Goal: Task Accomplishment & Management: Complete application form

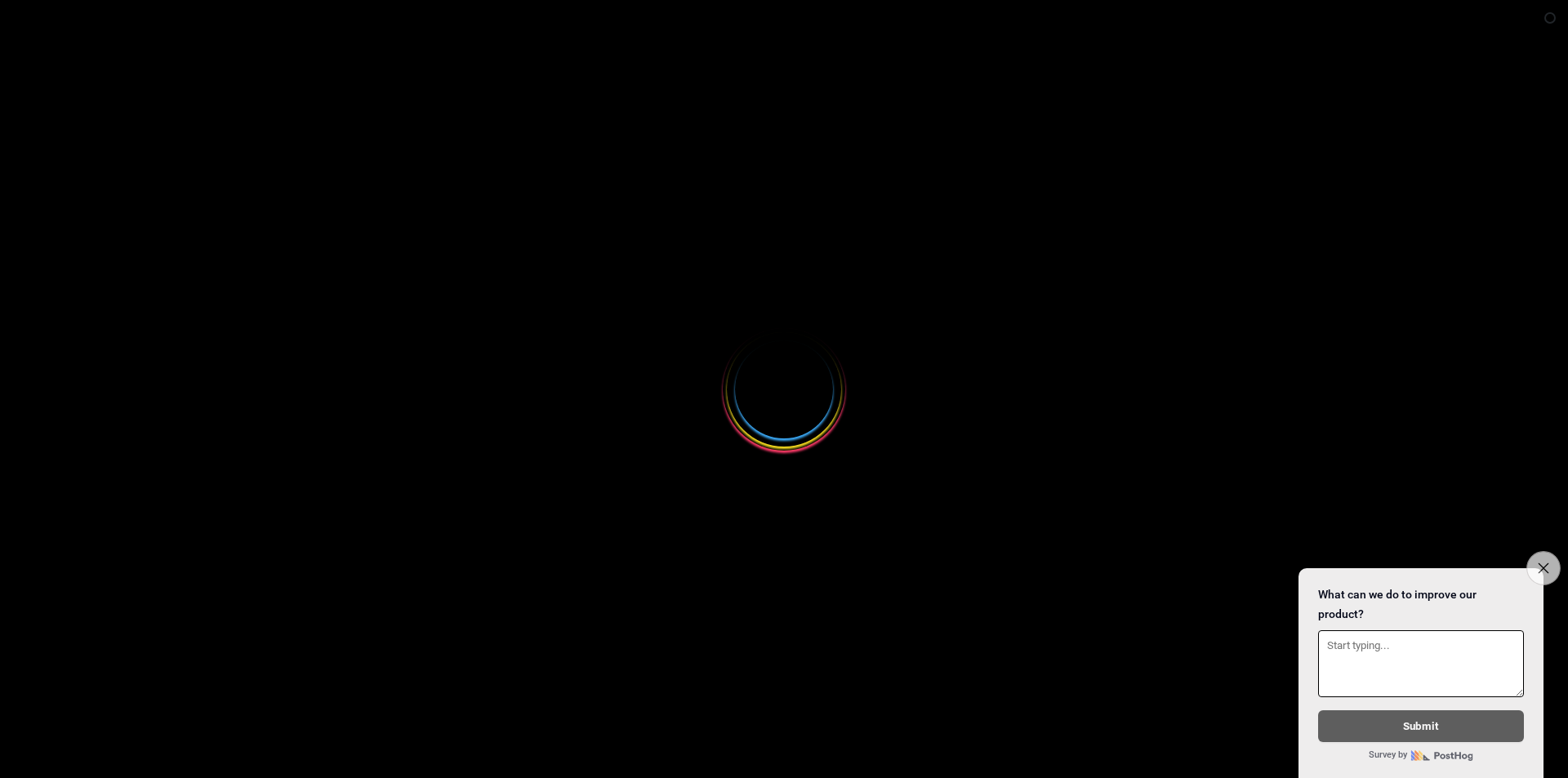
click at [1554, 559] on button "Close survey" at bounding box center [1543, 568] width 34 height 34
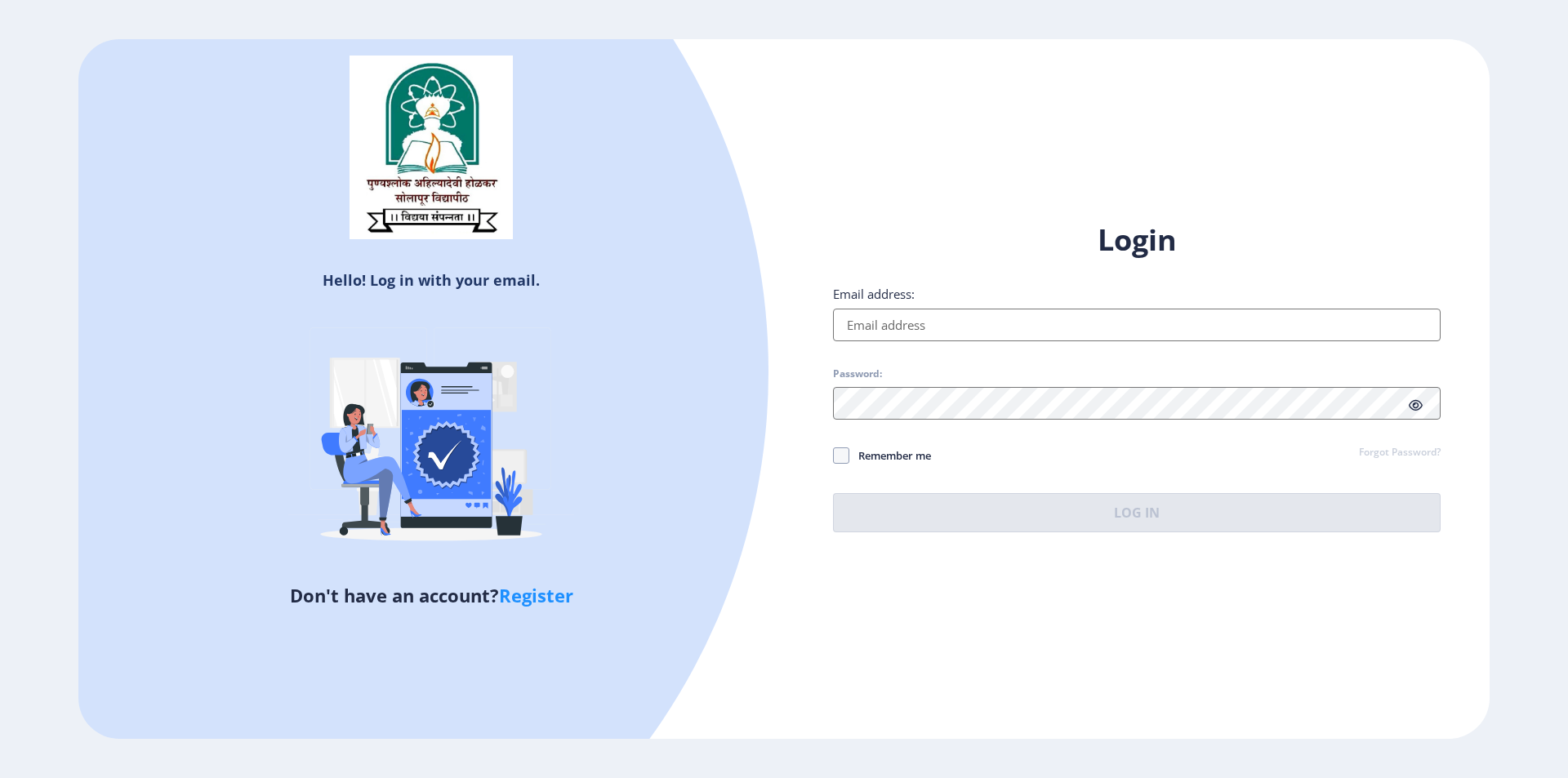
click at [995, 331] on input "Email address:" at bounding box center [1137, 325] width 608 height 33
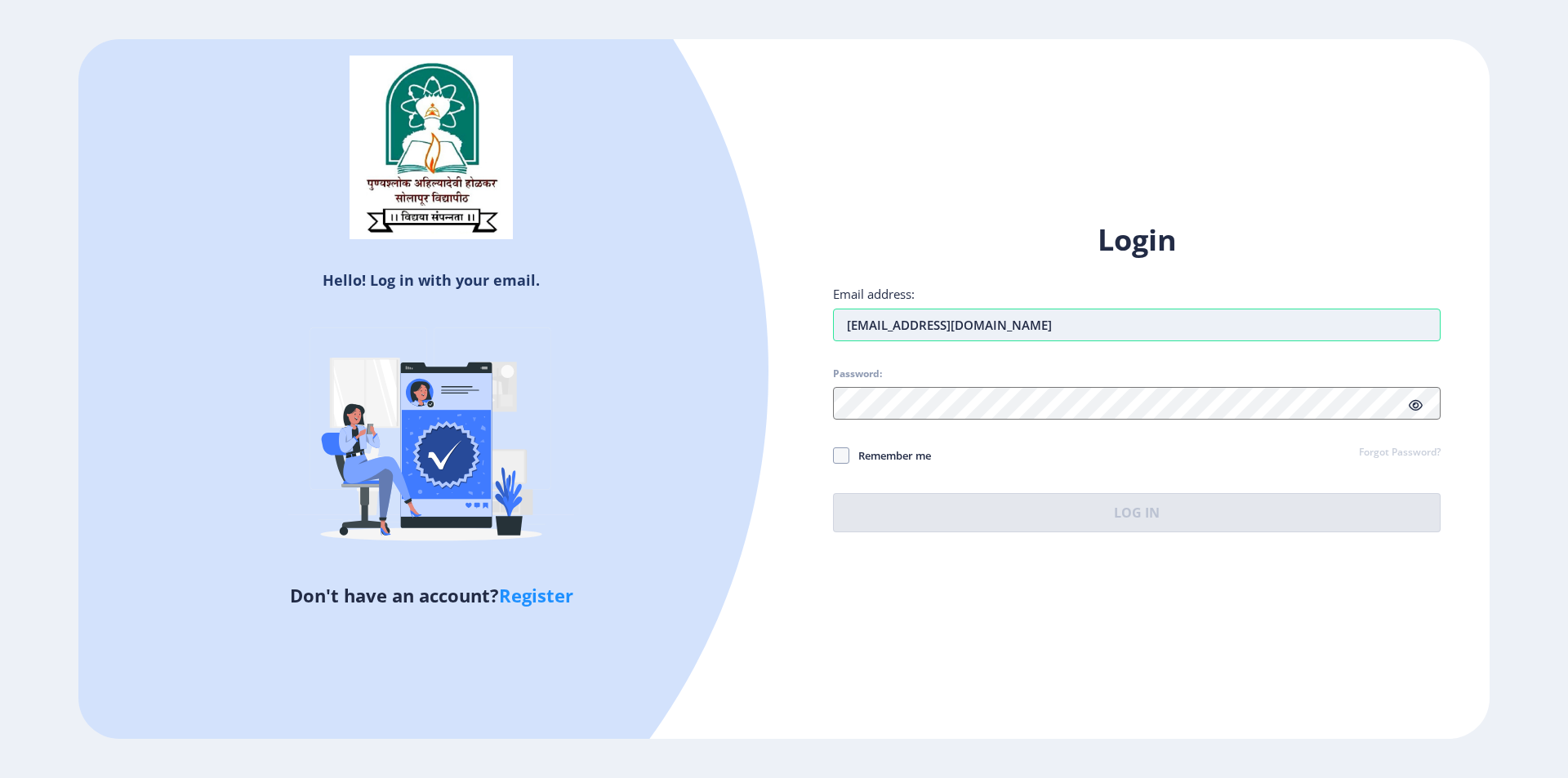
type input "[EMAIL_ADDRESS][DOMAIN_NAME]"
click at [1391, 445] on div "Login Email address: [EMAIL_ADDRESS][DOMAIN_NAME] Password: Remember me Forgot …" at bounding box center [1137, 376] width 608 height 312
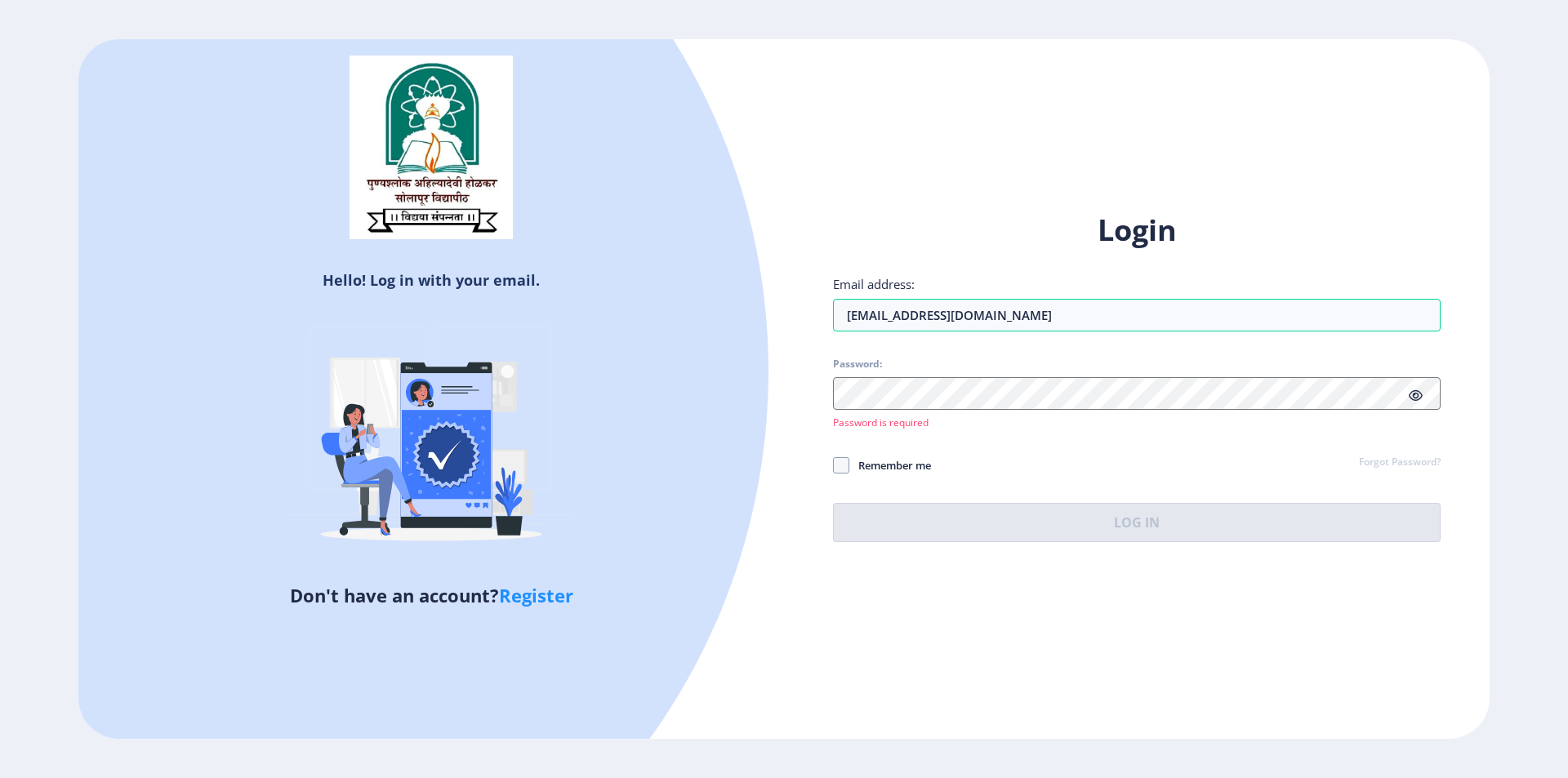
click at [973, 427] on div "Password is required" at bounding box center [1137, 421] width 608 height 16
click at [1399, 458] on link "Forgot Password?" at bounding box center [1399, 463] width 81 height 15
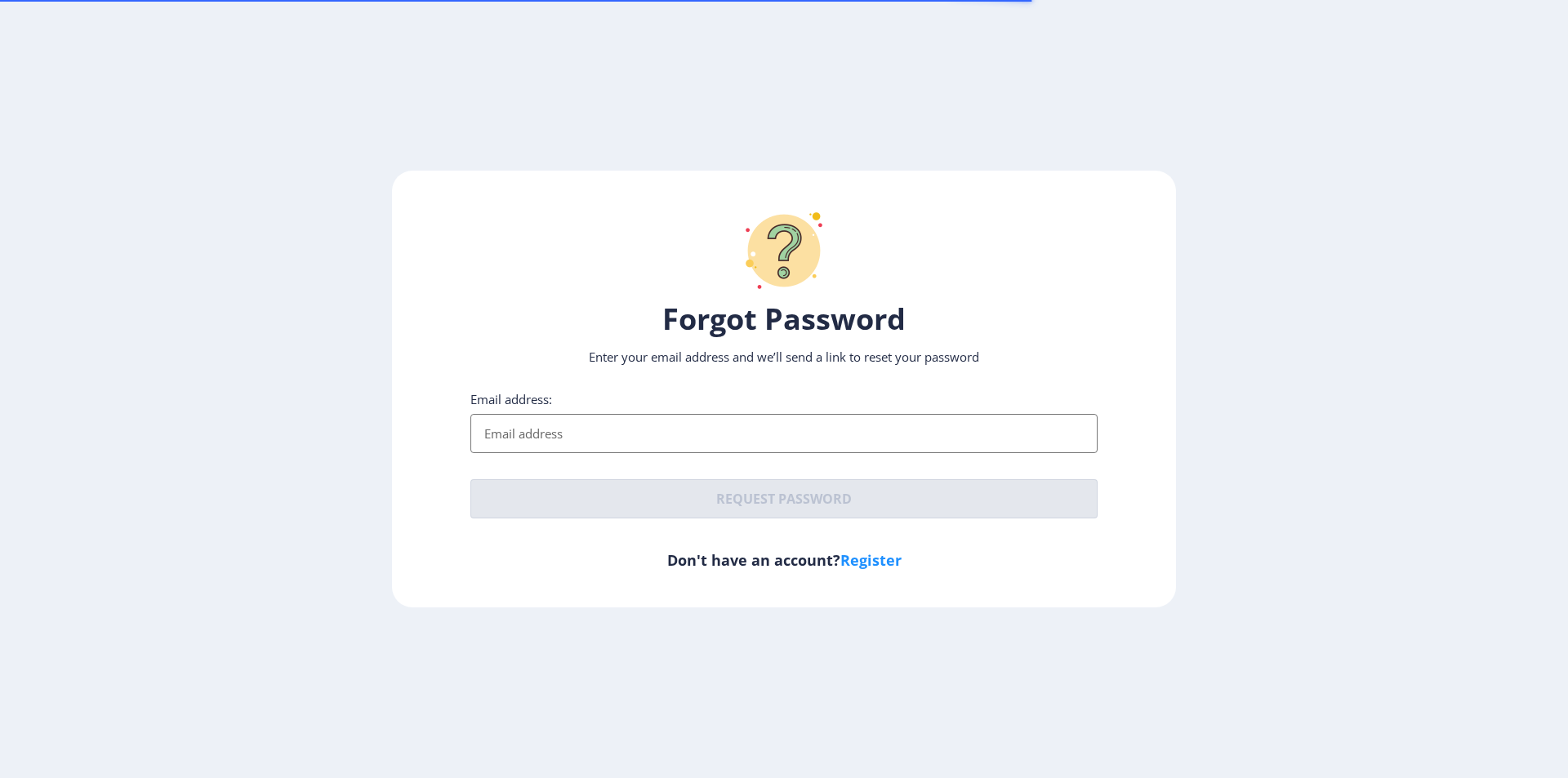
click at [574, 414] on input "Email address:" at bounding box center [784, 434] width 628 height 39
type input "[EMAIL_ADDRESS][DOMAIN_NAME]"
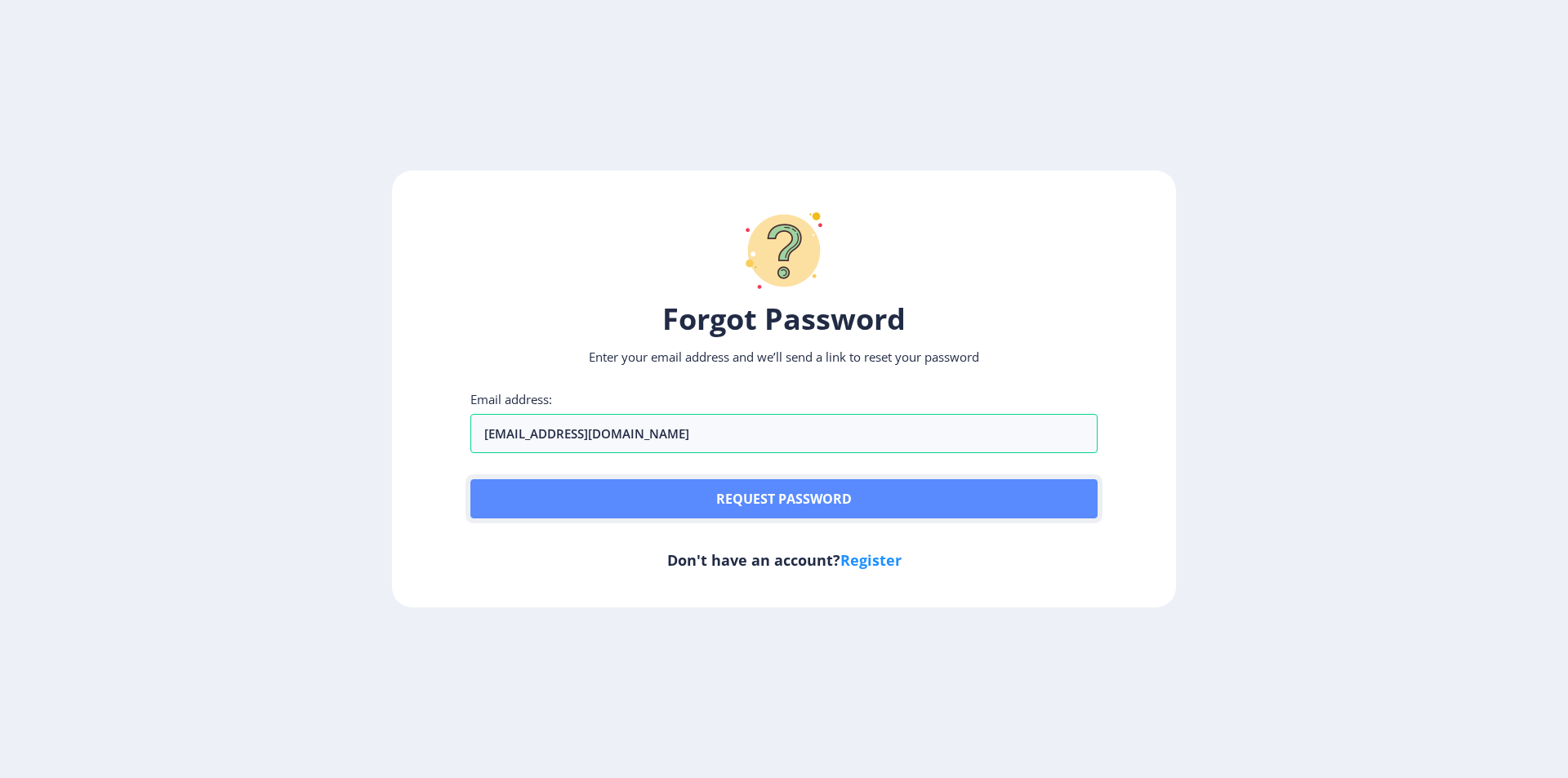
click at [714, 489] on button "Request password" at bounding box center [784, 499] width 628 height 39
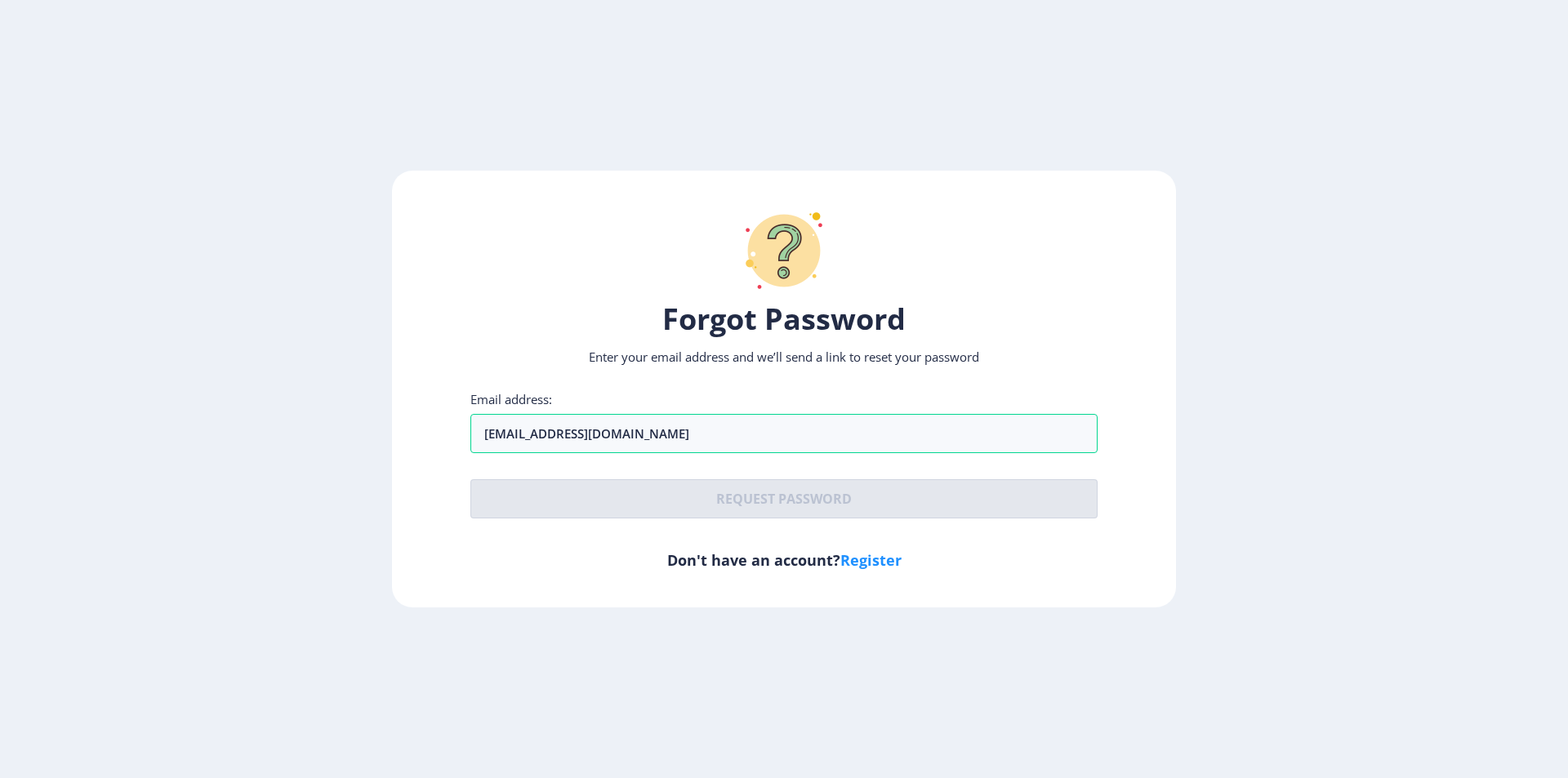
click at [1241, 512] on ngx-request-password-page "Forgot Password Enter your email address and we’ll send a link to reset your pa…" at bounding box center [784, 389] width 1568 height 437
click at [589, 582] on div "Forgot Password Enter your email address and we’ll send a link to reset your pa…" at bounding box center [784, 389] width 784 height 437
click at [685, 425] on input "[EMAIL_ADDRESS][DOMAIN_NAME]" at bounding box center [784, 434] width 628 height 39
click at [525, 353] on p "Enter your email address and we’ll send a link to reset your password" at bounding box center [784, 356] width 628 height 16
click at [679, 381] on div "Forgot Password Enter your email address and we’ll send a link to reset your pa…" at bounding box center [784, 389] width 784 height 437
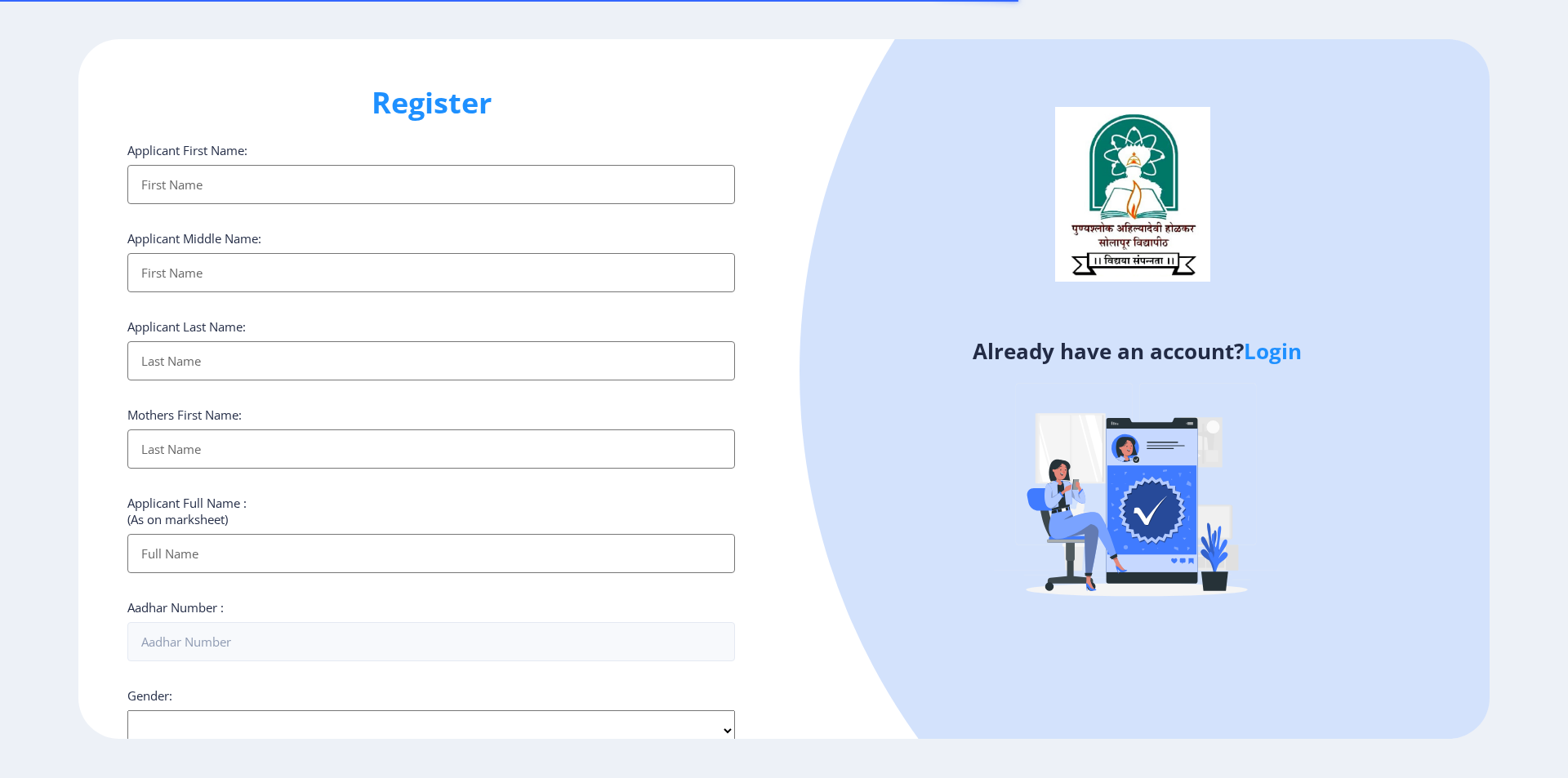
select select
click at [428, 198] on input "Applicant First Name:" at bounding box center [431, 184] width 608 height 39
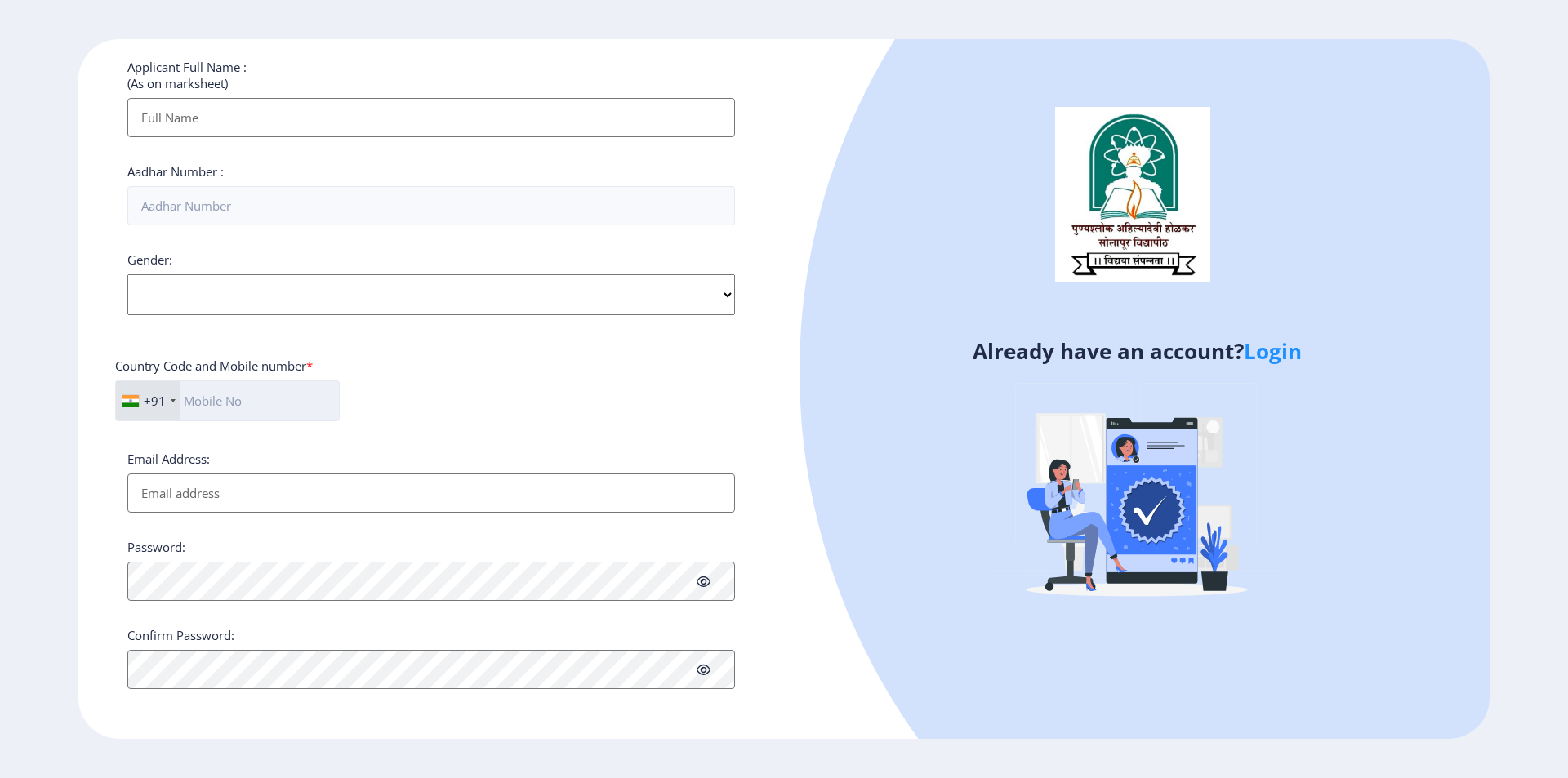
click at [244, 404] on input "text" at bounding box center [227, 401] width 225 height 41
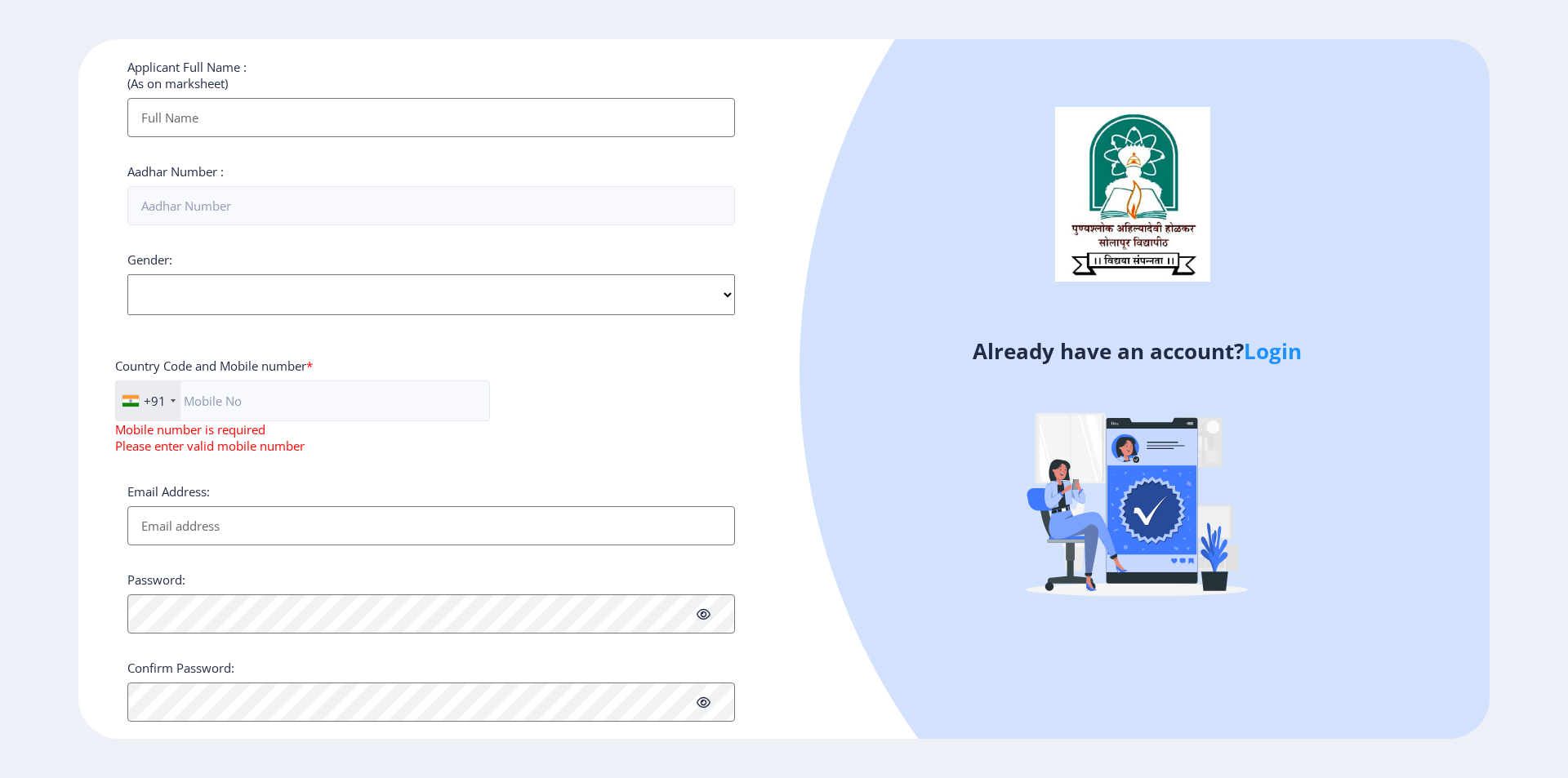
click at [433, 393] on div "+91 [GEOGRAPHIC_DATA] ([GEOGRAPHIC_DATA]) +91 [GEOGRAPHIC_DATA] (‫[GEOGRAPHIC_D…" at bounding box center [430, 423] width 632 height 87
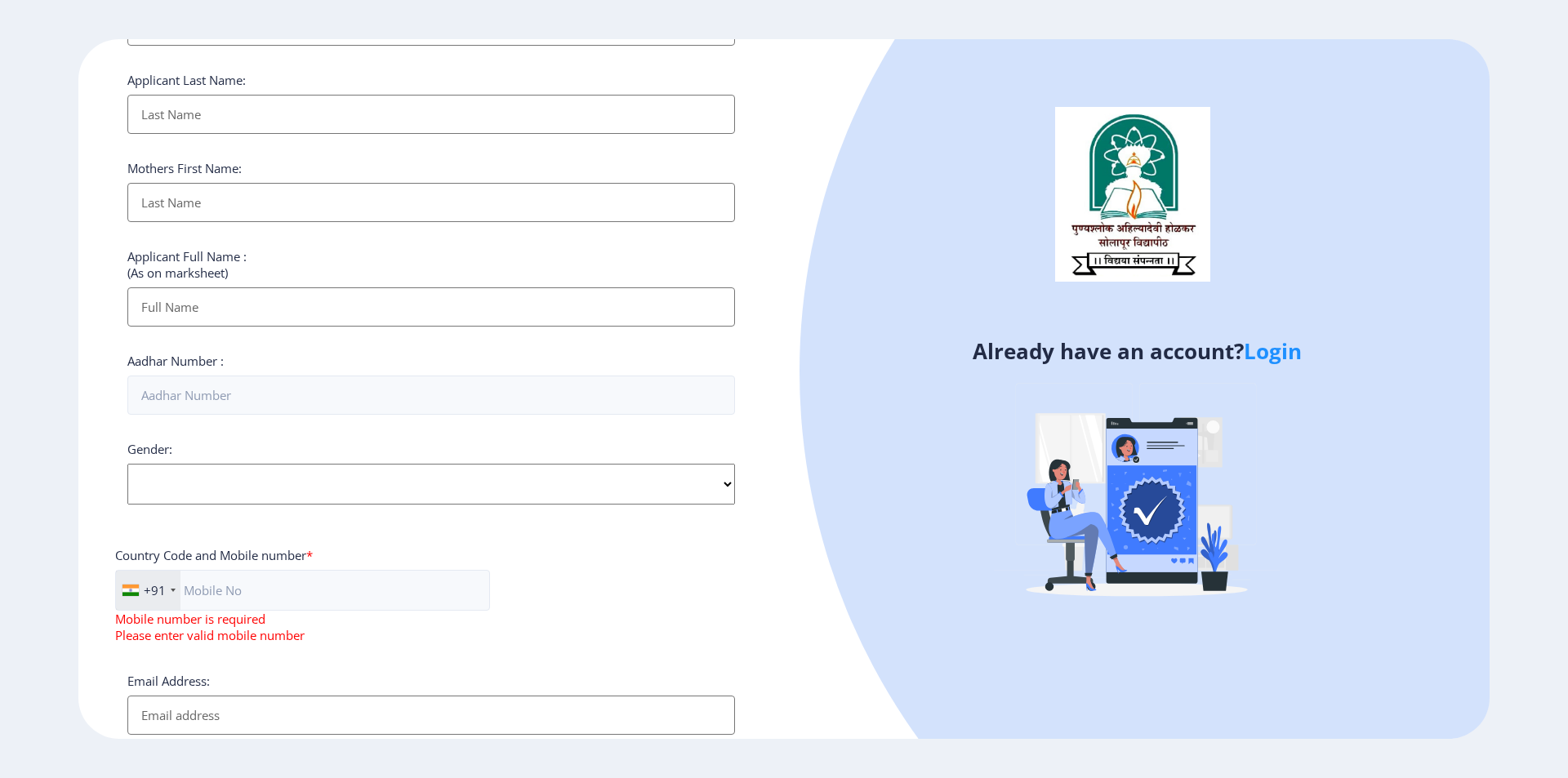
scroll to position [27, 0]
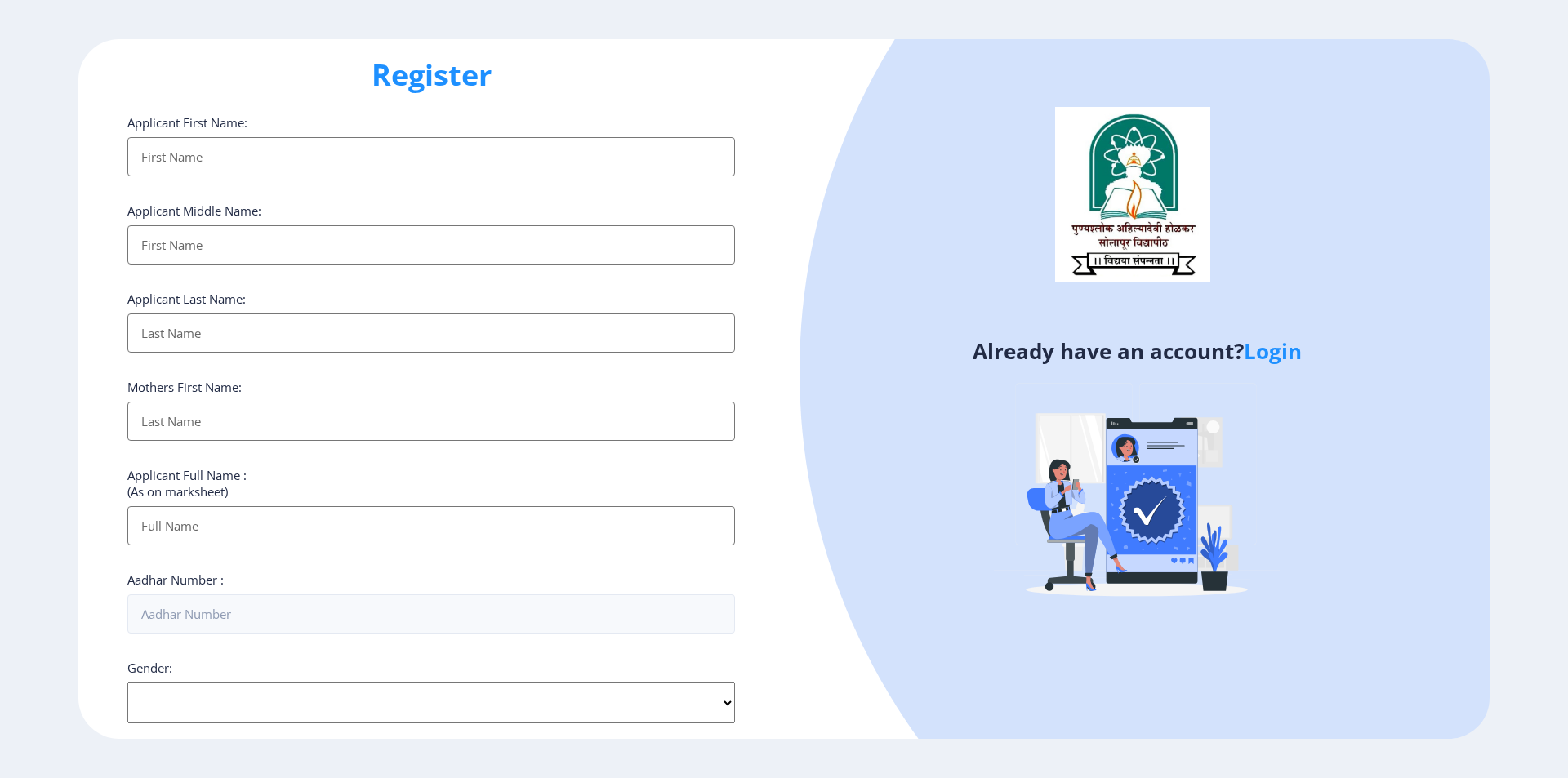
click at [289, 148] on input "Applicant First Name:" at bounding box center [431, 157] width 608 height 39
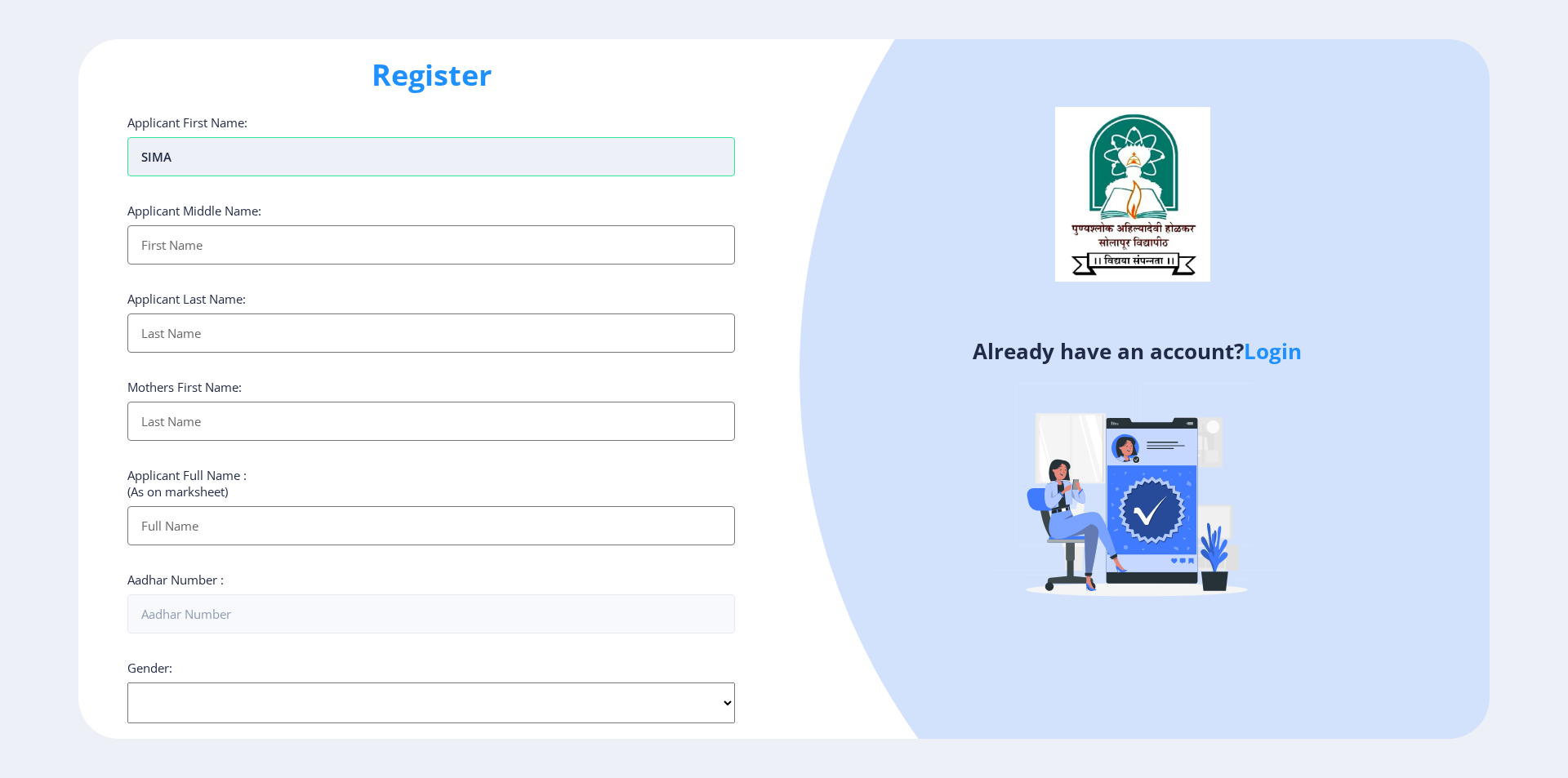
type input "SIMA"
type input "G"
type input "[PERSON_NAME]"
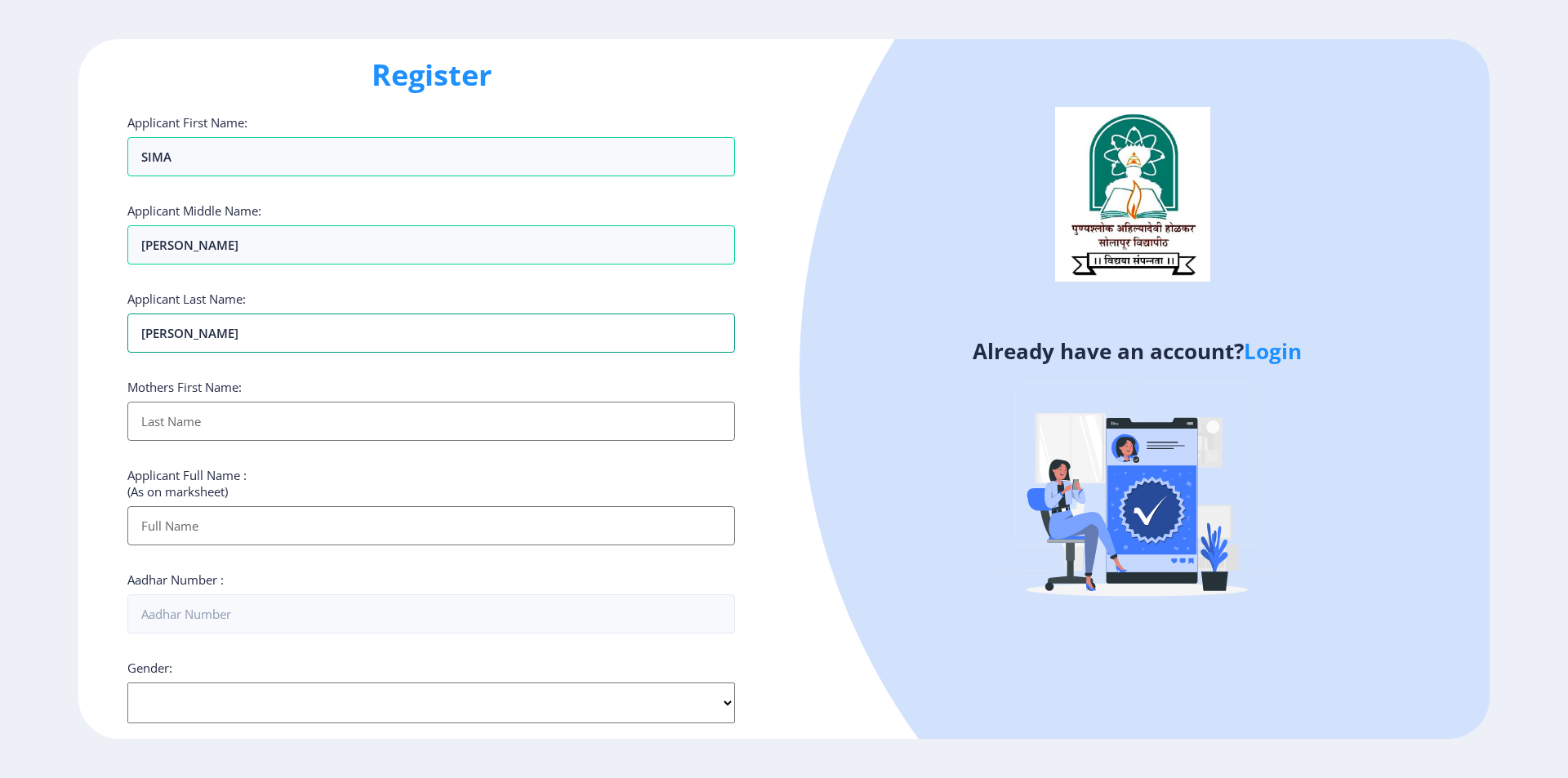
type input "[PERSON_NAME]"
click at [228, 435] on input "Applicant First Name:" at bounding box center [431, 422] width 608 height 39
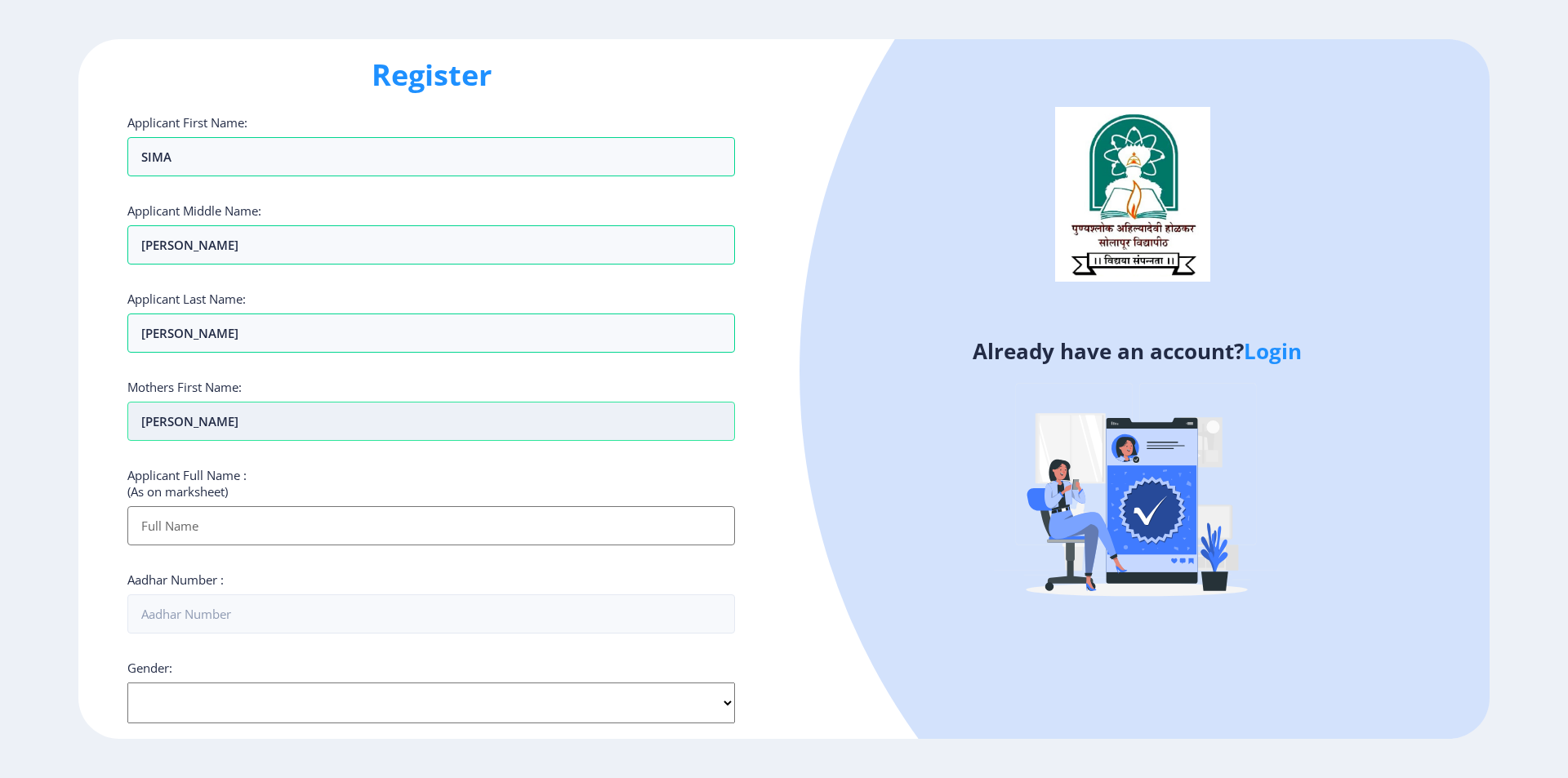
type input "[PERSON_NAME]"
type input "[PERSON_NAME] [PERSON_NAME]"
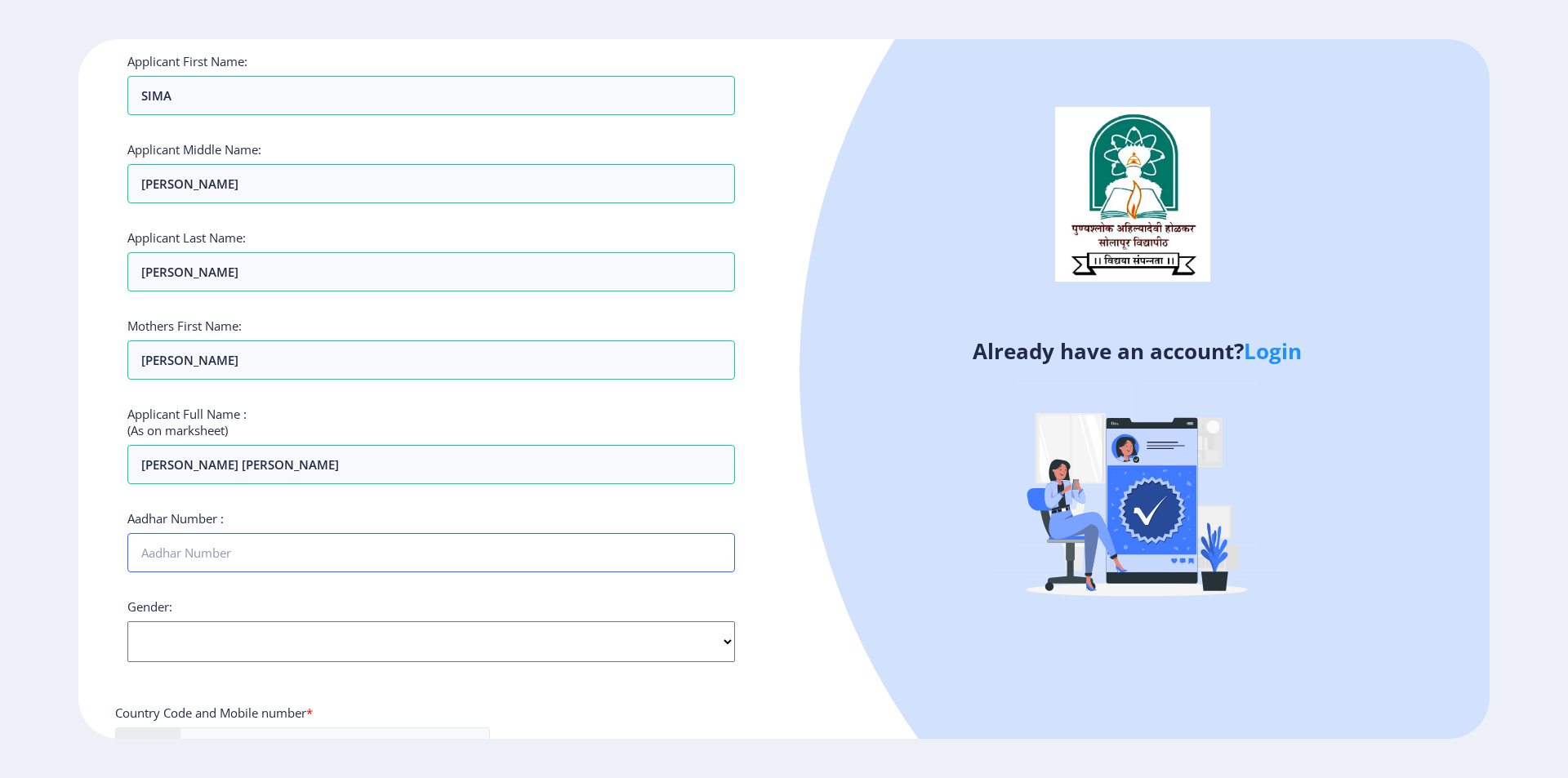
scroll to position [191, 0]
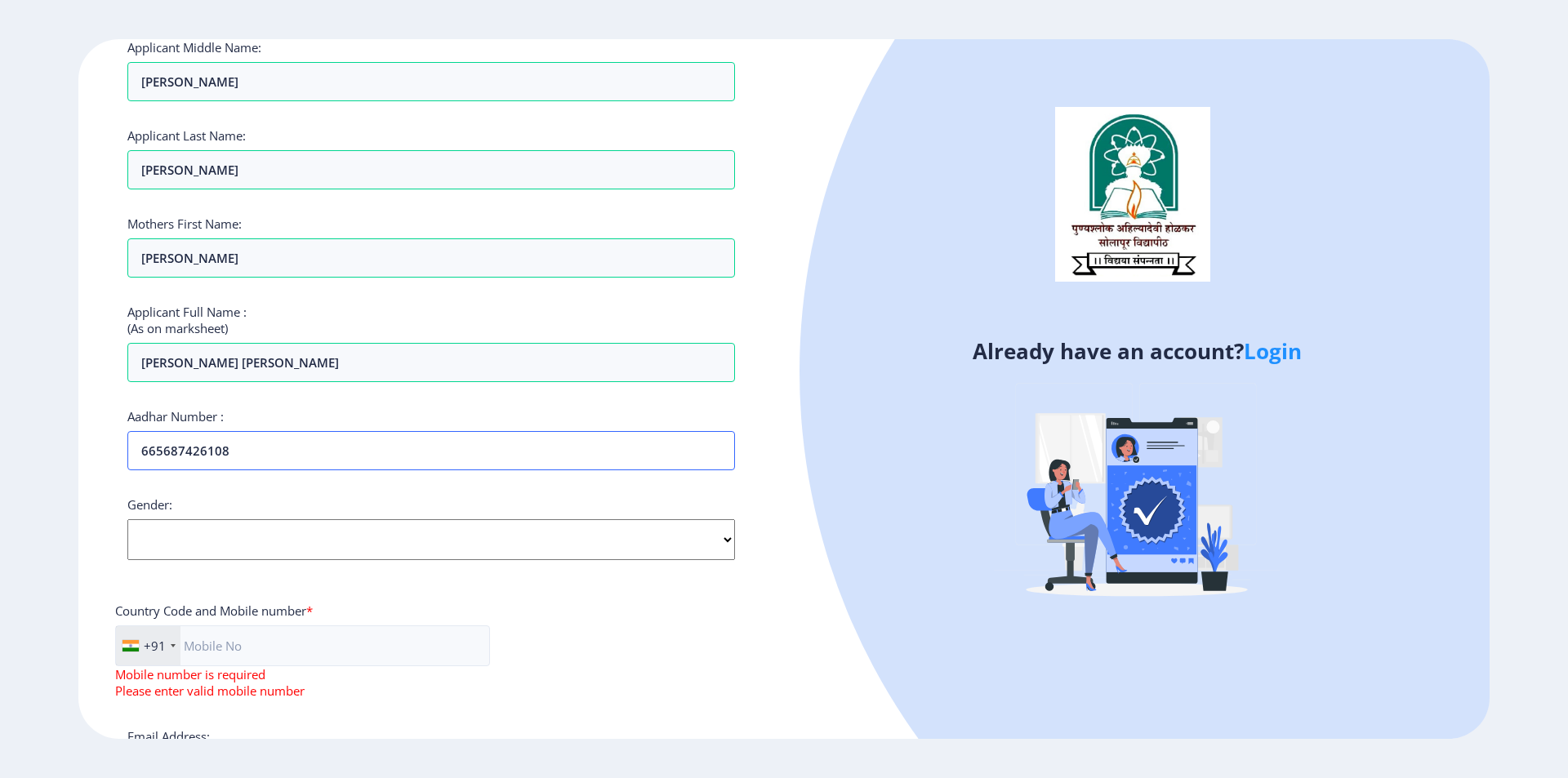
type input "665687426108"
click at [54, 415] on ngx-register "Register Applicant First Name: [PERSON_NAME] Applicant Middle Name: [PERSON_NAM…" at bounding box center [784, 389] width 1568 height 700
click at [179, 538] on select "Select Gender [DEMOGRAPHIC_DATA] [DEMOGRAPHIC_DATA] Other" at bounding box center [431, 540] width 608 height 41
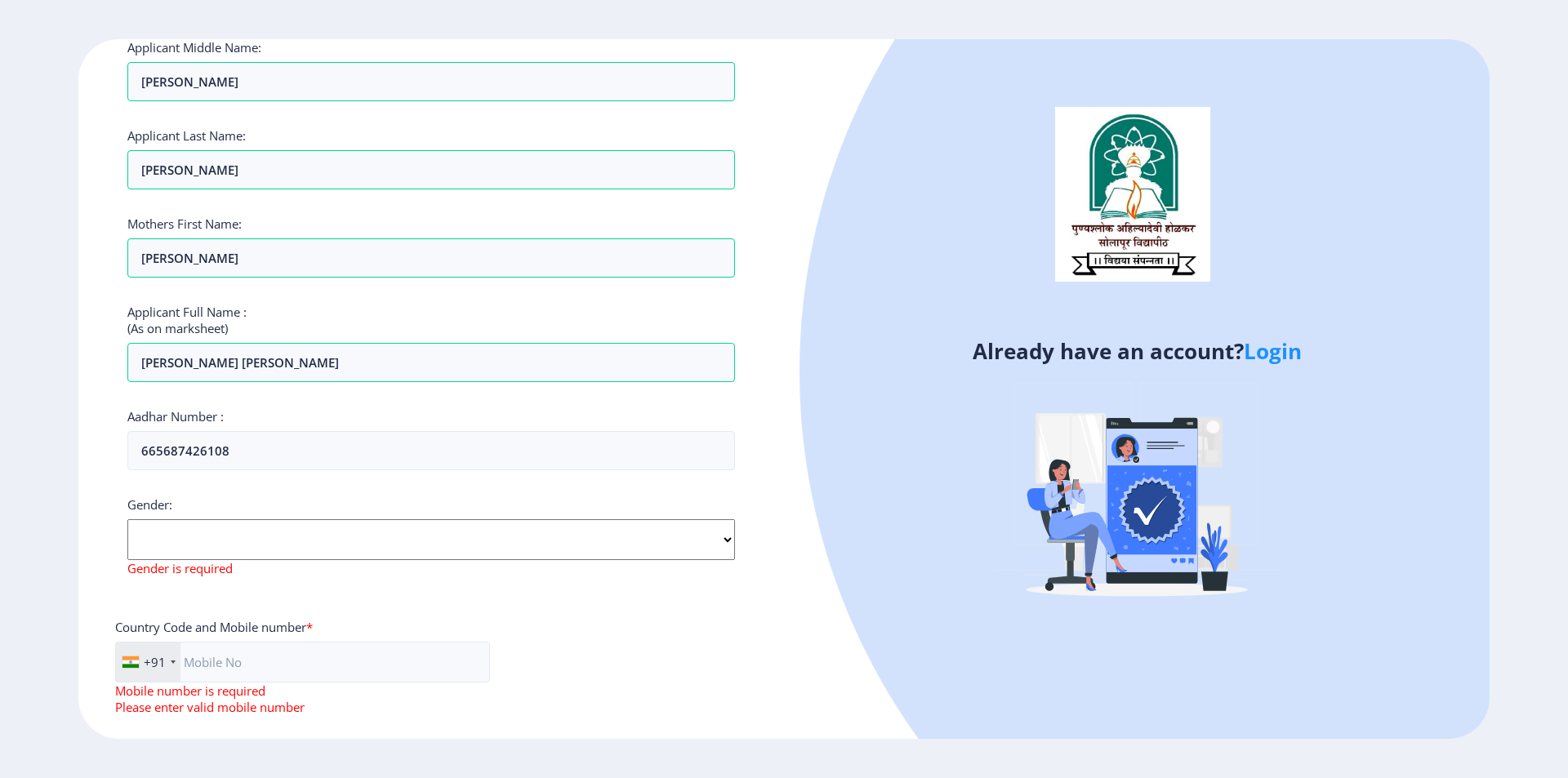
click at [263, 496] on div "Gender: Select Gender [DEMOGRAPHIC_DATA] [DEMOGRAPHIC_DATA] Other Gender is req…" at bounding box center [431, 536] width 608 height 80
drag, startPoint x: 232, startPoint y: 542, endPoint x: 222, endPoint y: 558, distance: 18.9
click at [232, 542] on select "Select Gender [DEMOGRAPHIC_DATA] [DEMOGRAPHIC_DATA] Other" at bounding box center [431, 540] width 608 height 41
select select "[DEMOGRAPHIC_DATA]"
click at [128, 519] on select "Select Gender [DEMOGRAPHIC_DATA] [DEMOGRAPHIC_DATA] Other" at bounding box center [431, 540] width 608 height 41
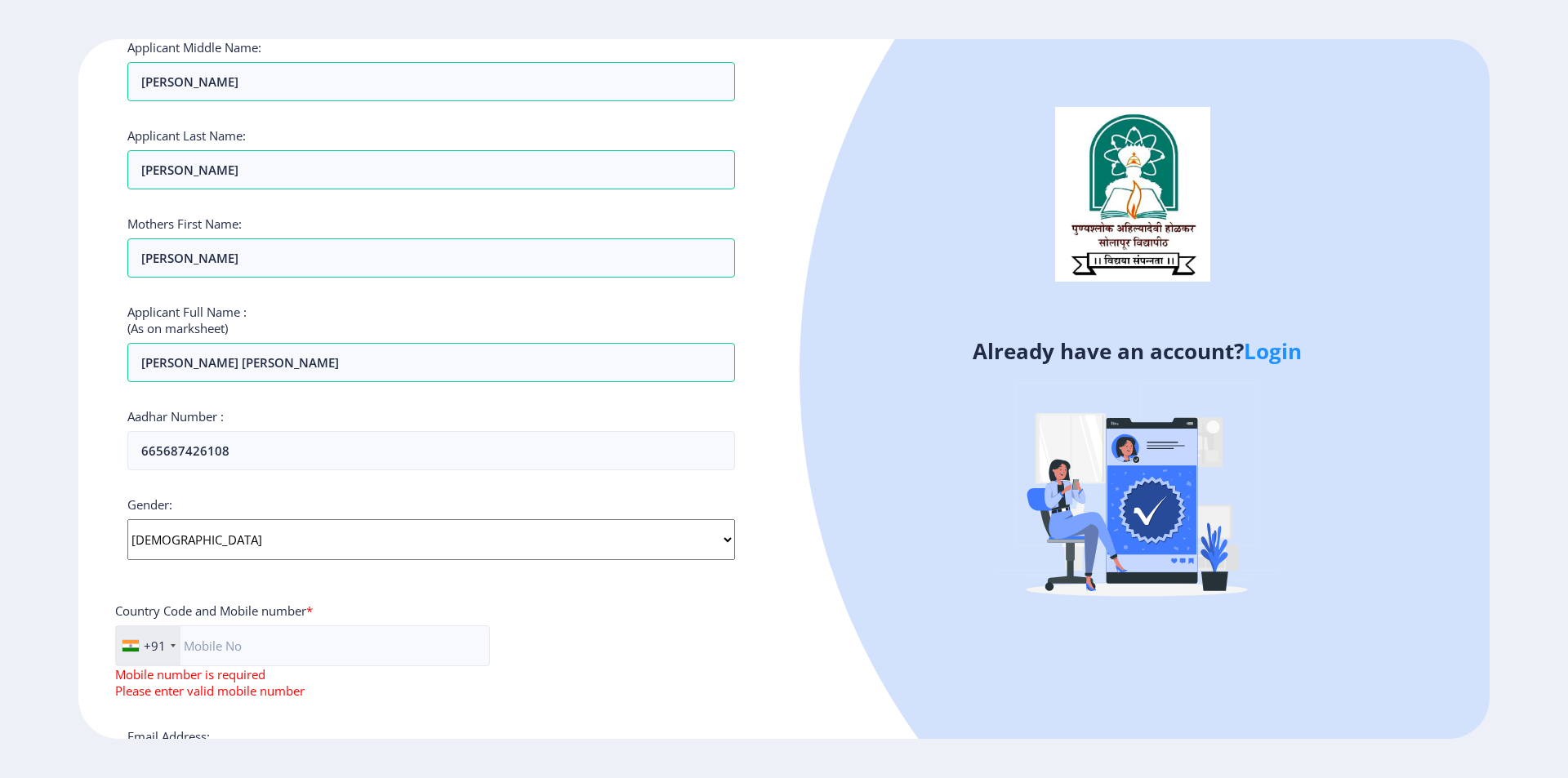
click at [188, 548] on select "Select Gender [DEMOGRAPHIC_DATA] [DEMOGRAPHIC_DATA] Other" at bounding box center [431, 540] width 608 height 41
click at [128, 519] on select "Select Gender [DEMOGRAPHIC_DATA] [DEMOGRAPHIC_DATA] Other" at bounding box center [431, 540] width 608 height 41
click at [0, 508] on ngx-register "Register Applicant First Name: [PERSON_NAME] Applicant Middle Name: [PERSON_NAM…" at bounding box center [784, 389] width 1568 height 700
click at [264, 649] on input "text" at bounding box center [302, 646] width 375 height 41
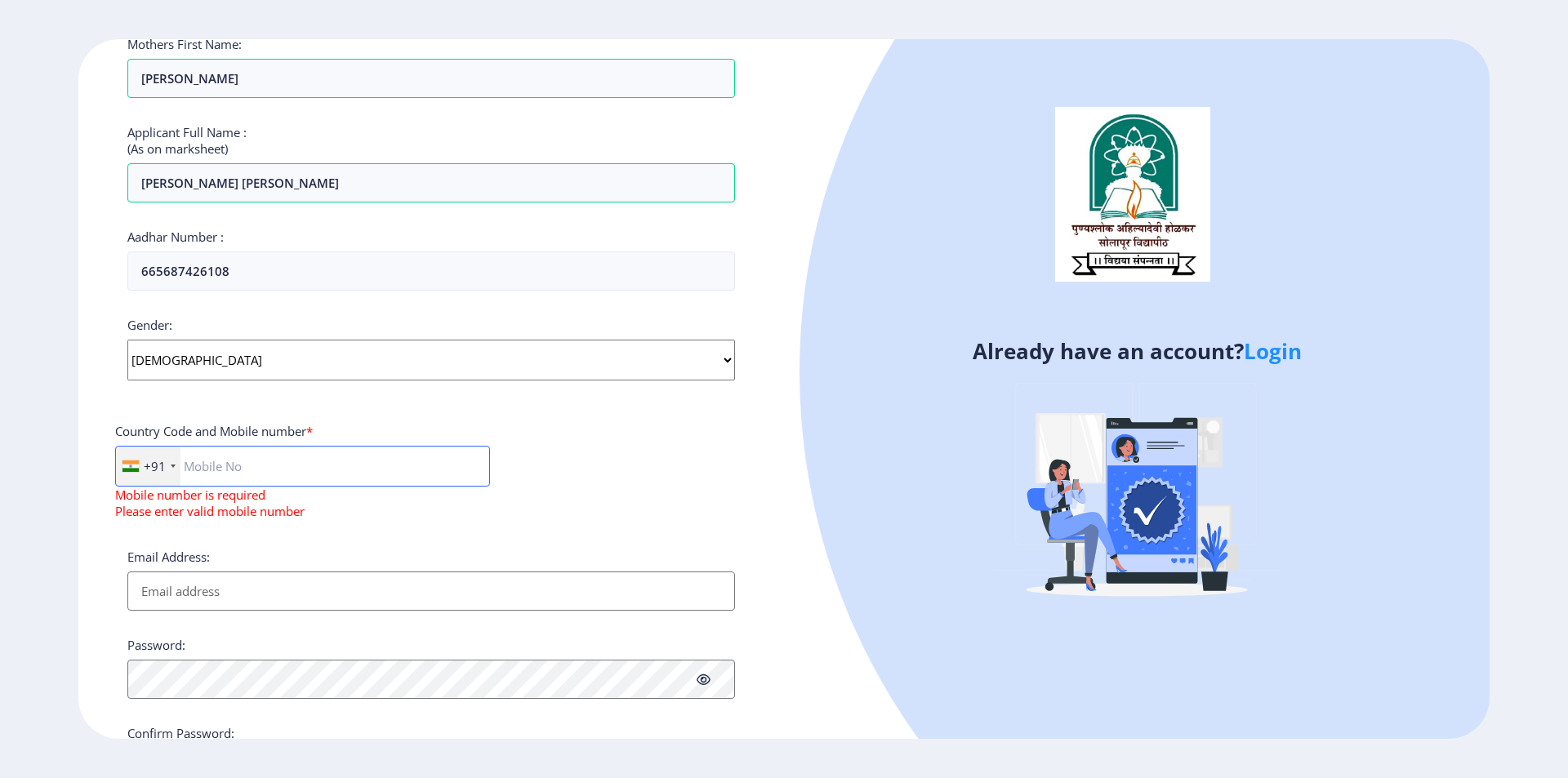
scroll to position [469, 0]
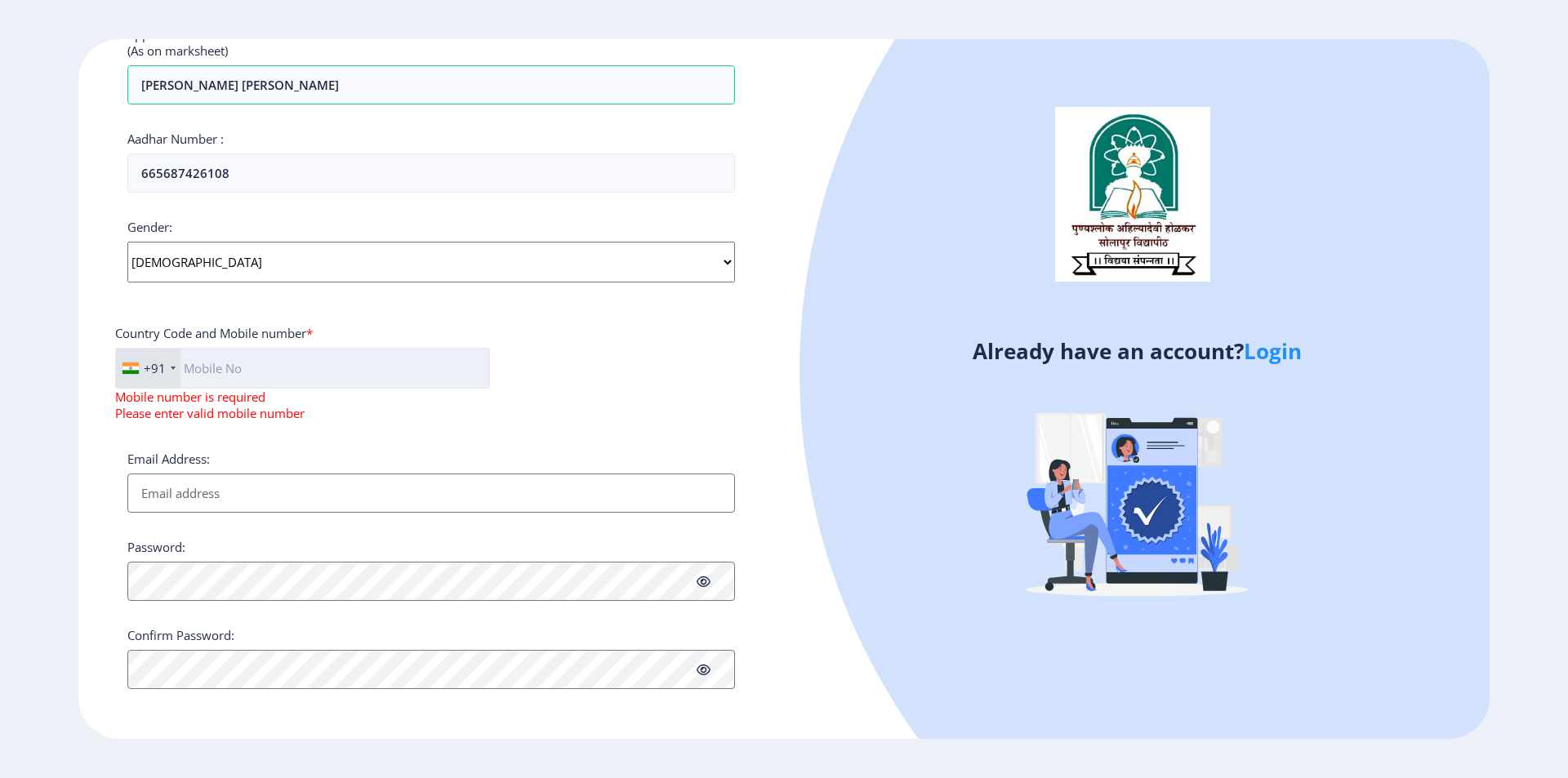
click at [252, 363] on input "text" at bounding box center [302, 368] width 375 height 41
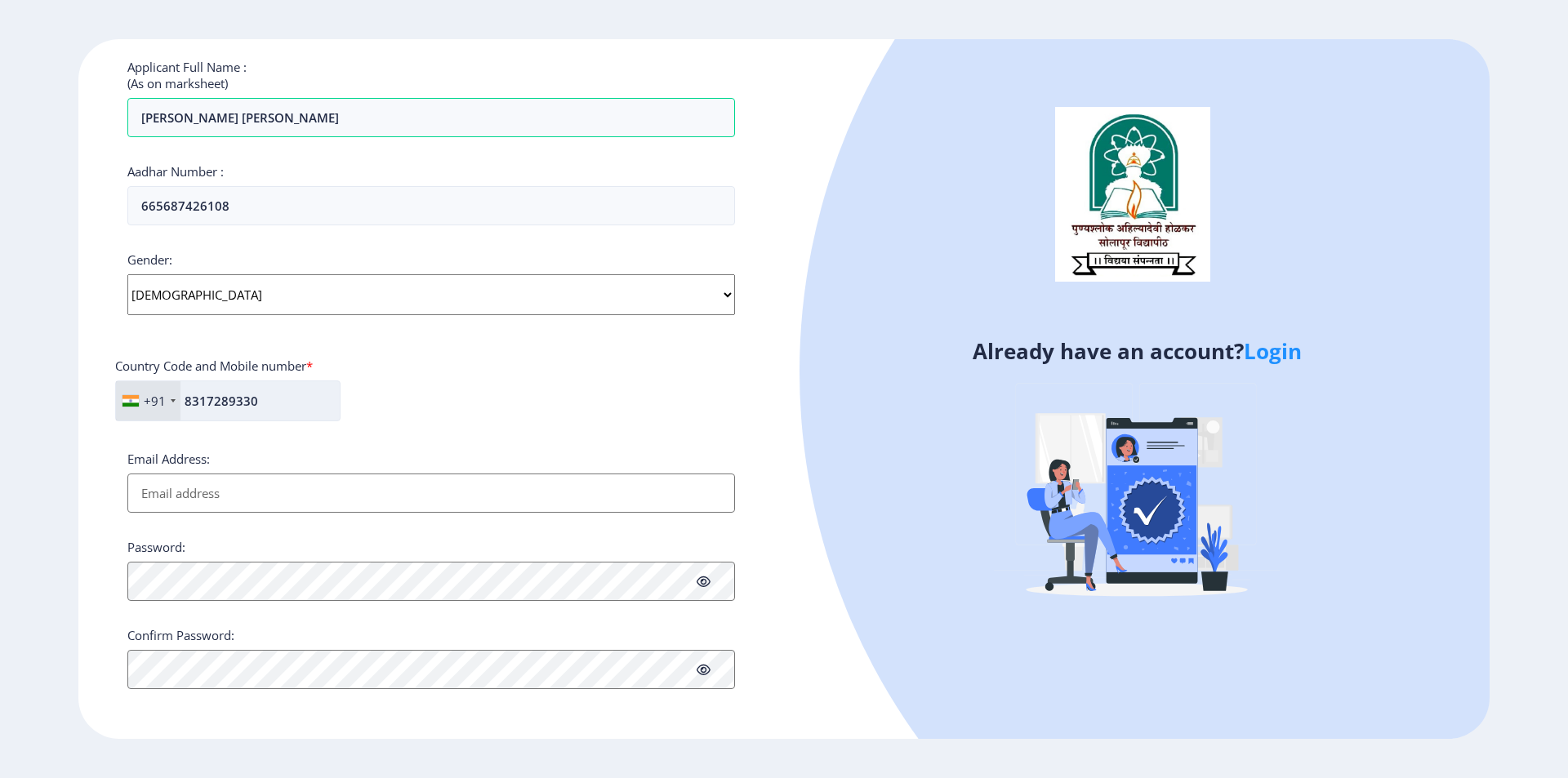
scroll to position [436, 0]
type input "8317289330"
click at [218, 477] on input "Email Address:" at bounding box center [431, 493] width 608 height 39
type input "[EMAIL_ADDRESS][DOMAIN_NAME]"
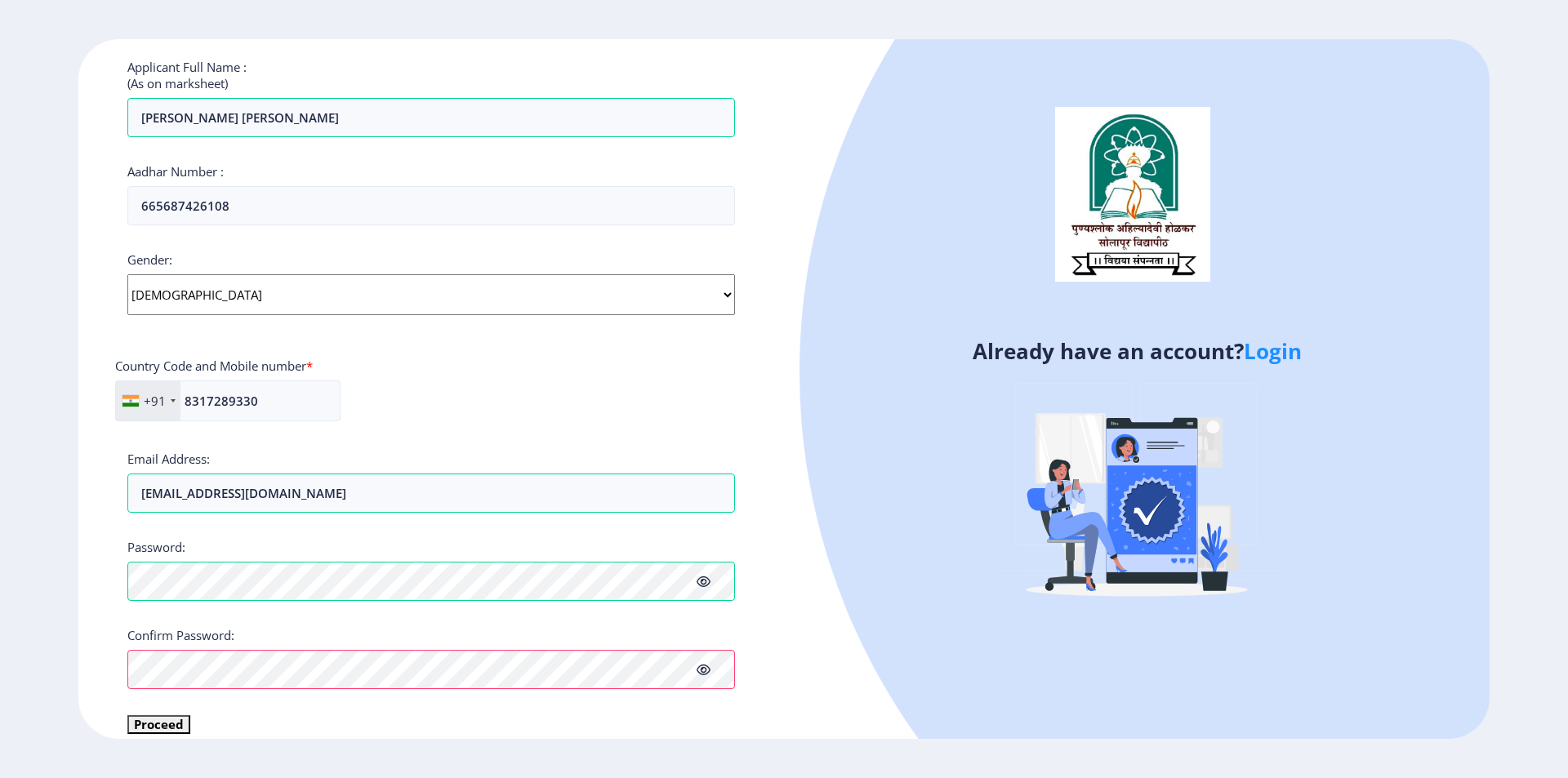
click at [32, 527] on ngx-register "Register Applicant First Name: [PERSON_NAME] Applicant Middle Name: [PERSON_NAM…" at bounding box center [784, 389] width 1568 height 700
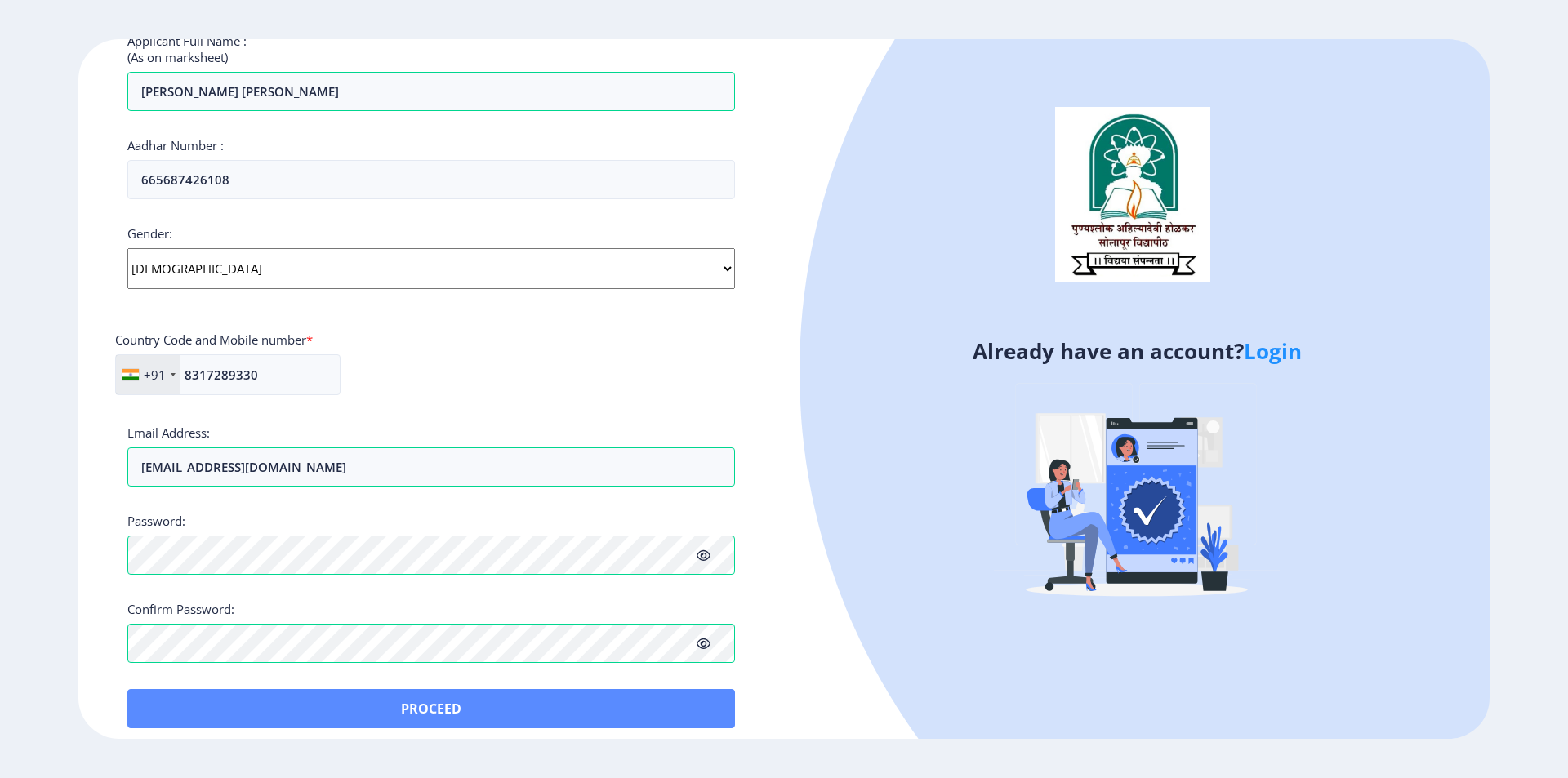
scroll to position [475, 0]
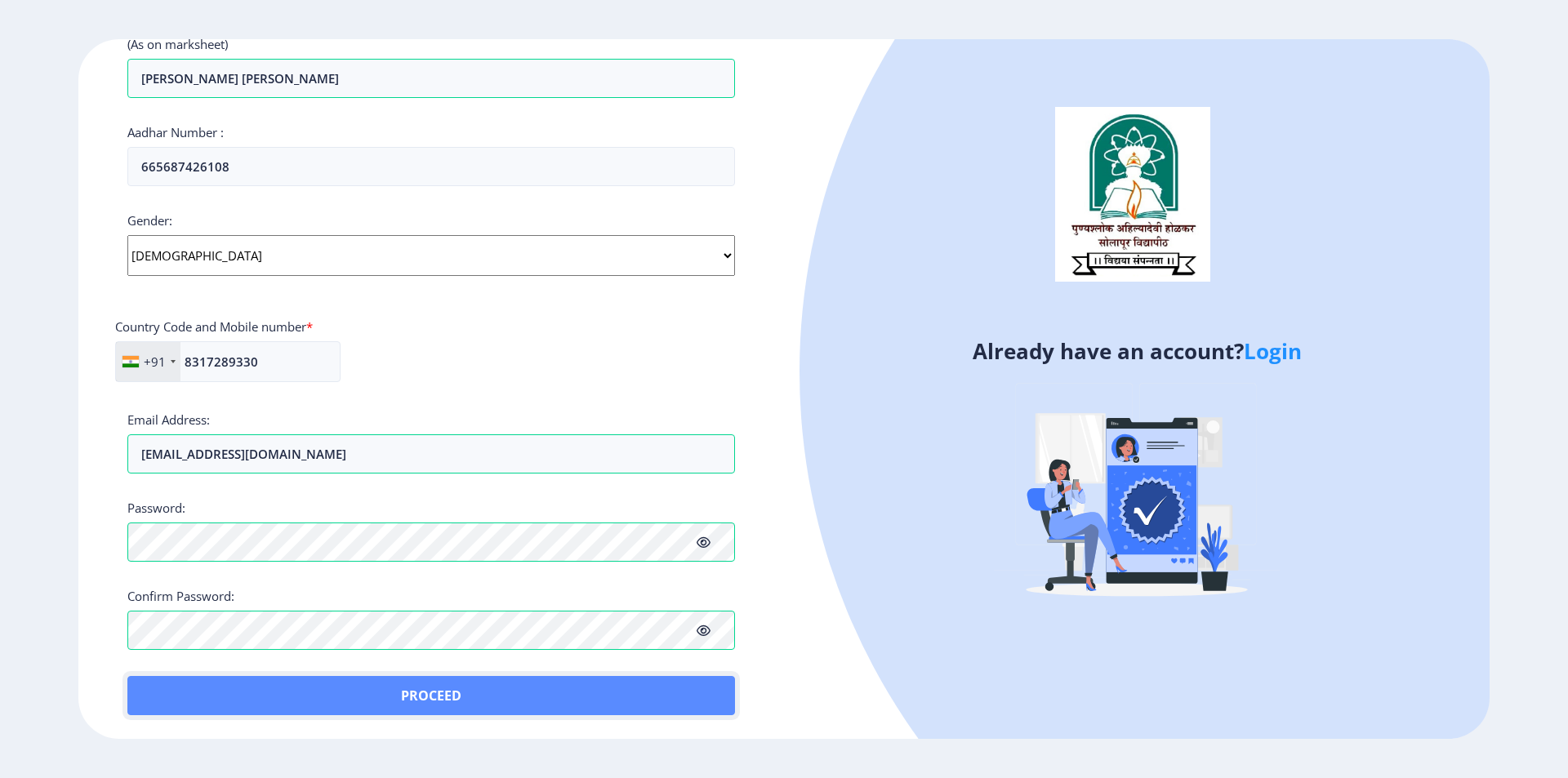
click at [423, 691] on button "Proceed" at bounding box center [431, 696] width 608 height 39
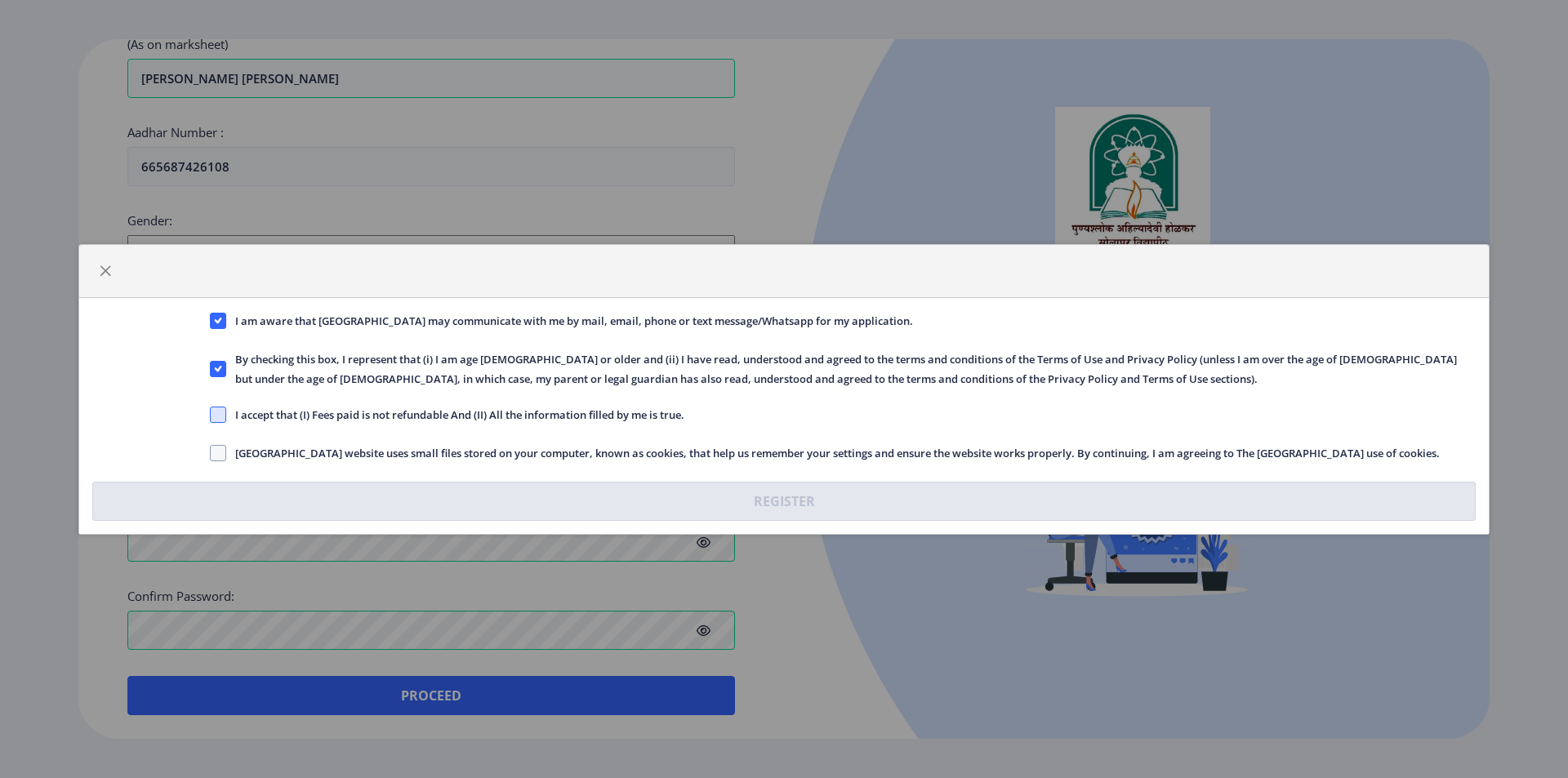
click at [221, 414] on span at bounding box center [218, 414] width 16 height 16
click at [211, 414] on input "I accept that (I) Fees paid is not refundable And (II) All the information fill…" at bounding box center [210, 414] width 1 height 1
checkbox input "true"
click at [220, 453] on span at bounding box center [218, 452] width 16 height 16
click at [211, 453] on input "[GEOGRAPHIC_DATA] website uses small files stored on your computer, known as co…" at bounding box center [210, 452] width 1 height 1
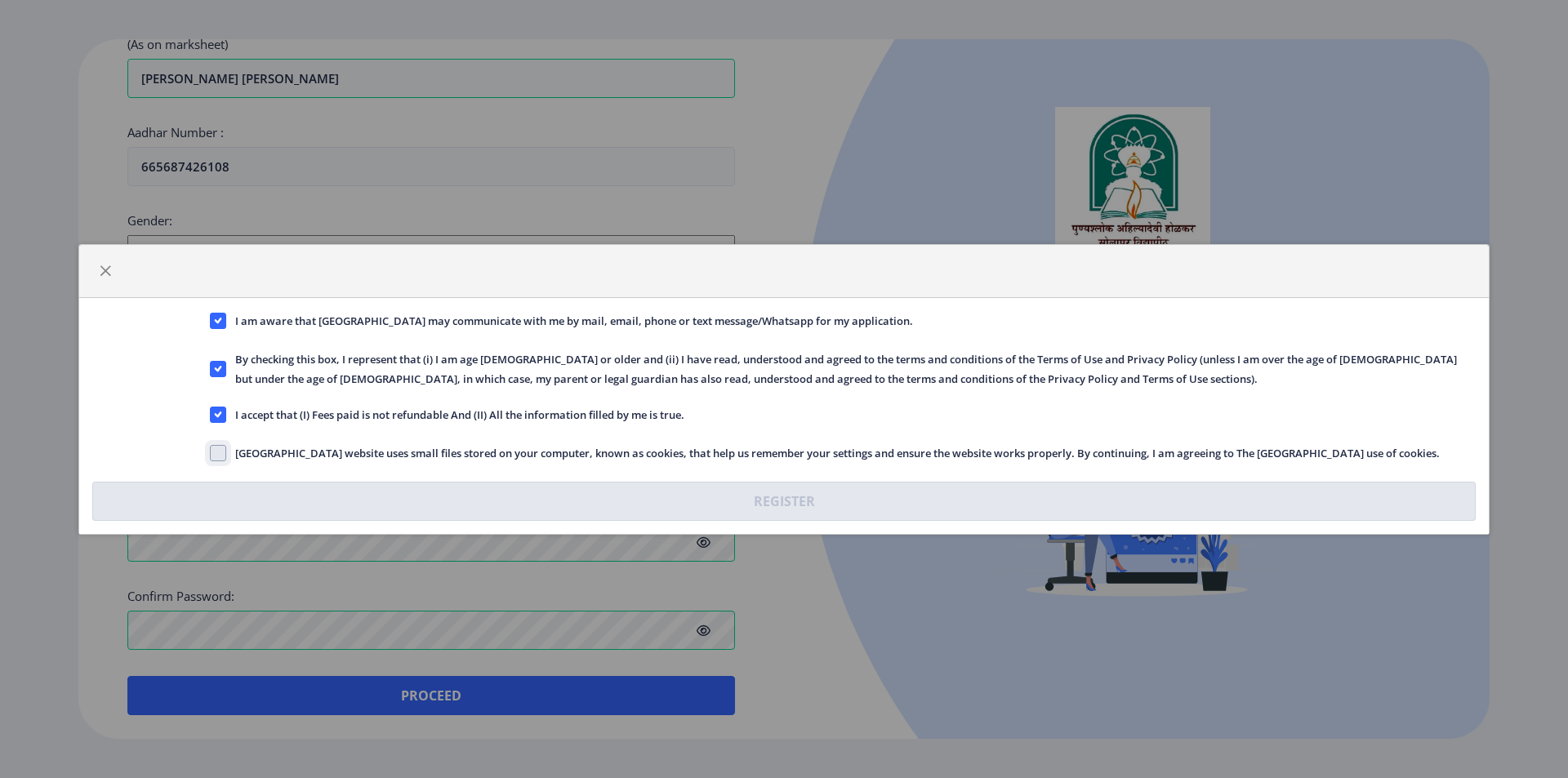
checkbox input "true"
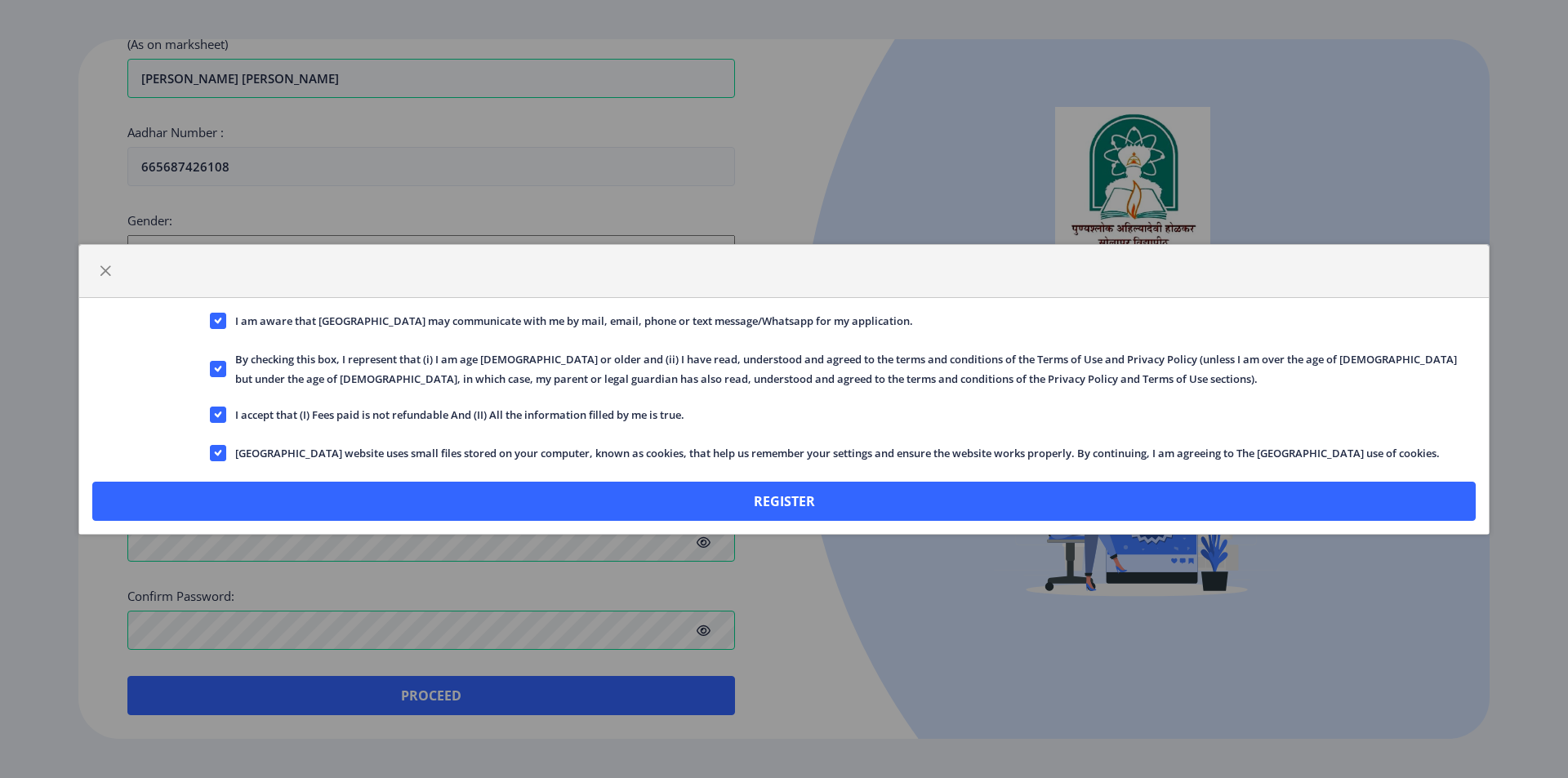
click at [837, 524] on div "I am aware that [GEOGRAPHIC_DATA] may communicate with me by mail, email, phone…" at bounding box center [784, 416] width 1409 height 236
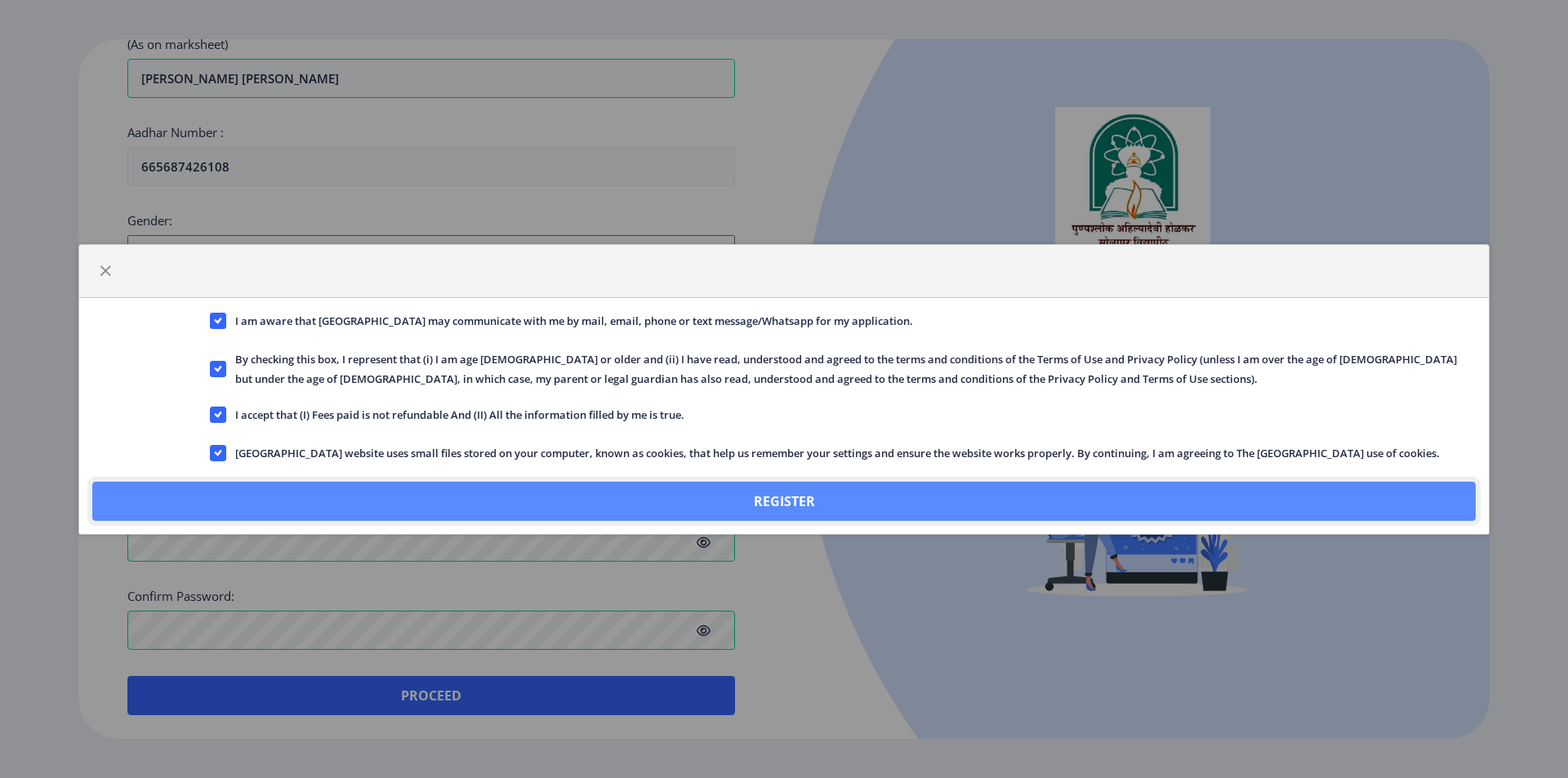
click at [834, 507] on button "Register" at bounding box center [784, 501] width 1384 height 39
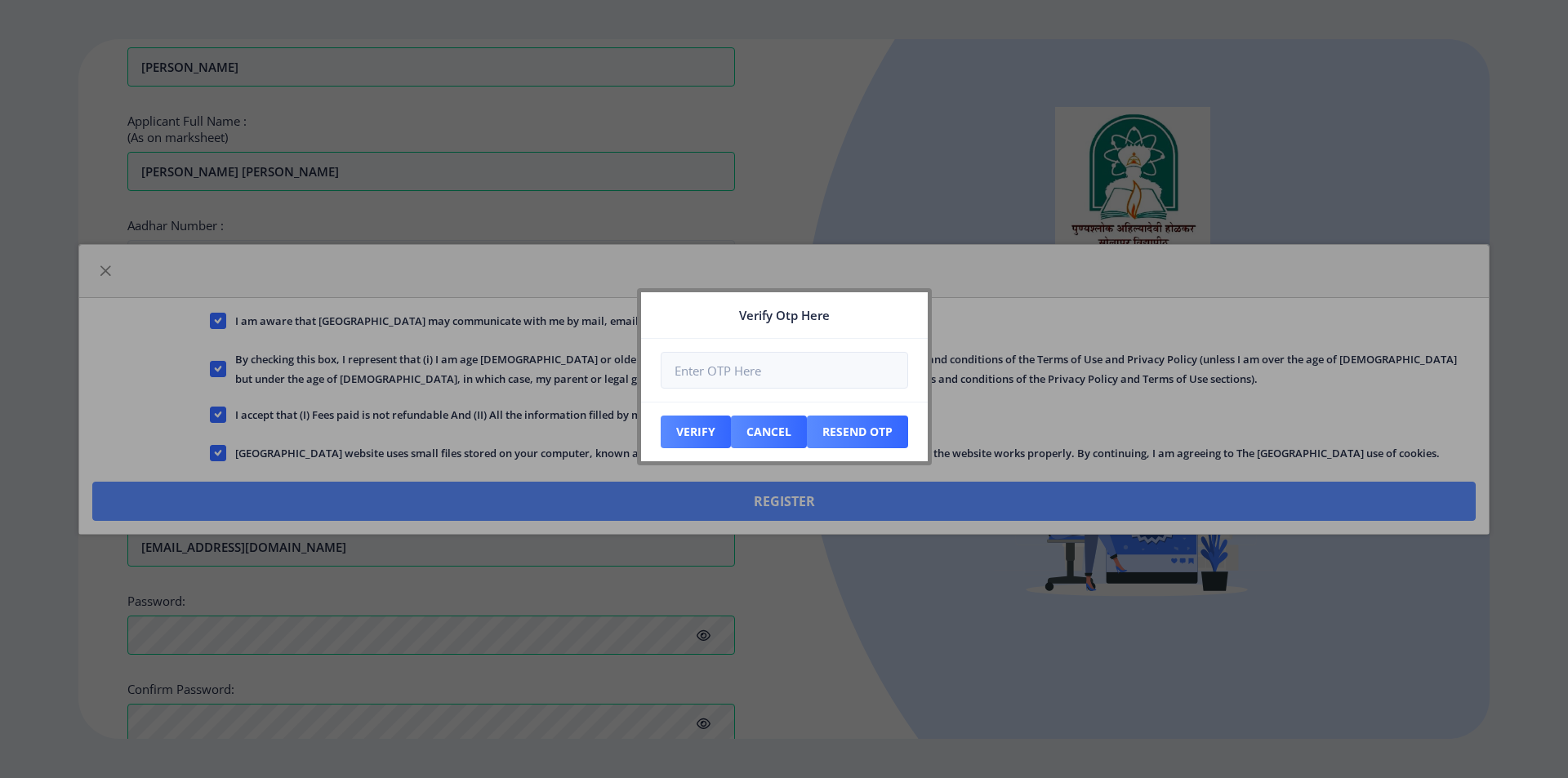
scroll to position [568, 0]
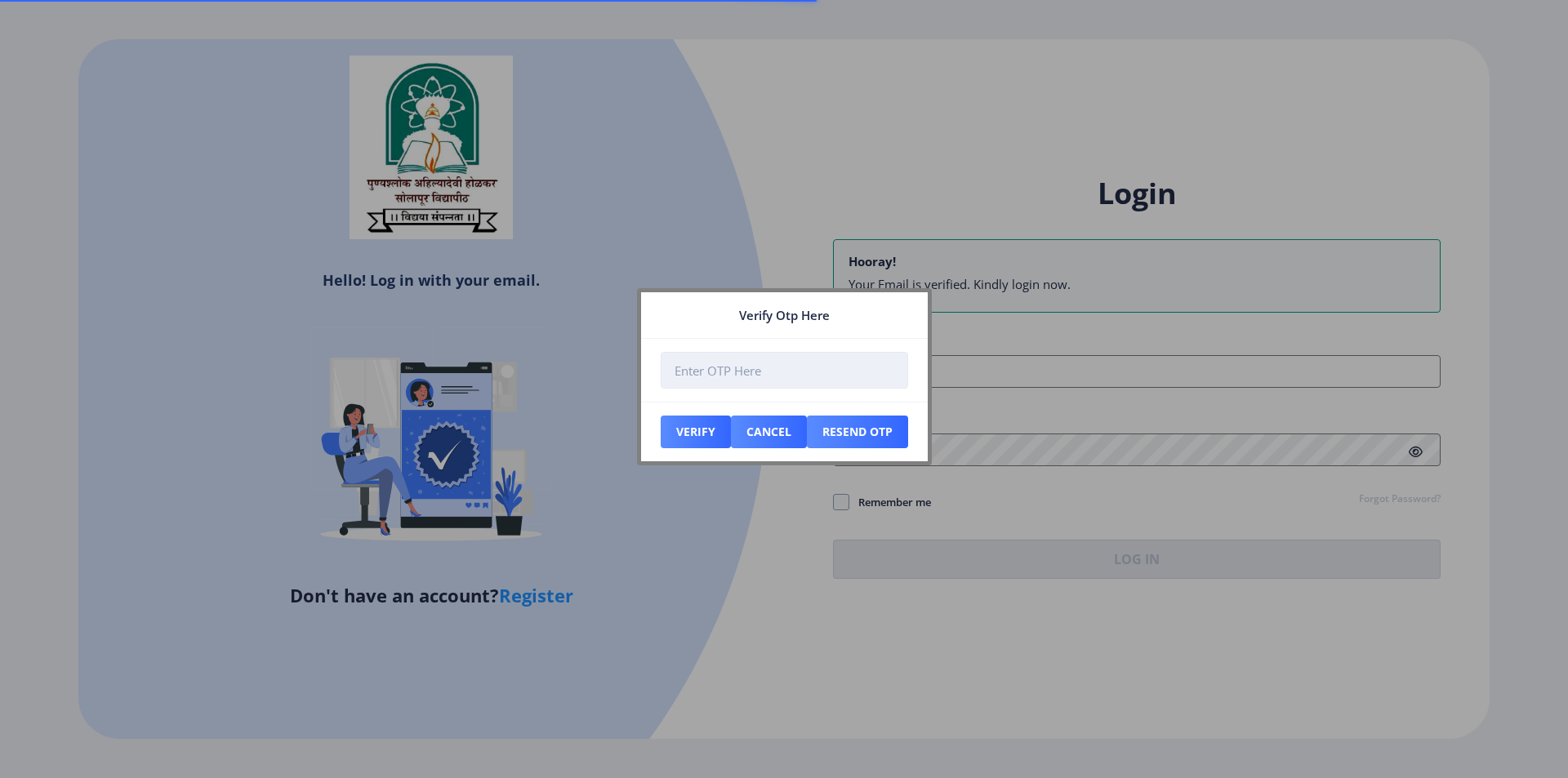
click at [752, 369] on input "number" at bounding box center [784, 370] width 248 height 37
click at [769, 371] on input "number" at bounding box center [784, 370] width 248 height 37
click at [787, 370] on input "number" at bounding box center [784, 370] width 248 height 37
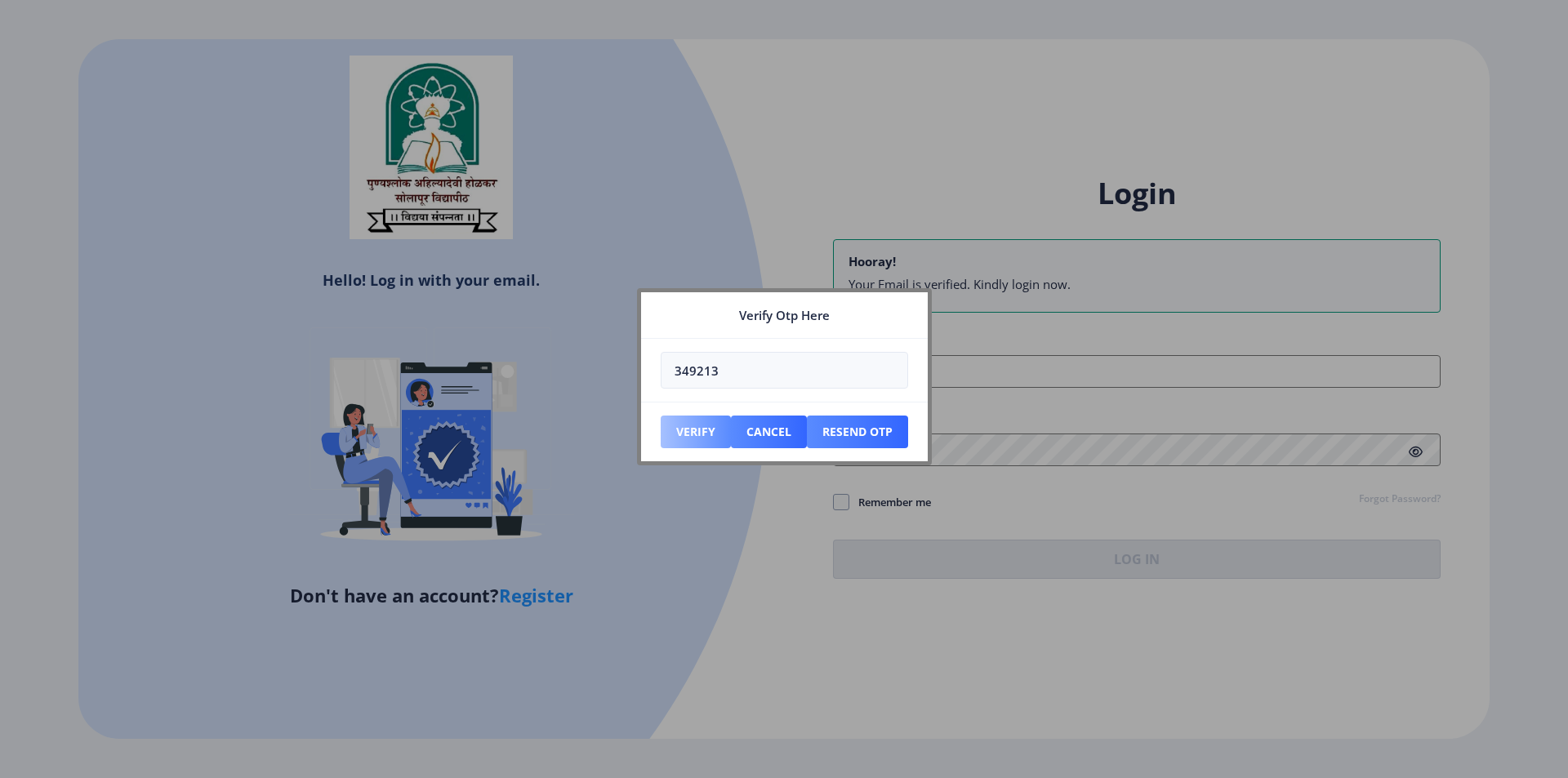
type input "349213"
click at [694, 416] on button "Verify" at bounding box center [696, 432] width 70 height 33
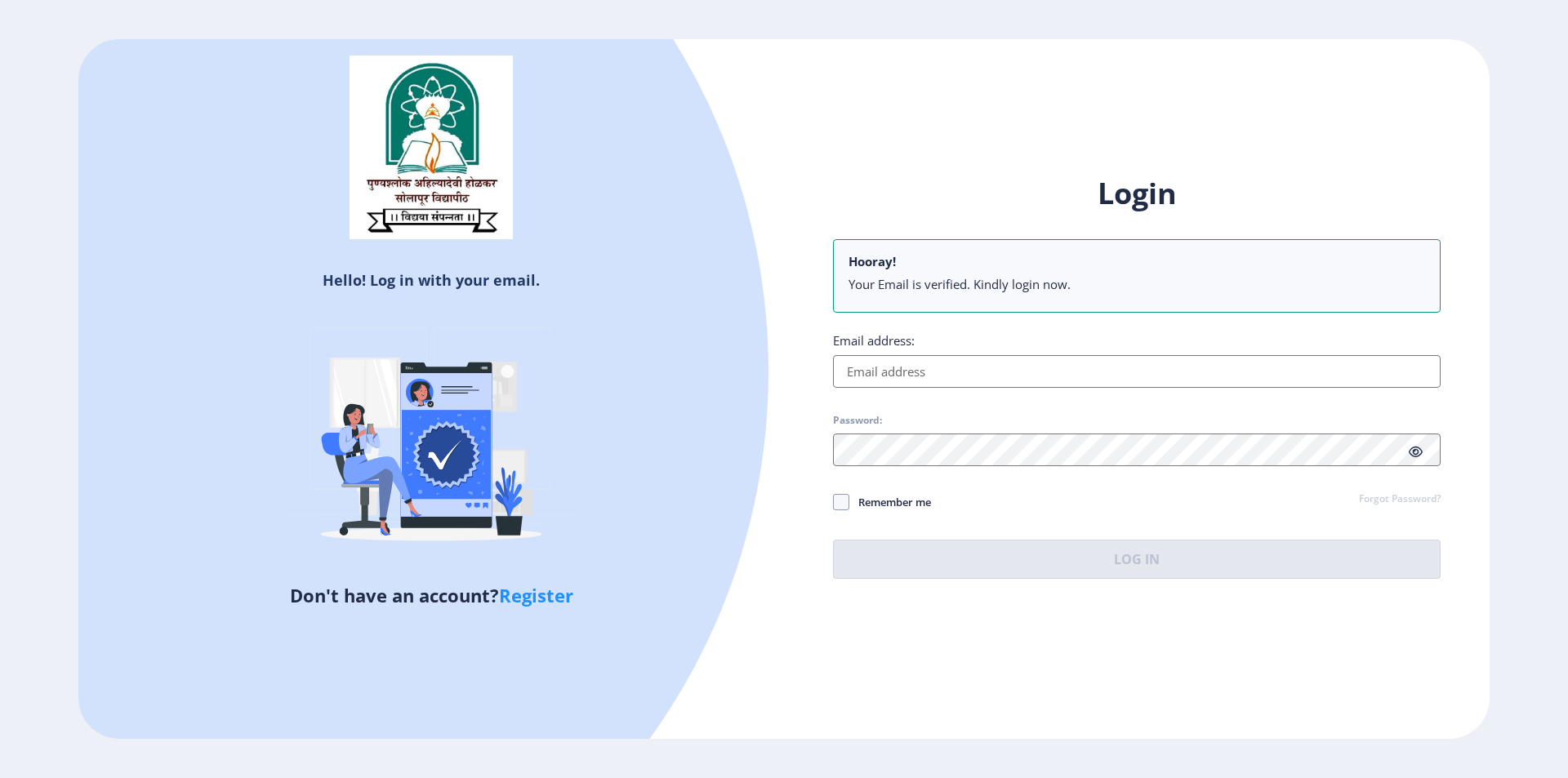
click at [921, 368] on input "Email address:" at bounding box center [1137, 371] width 608 height 33
type input "[EMAIL_ADDRESS][DOMAIN_NAME]"
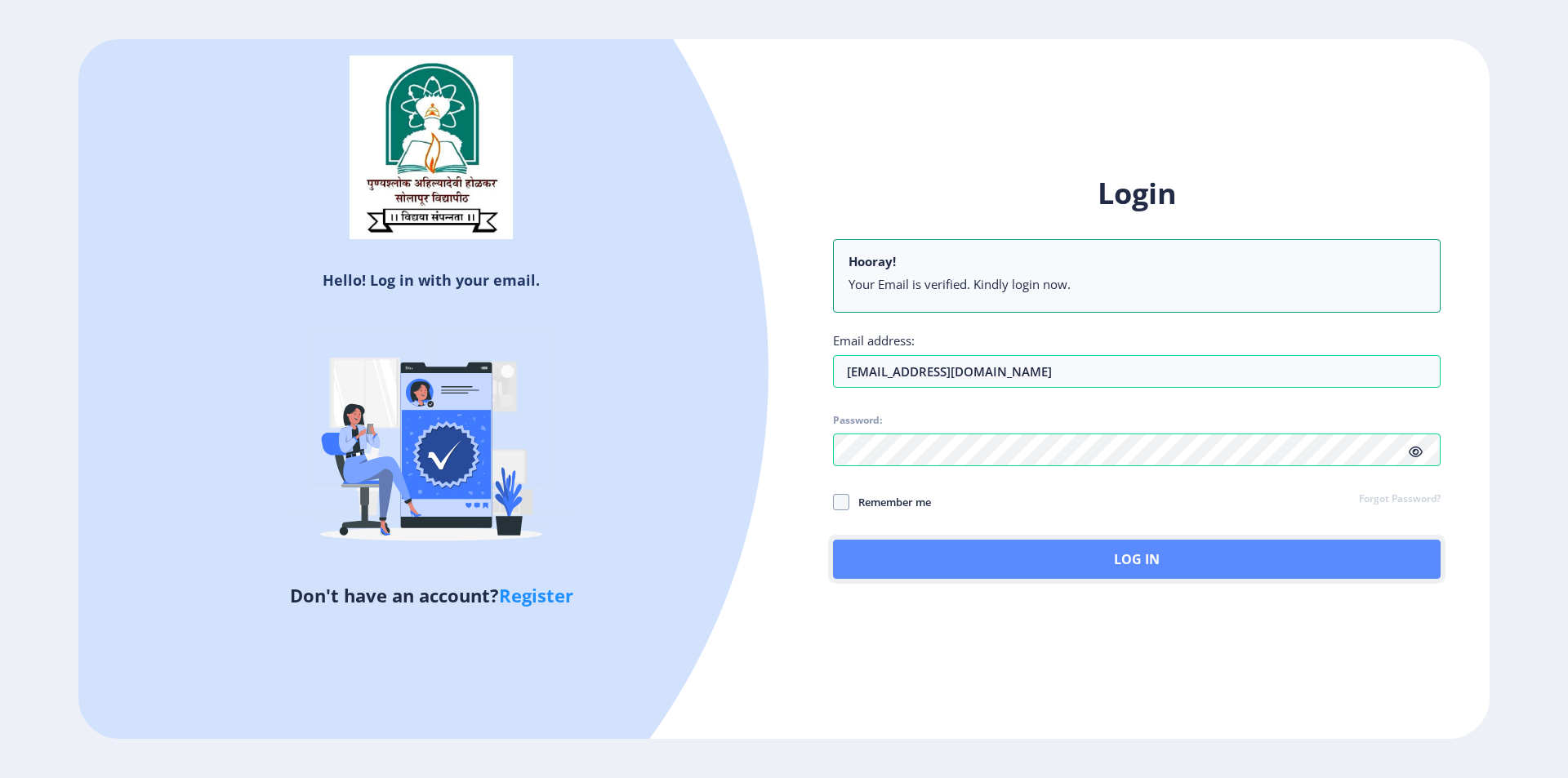
click at [1024, 555] on button "Log In" at bounding box center [1137, 560] width 608 height 39
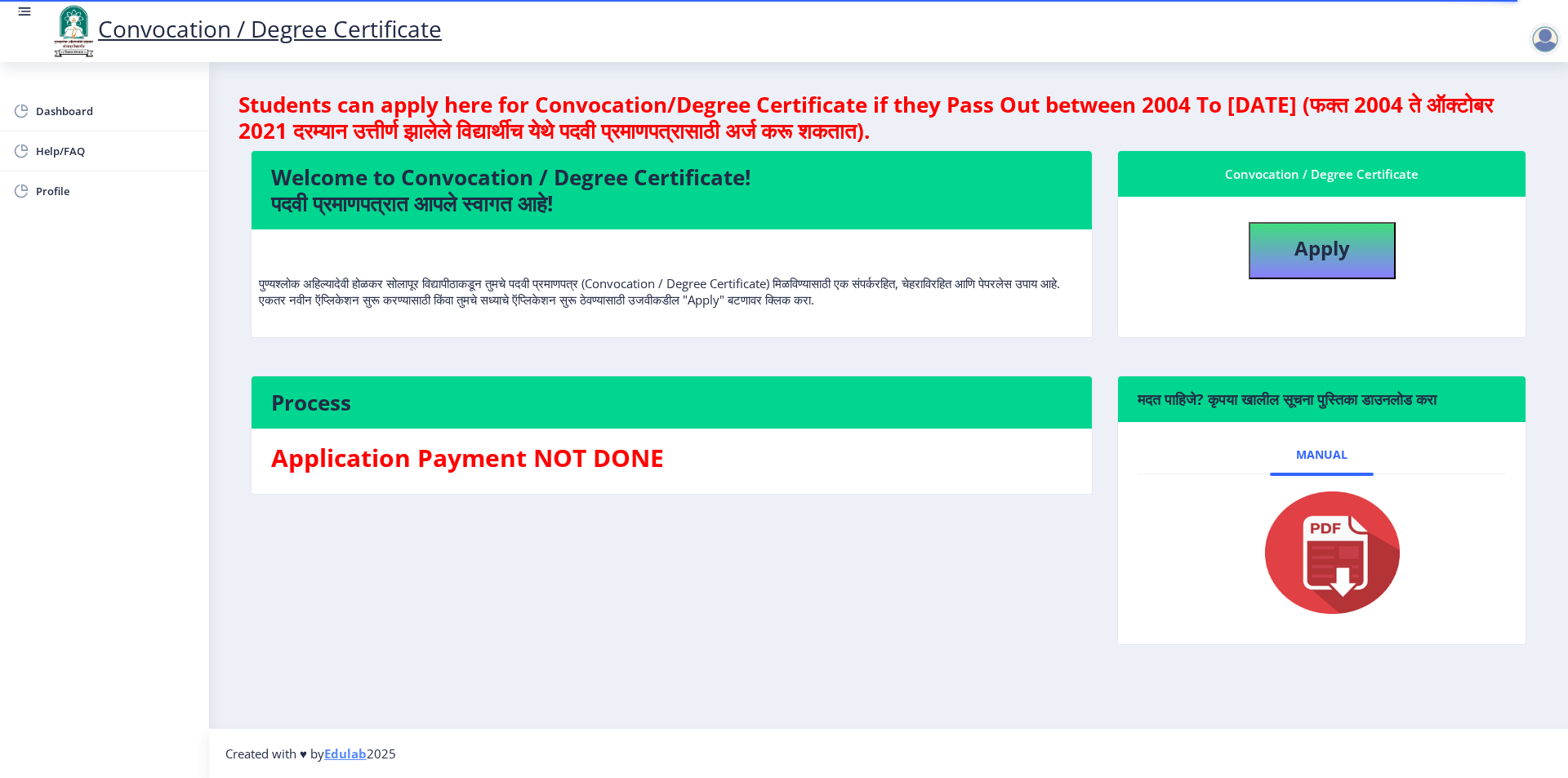
click at [453, 578] on div "Process Application Payment NOT DONE" at bounding box center [671, 522] width 867 height 294
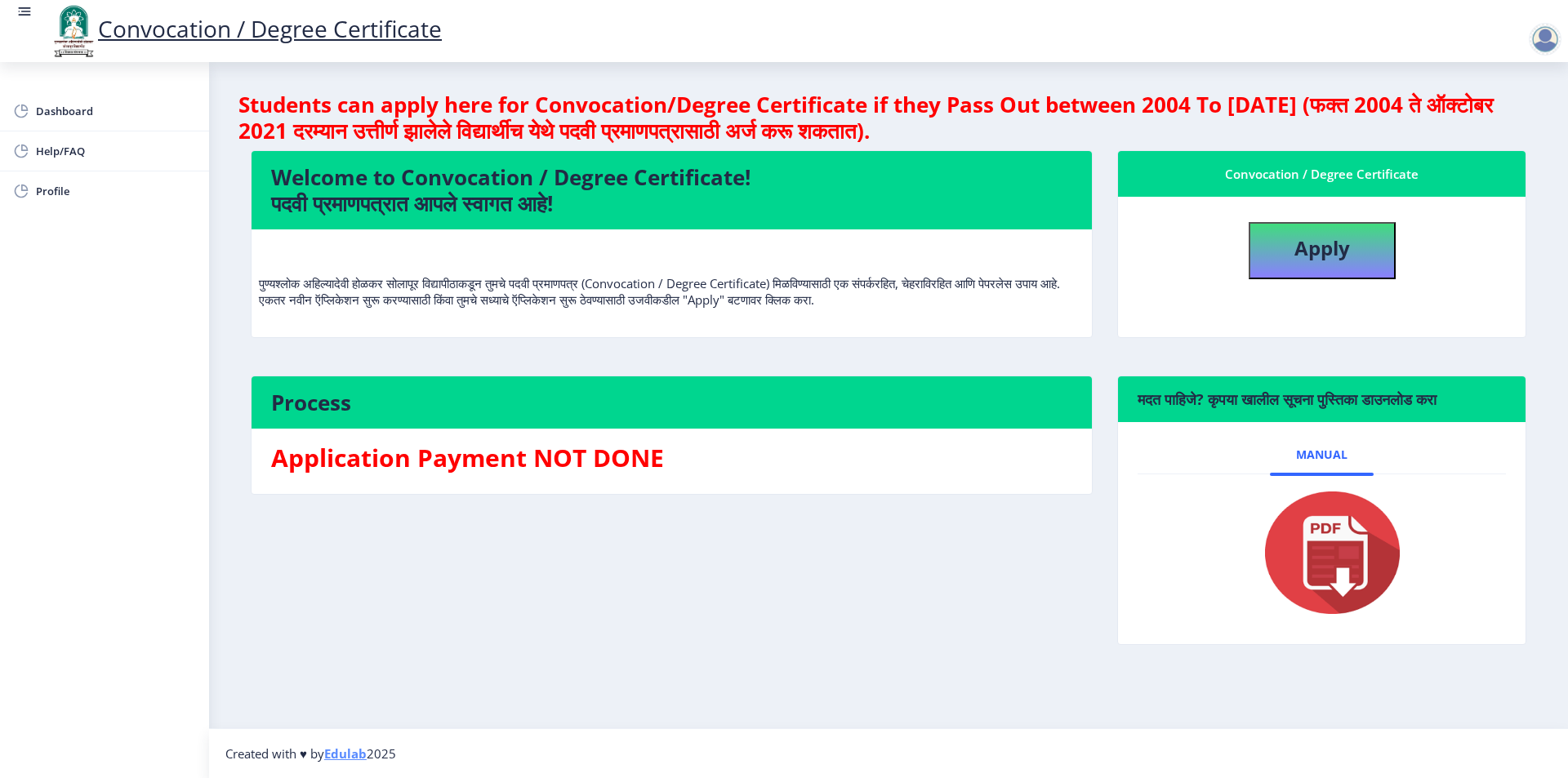
click at [1410, 595] on div at bounding box center [1321, 553] width 316 height 130
click at [1365, 568] on img at bounding box center [1322, 553] width 164 height 130
click at [1338, 562] on img at bounding box center [1322, 553] width 164 height 130
click at [1307, 249] on b "Apply" at bounding box center [1322, 247] width 56 height 27
select select
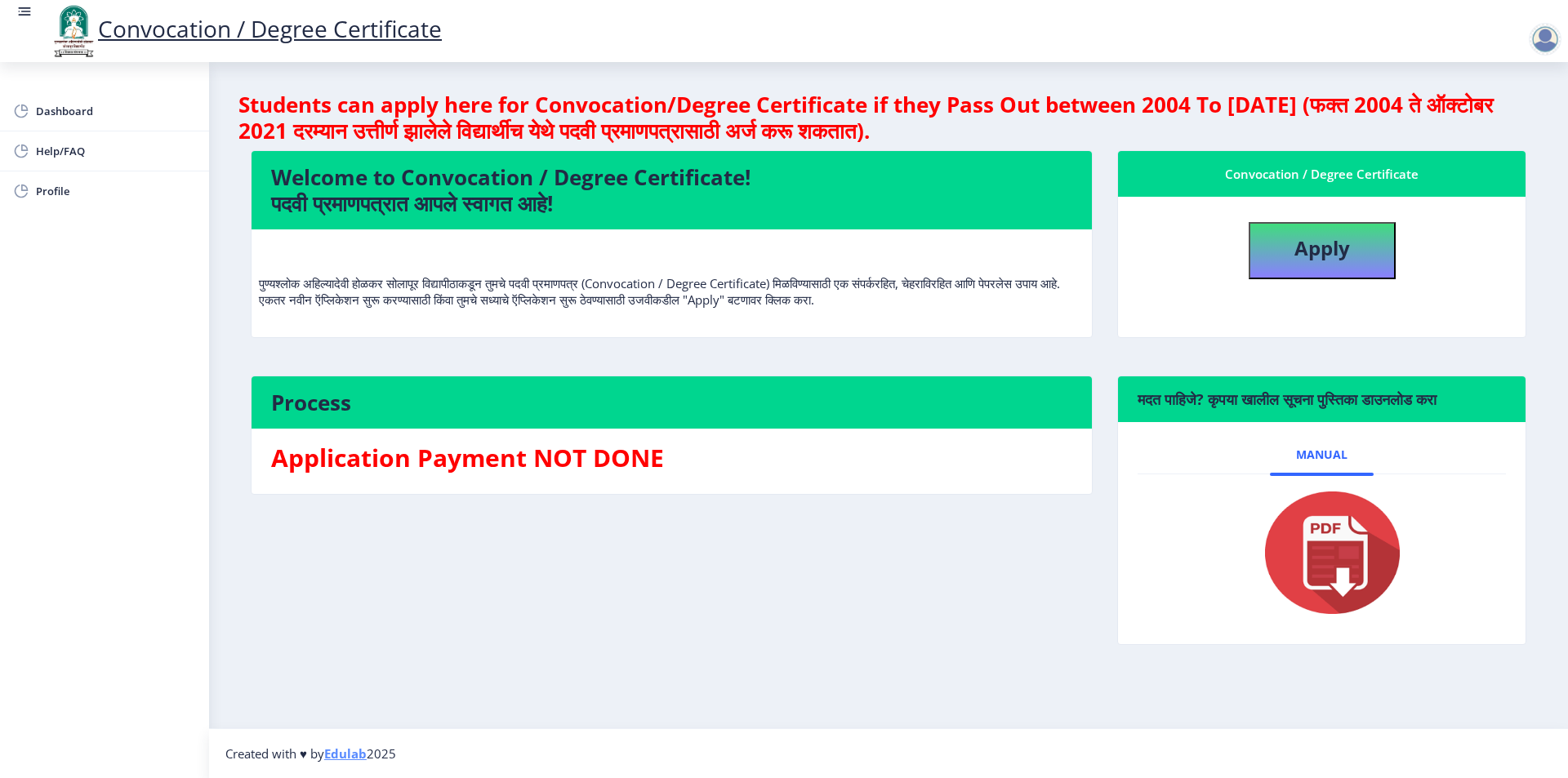
select select
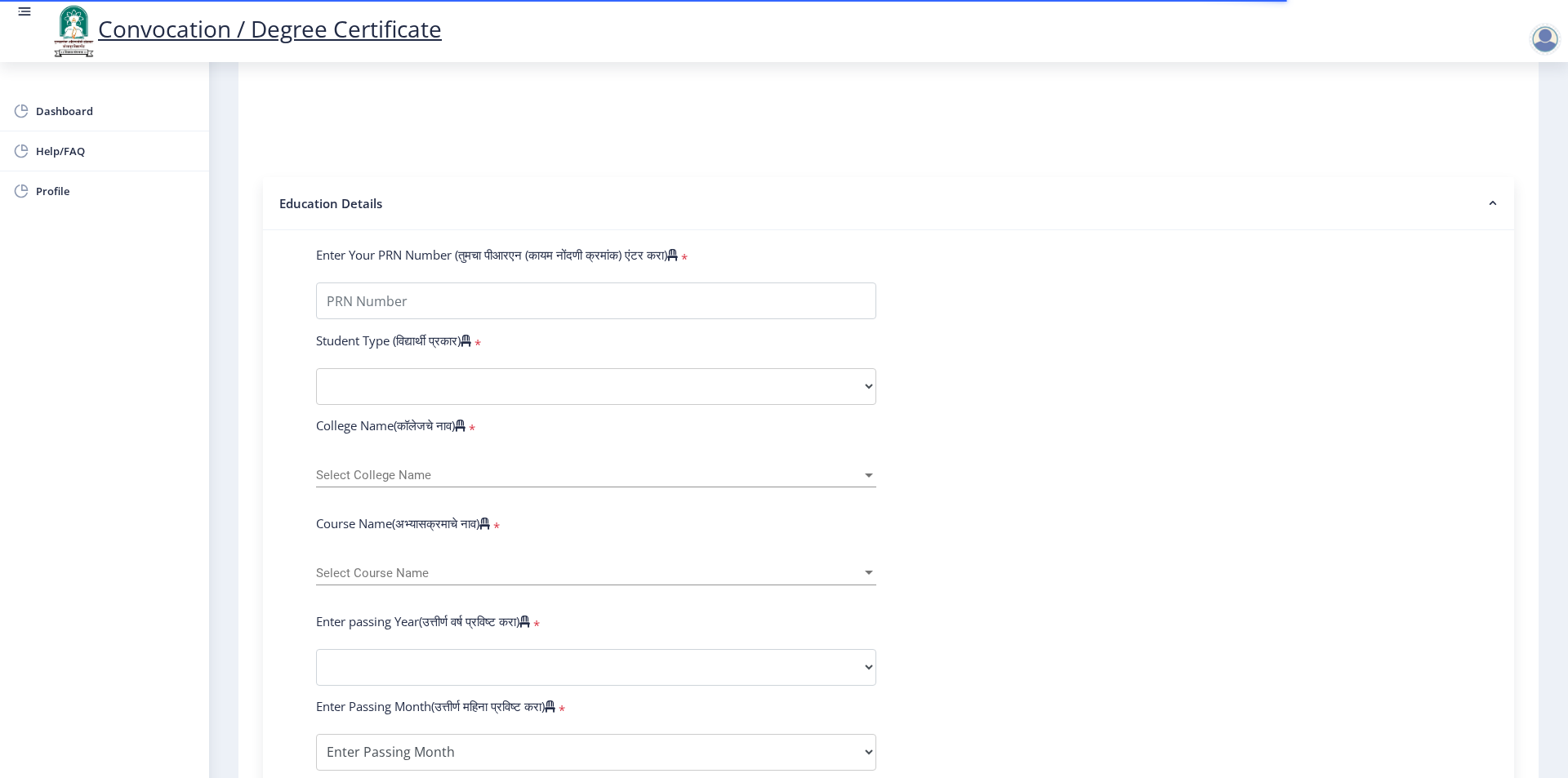
scroll to position [245, 0]
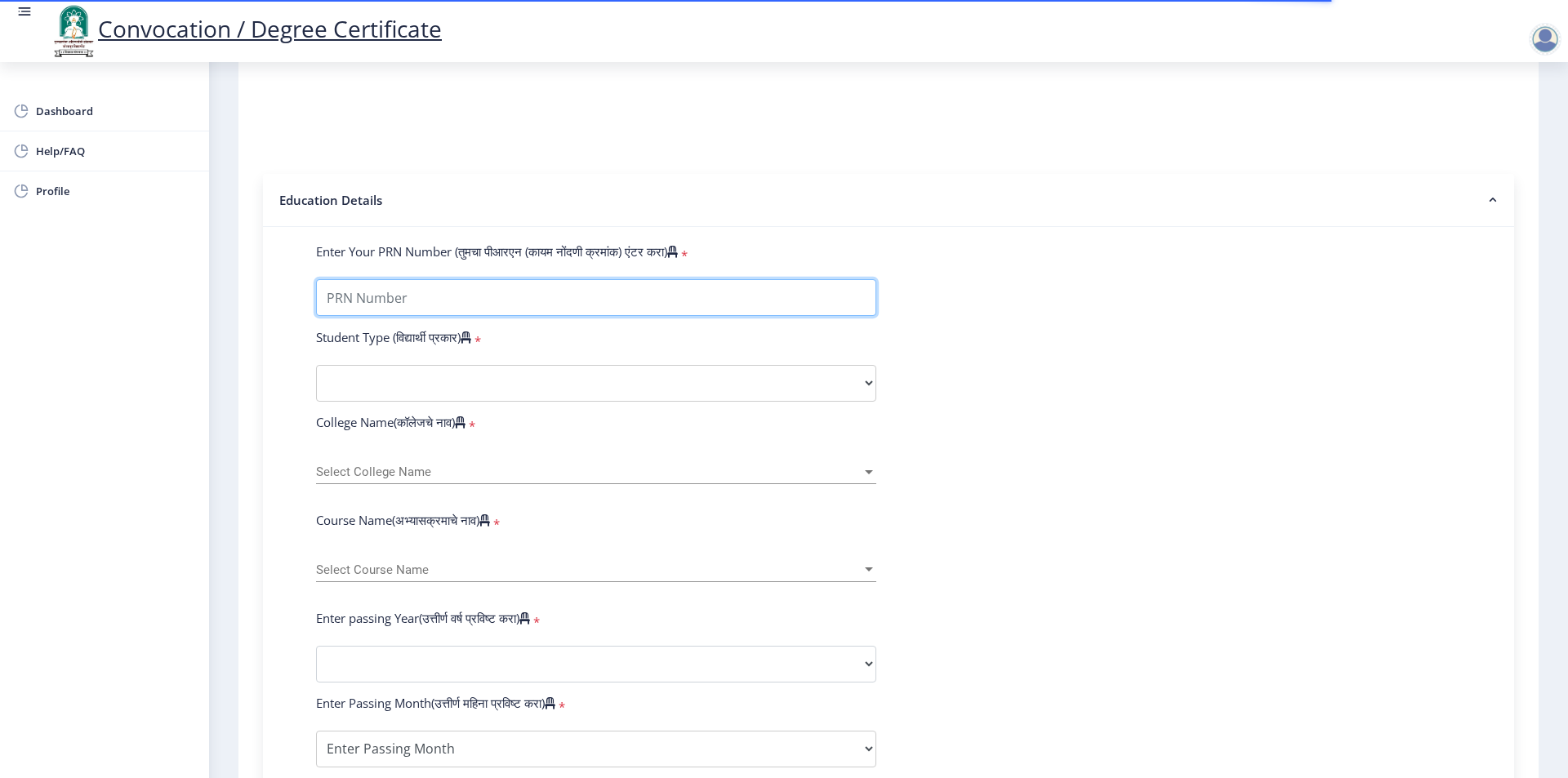
click at [480, 316] on input "Enter Your PRN Number (तुमचा पीआरएन (कायम नोंदणी क्रमांक) एंटर करा)" at bounding box center [596, 297] width 560 height 37
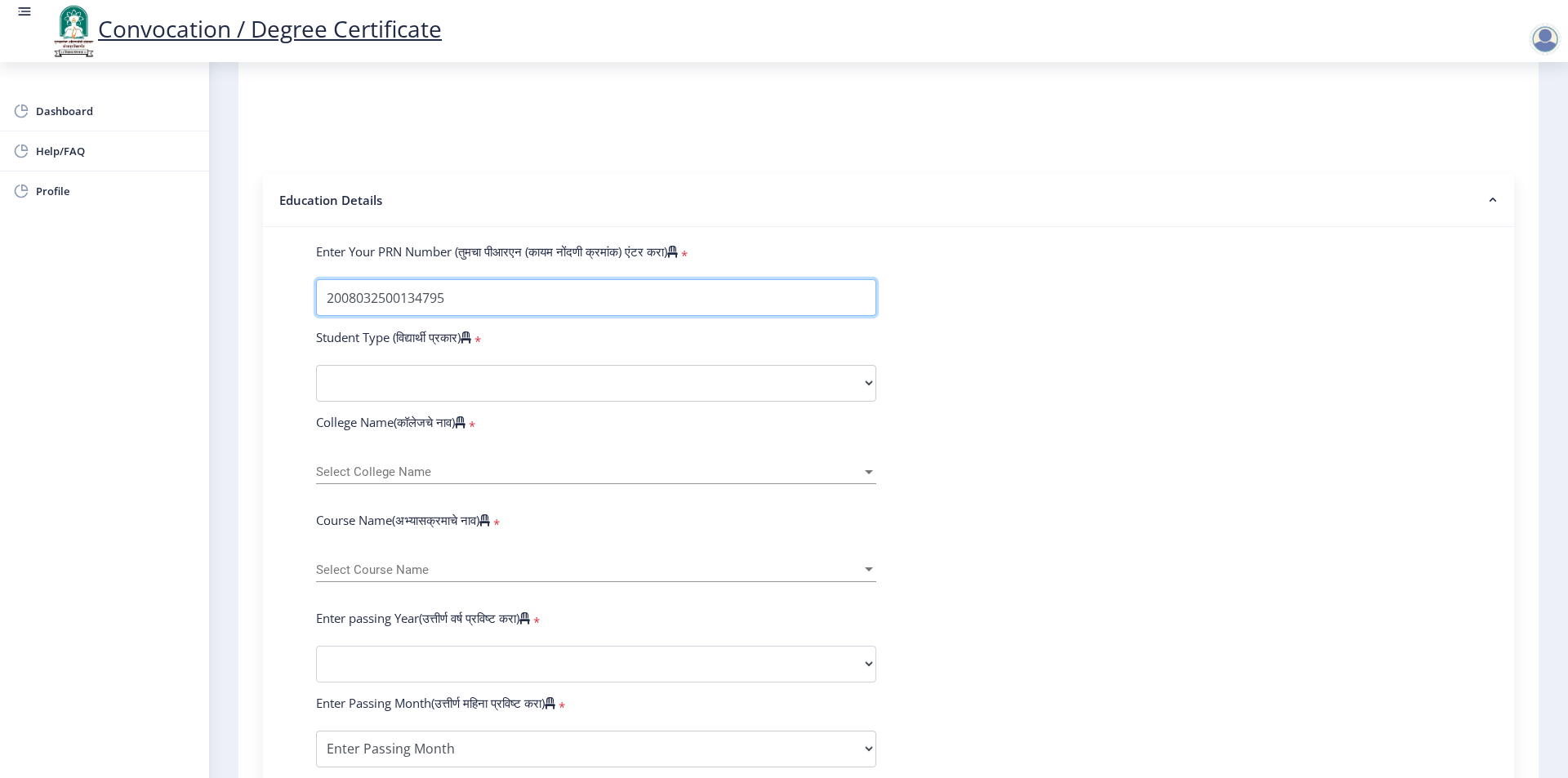
type input "2008032500134795"
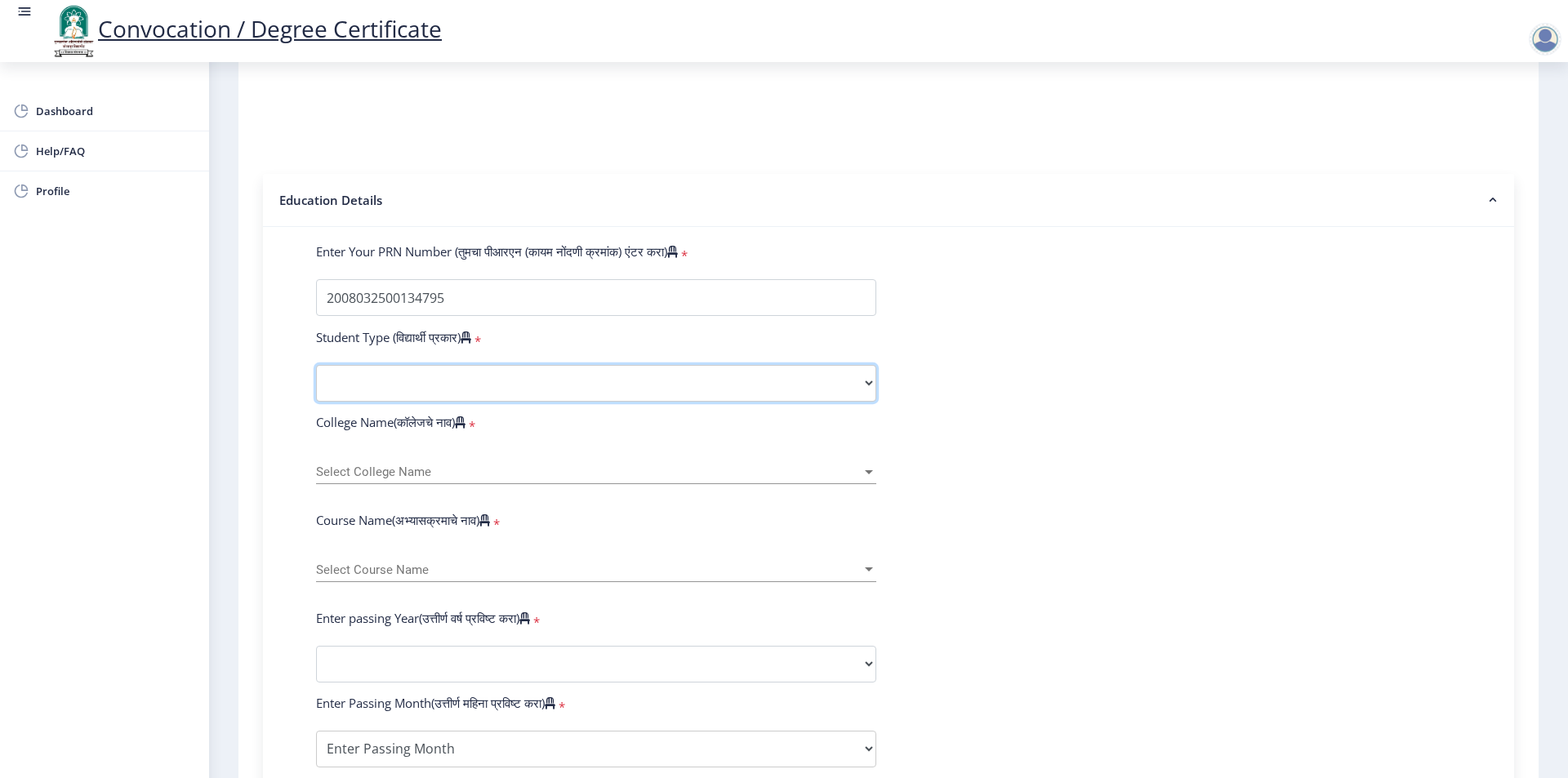
click at [466, 402] on select "Select Student Type Regular External" at bounding box center [596, 383] width 560 height 37
select select "Regular"
click at [316, 380] on select "Select Student Type Regular External" at bounding box center [596, 383] width 560 height 37
click at [162, 394] on div "Dashboard Help/FAQ Profile" at bounding box center [105, 419] width 209 height 715
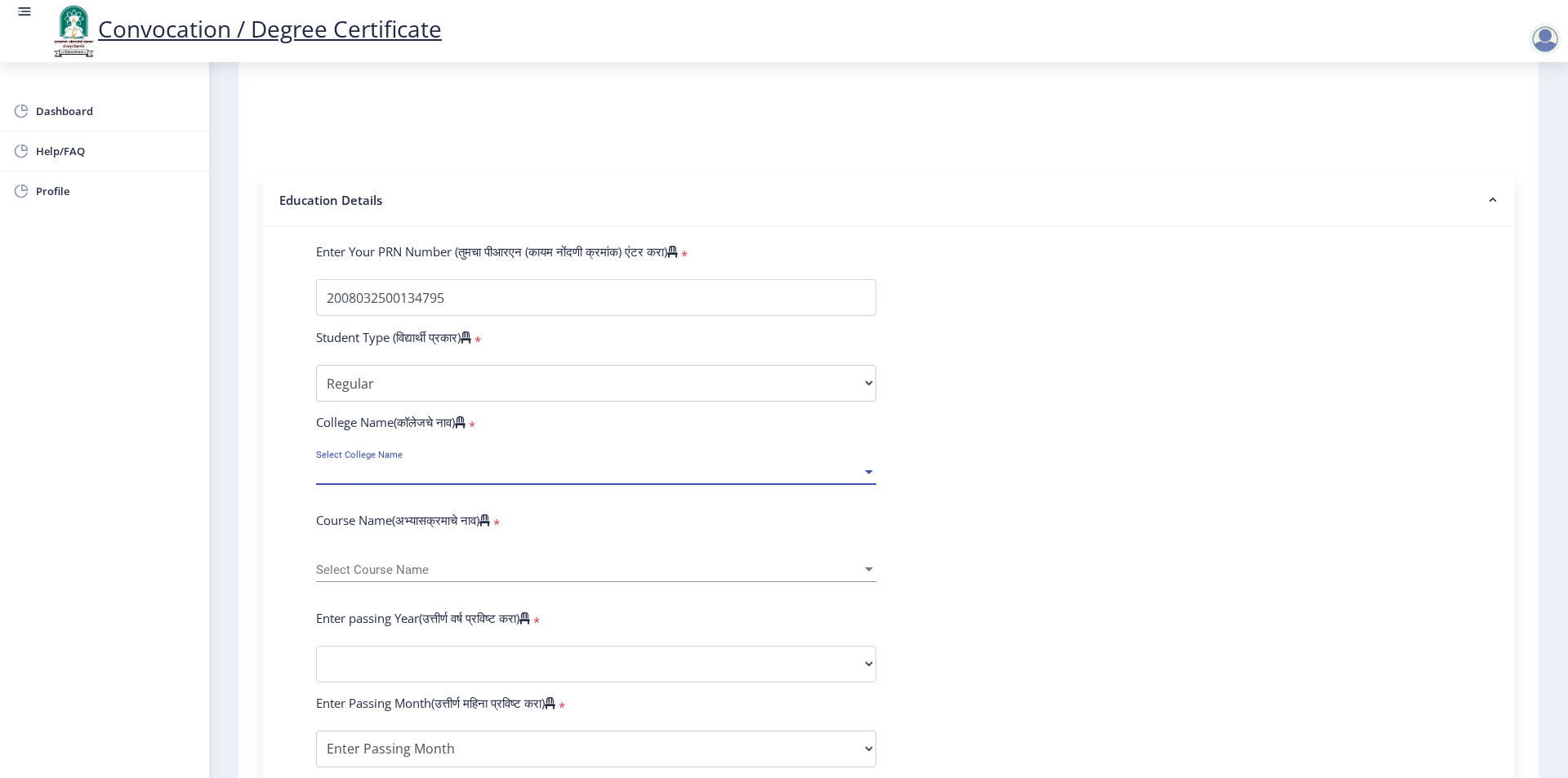
click at [370, 479] on span "Select College Name" at bounding box center [589, 472] width 545 height 14
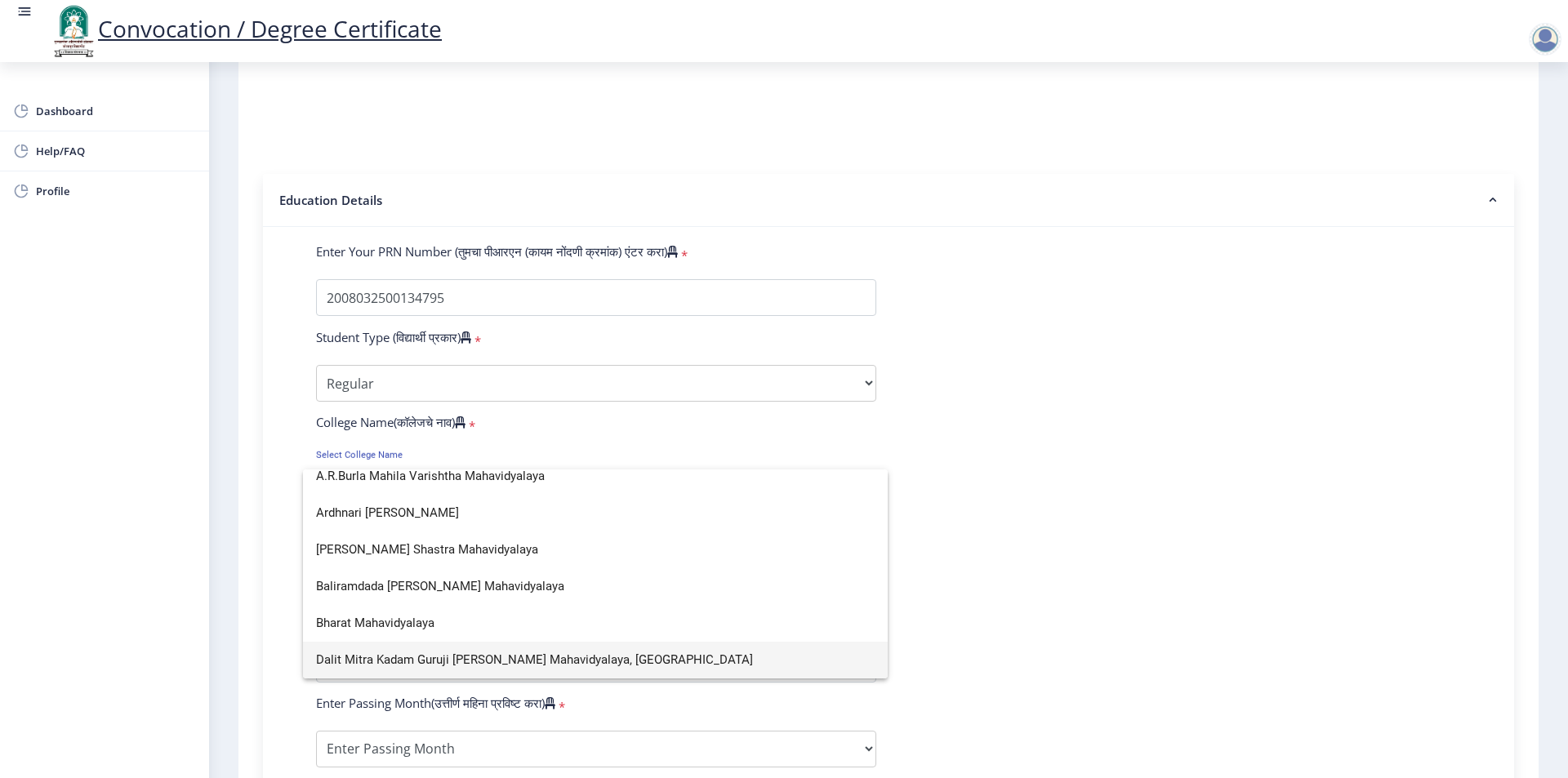
scroll to position [0, 0]
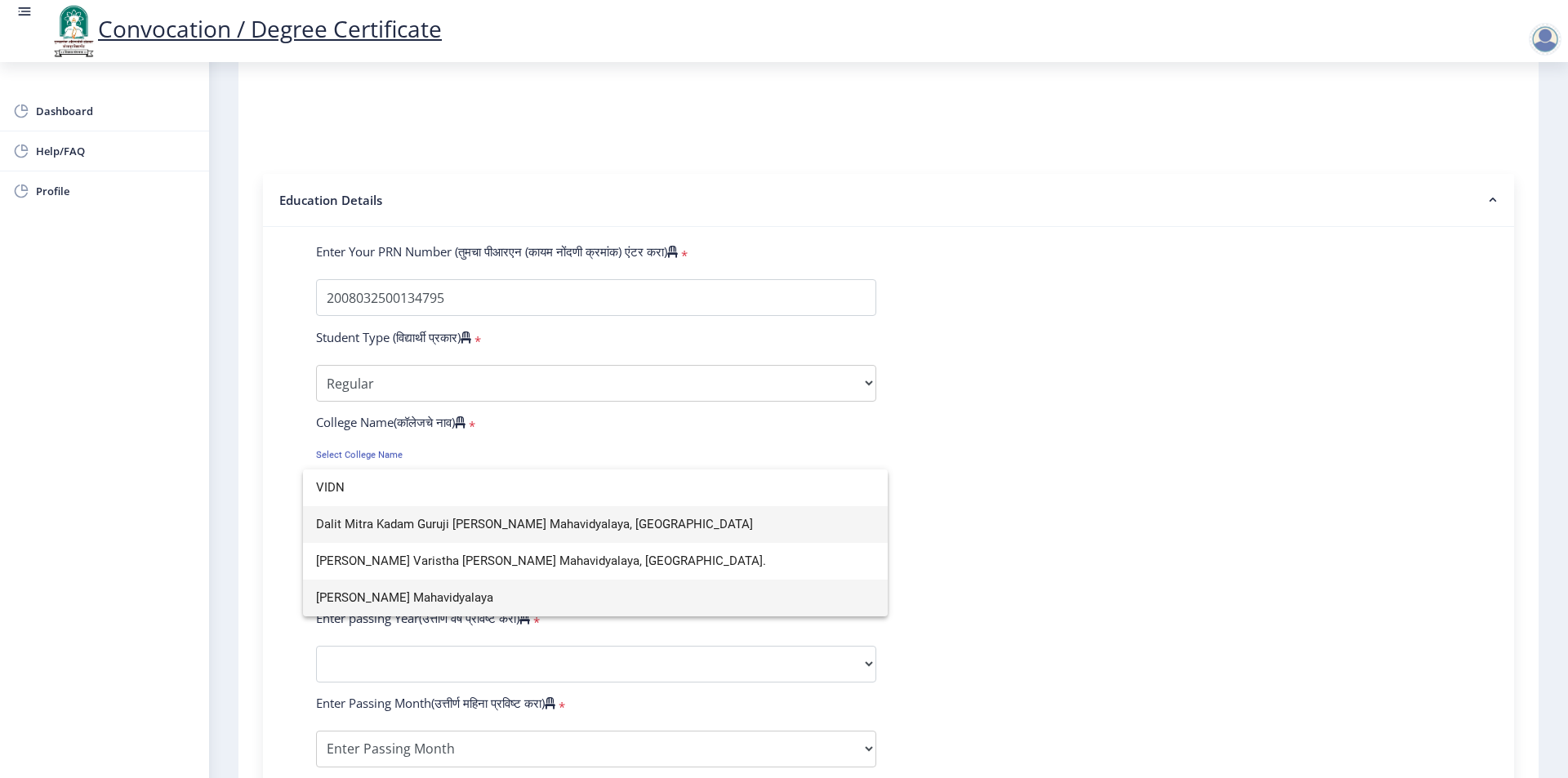
type input "VIDN"
click at [387, 589] on span "[PERSON_NAME] Mahavidyalaya" at bounding box center [596, 597] width 559 height 37
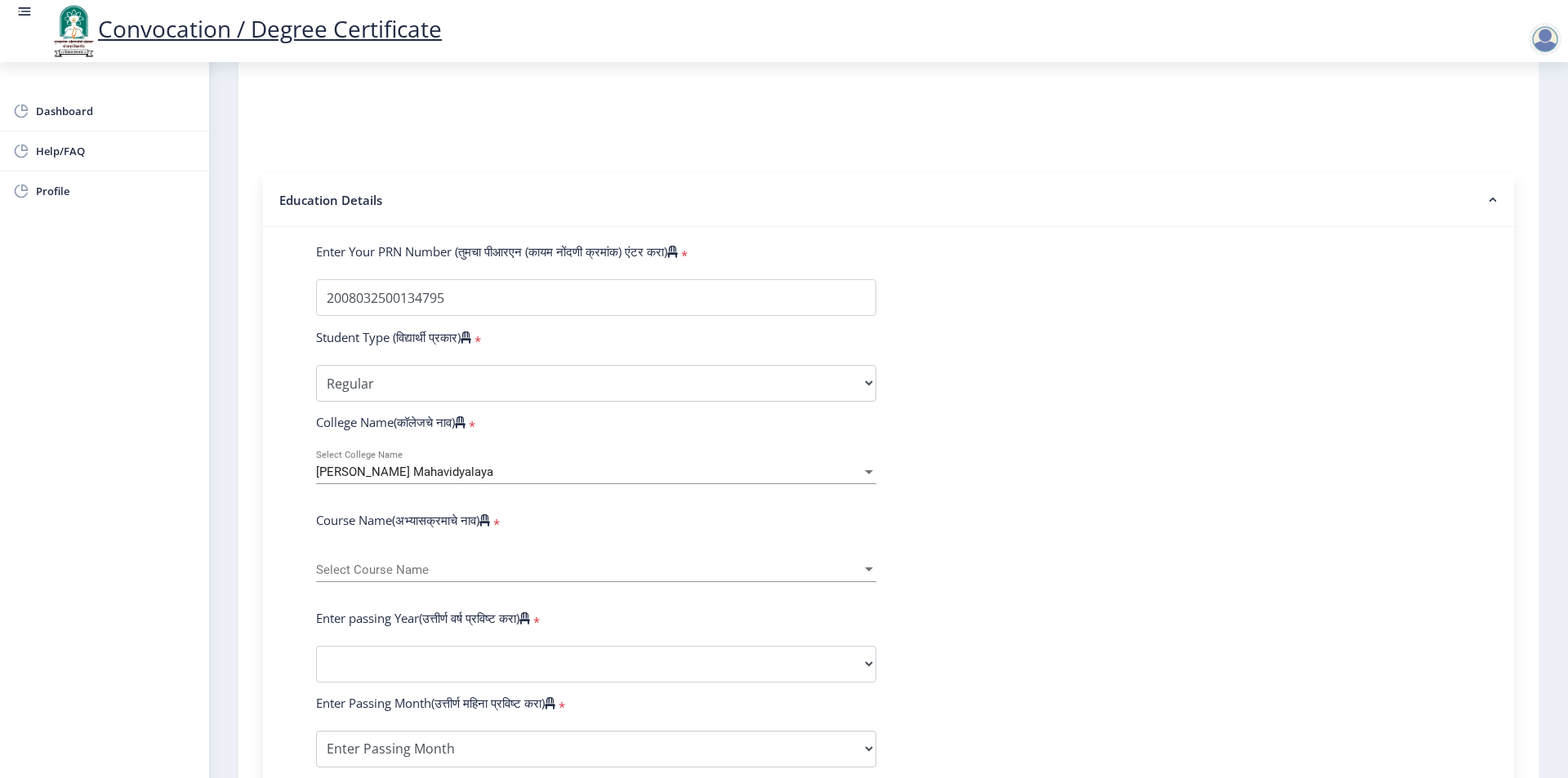
click at [364, 573] on div "Select Course Name Select Course Name" at bounding box center [596, 565] width 560 height 34
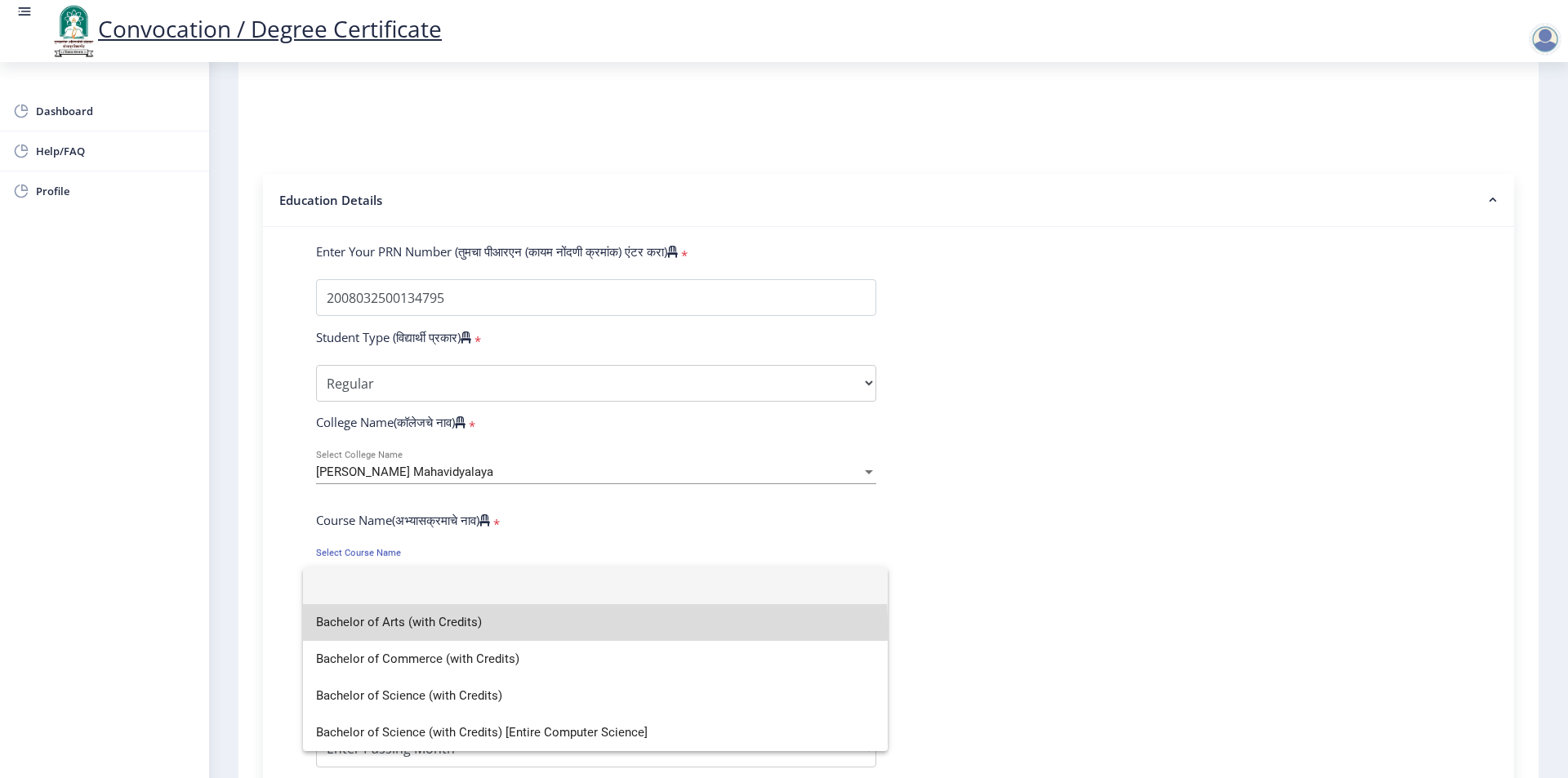
click at [462, 628] on span "Bachelor of Arts (with Credits)" at bounding box center [596, 622] width 559 height 37
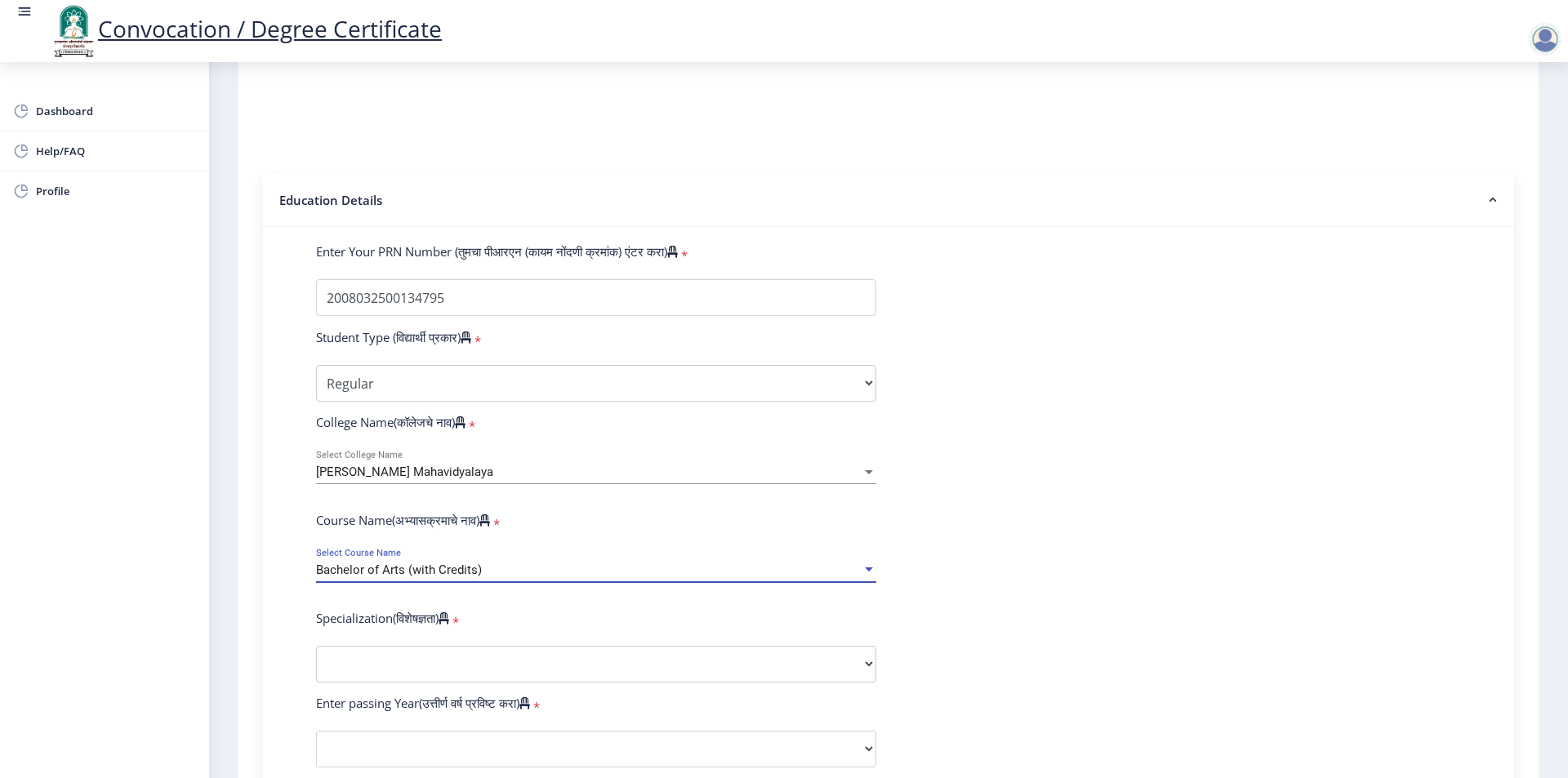
click at [166, 538] on div "Dashboard Help/FAQ Profile" at bounding box center [105, 419] width 209 height 715
click at [450, 674] on select "Specialization English Geography Hindi Marathi Music Sanskrit Urdu Ancient Indi…" at bounding box center [596, 663] width 560 height 37
select select "English"
click at [316, 661] on select "Specialization English Geography Hindi Marathi Music Sanskrit Urdu Ancient Indi…" at bounding box center [596, 663] width 560 height 37
click at [1403, 422] on form "Enter Your PRN Number (तुमचा पीआरएन (कायम नोंदणी क्रमांक) एंटर करा) * Student T…" at bounding box center [888, 718] width 1169 height 950
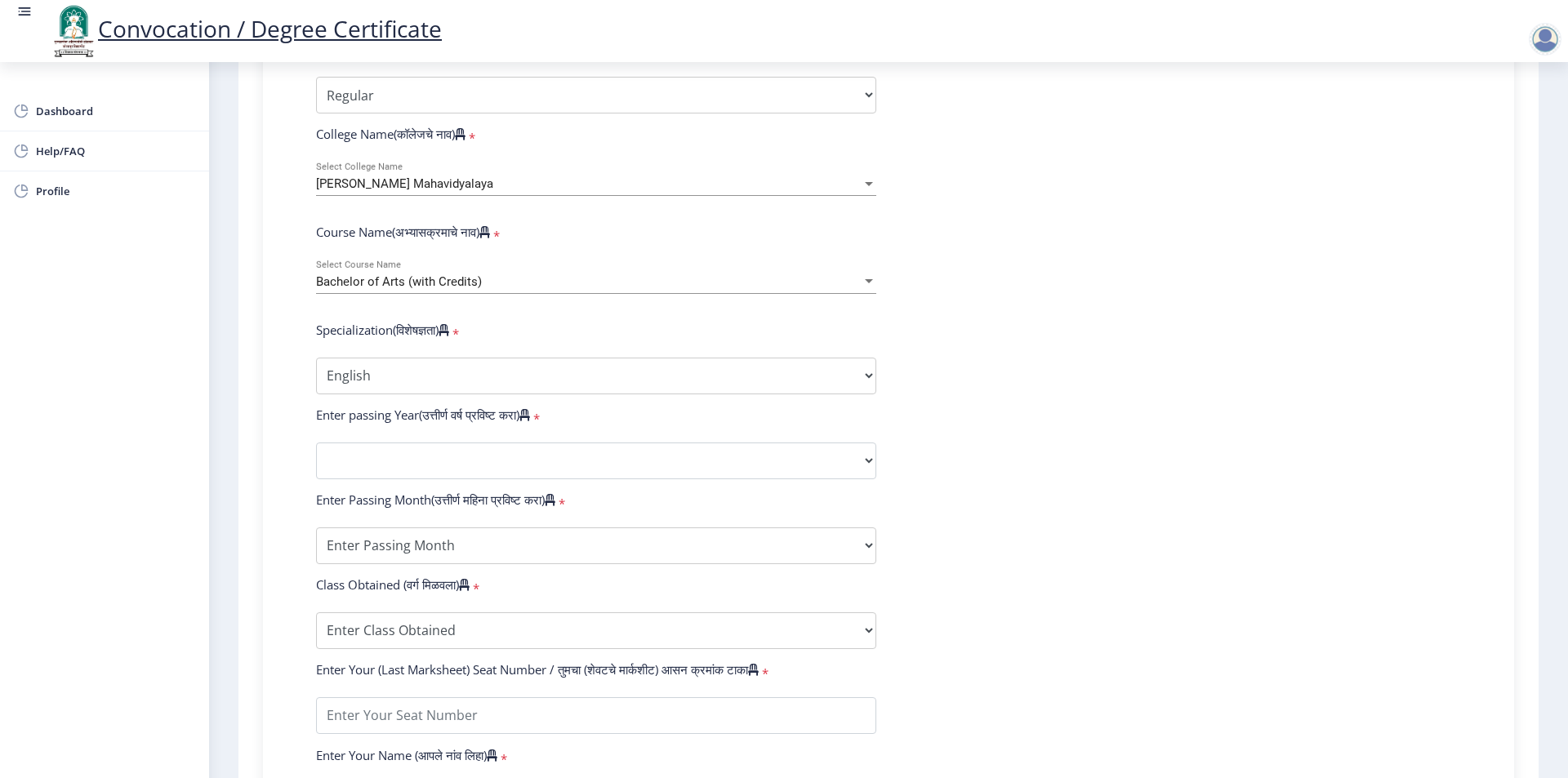
scroll to position [817, 0]
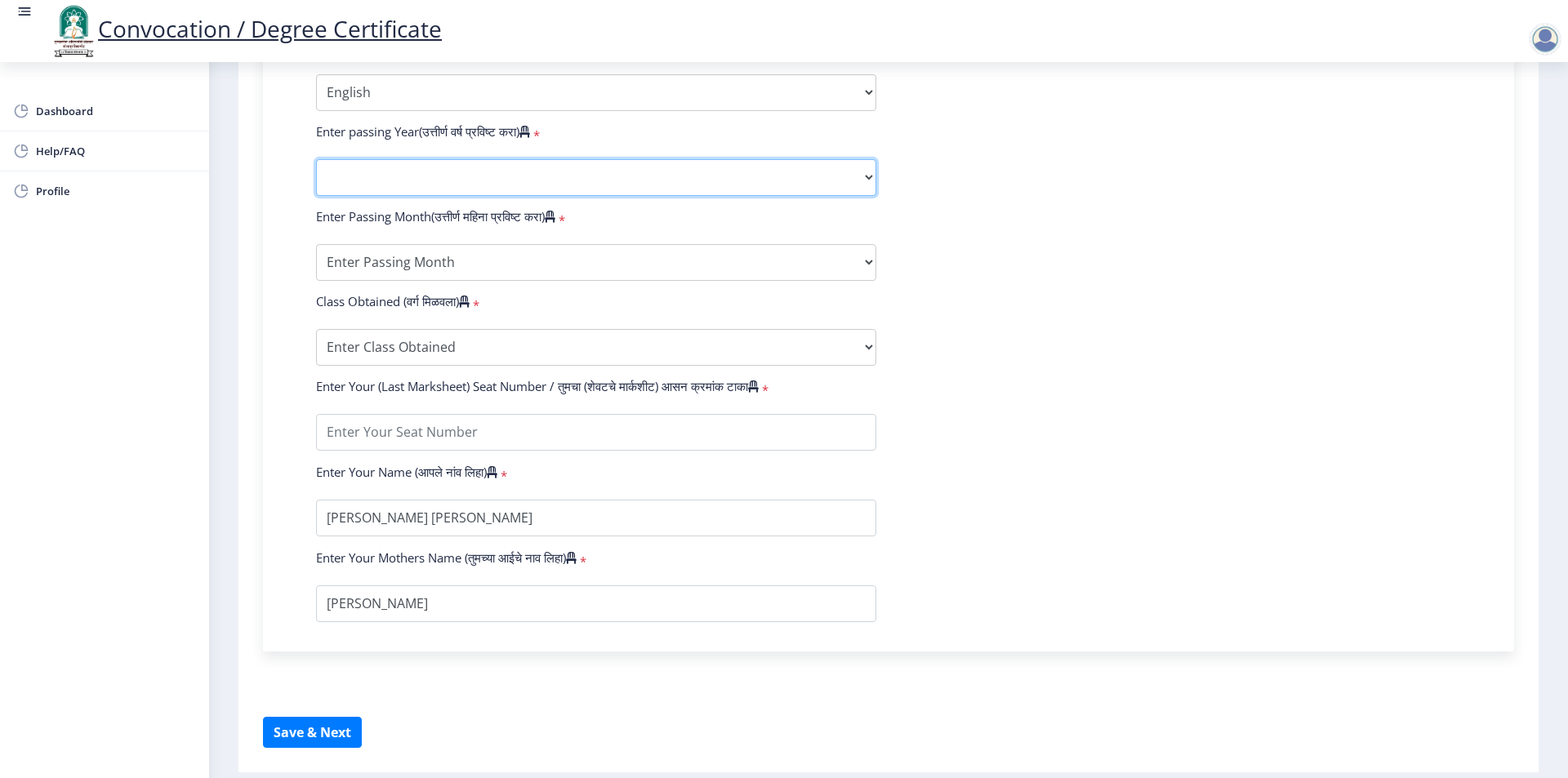
click at [407, 194] on select "2025 2024 2023 2022 2021 2020 2019 2018 2017 2016 2015 2014 2013 2012 2011 2010…" at bounding box center [596, 177] width 560 height 37
select select "2011"
click at [316, 175] on select "2025 2024 2023 2022 2021 2020 2019 2018 2017 2016 2015 2014 2013 2012 2011 2010…" at bounding box center [596, 177] width 560 height 37
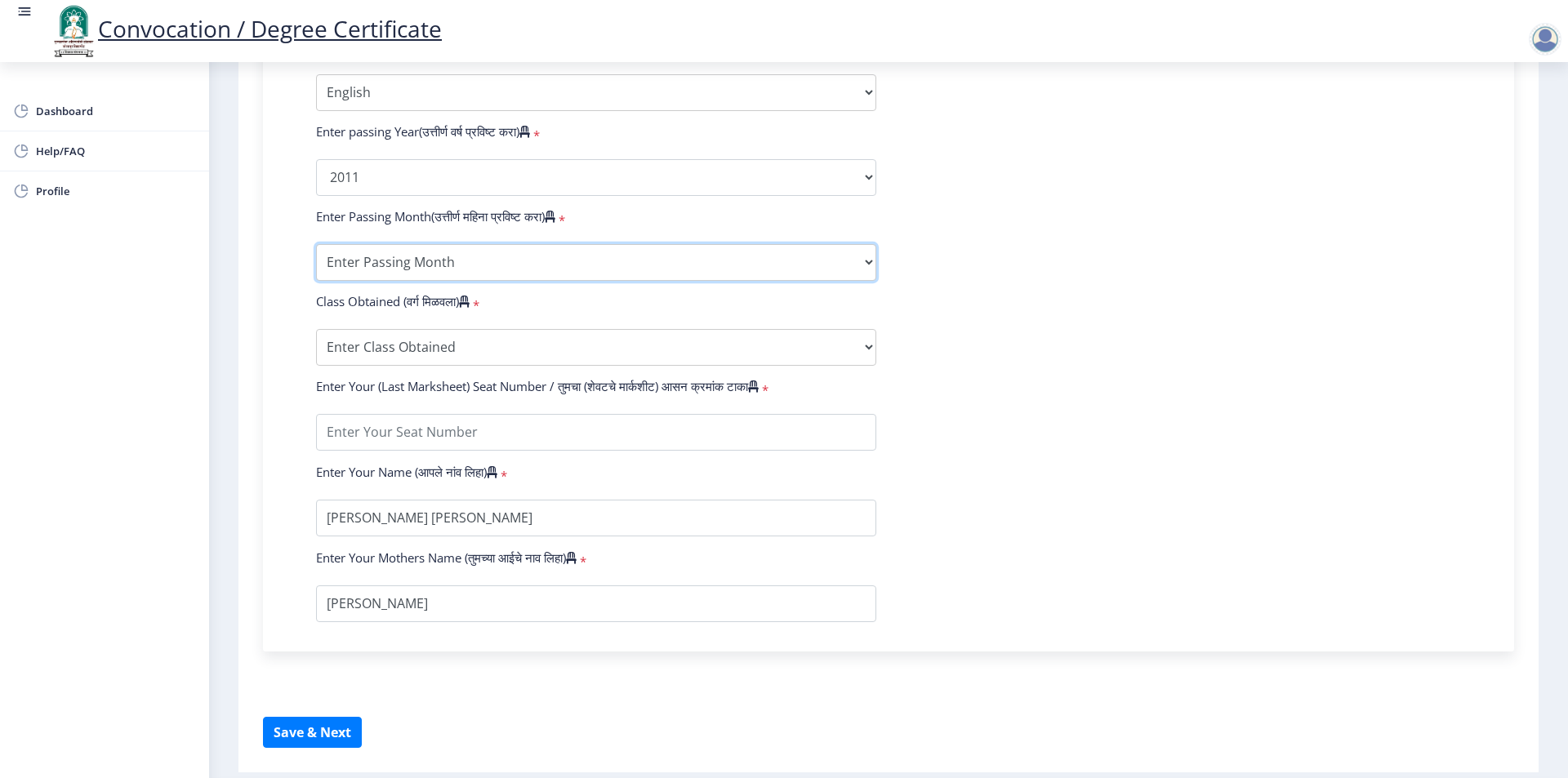
click at [411, 266] on select "Enter Passing Month March April May October November December" at bounding box center [596, 262] width 560 height 37
select select "March"
click at [316, 260] on select "Enter Passing Month March April May October November December" at bounding box center [596, 262] width 560 height 37
click at [394, 356] on select "Enter Class Obtained FIRST CLASS WITH DISTINCTION FIRST CLASS HIGHER SECOND CLA…" at bounding box center [596, 347] width 560 height 37
select select "FIRST CLASS"
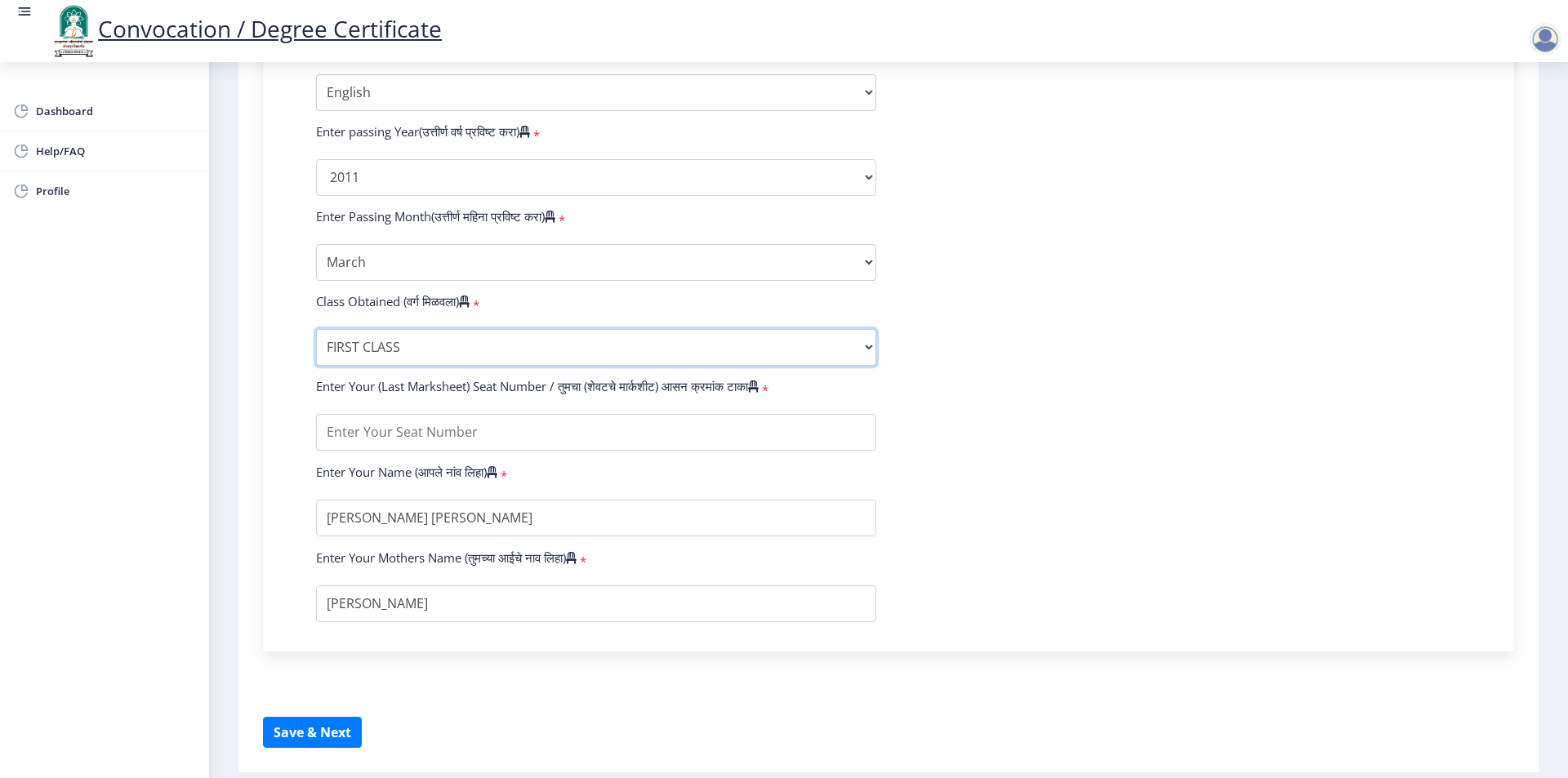
click at [316, 344] on select "Enter Class Obtained FIRST CLASS WITH DISTINCTION FIRST CLASS HIGHER SECOND CLA…" at bounding box center [596, 347] width 560 height 37
click at [276, 375] on div "Enter Your PRN Number (तुमचा पीआरएन (कायम नोंदणी क्रमांक) एंटर करा) * Student T…" at bounding box center [888, 153] width 1251 height 996
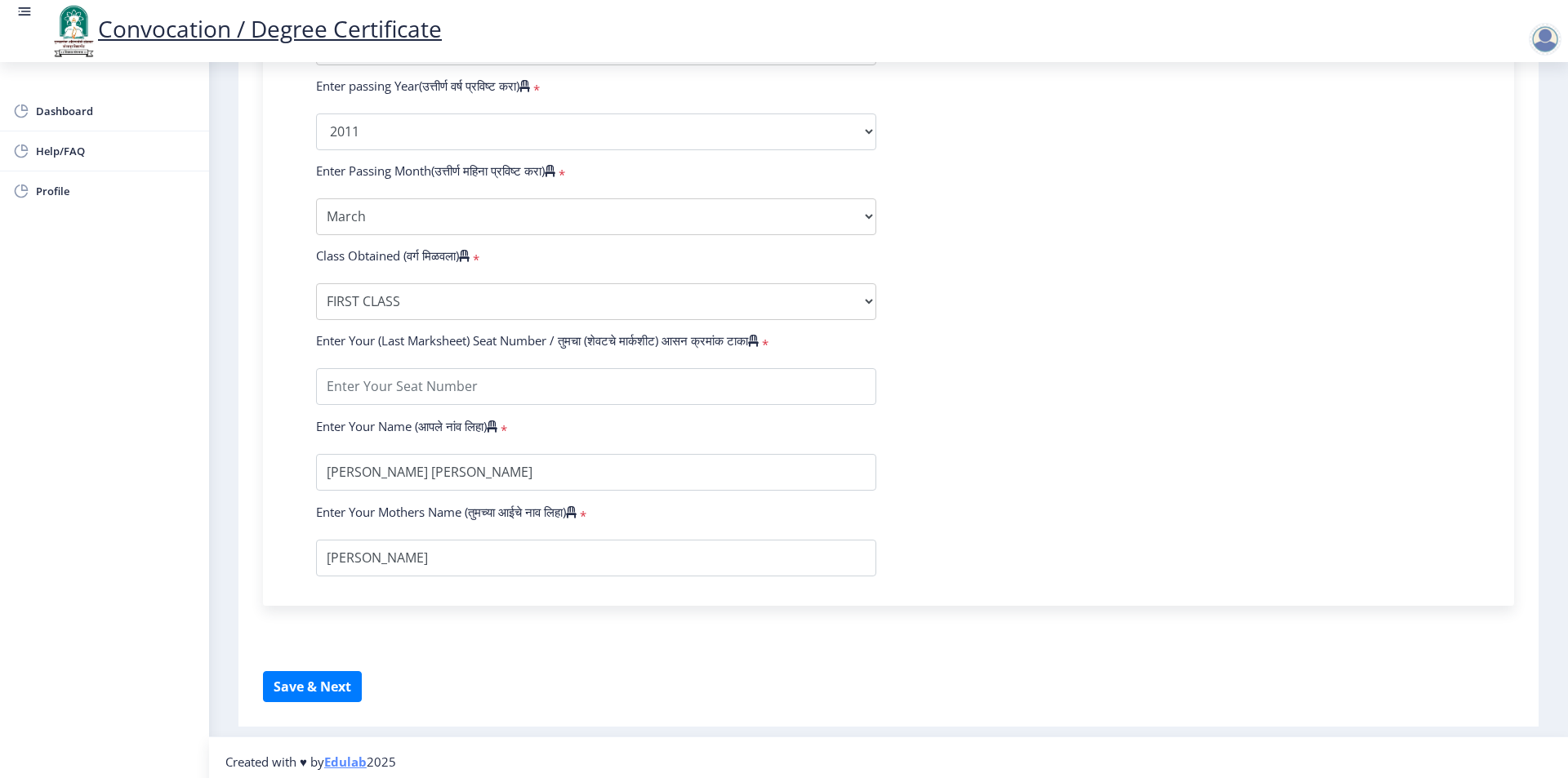
scroll to position [886, 0]
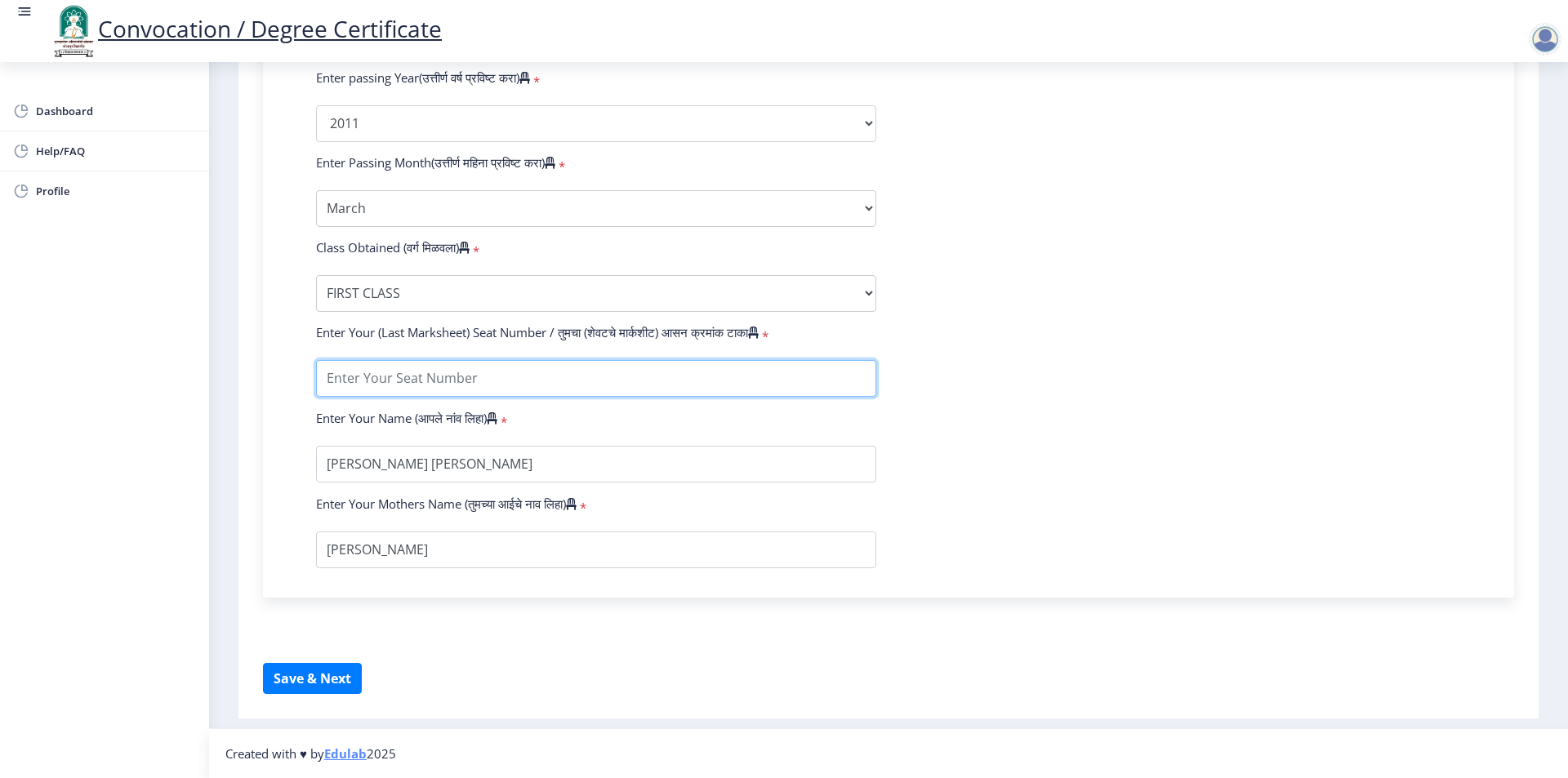
click at [454, 377] on input "textarea" at bounding box center [596, 378] width 560 height 37
type input "43765"
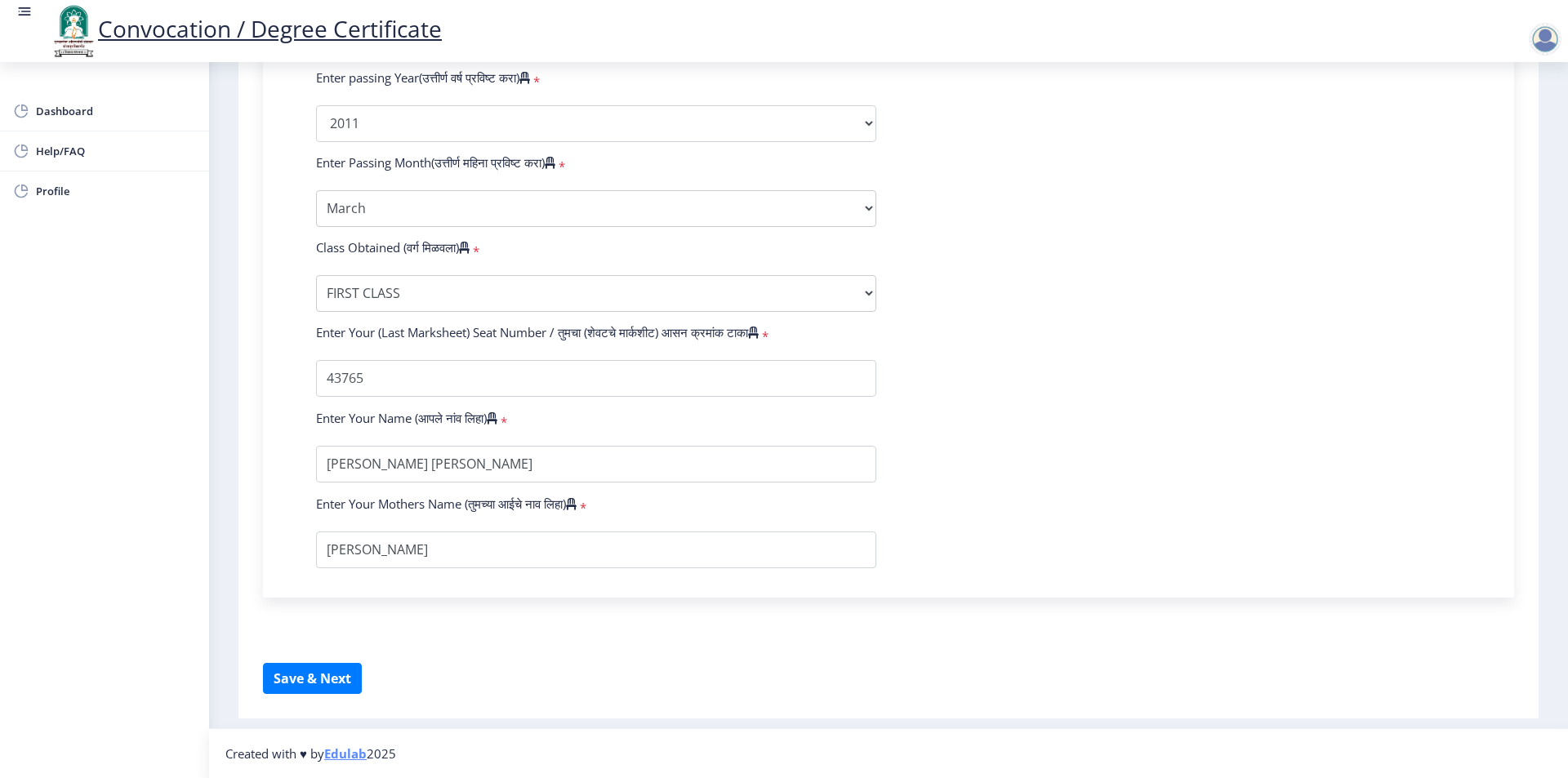
click at [1193, 433] on form "Enter Your PRN Number (तुमचा पीआरएन (कायम नोंदणी क्रमांक) एंटर करा) * Student T…" at bounding box center [888, 93] width 1169 height 950
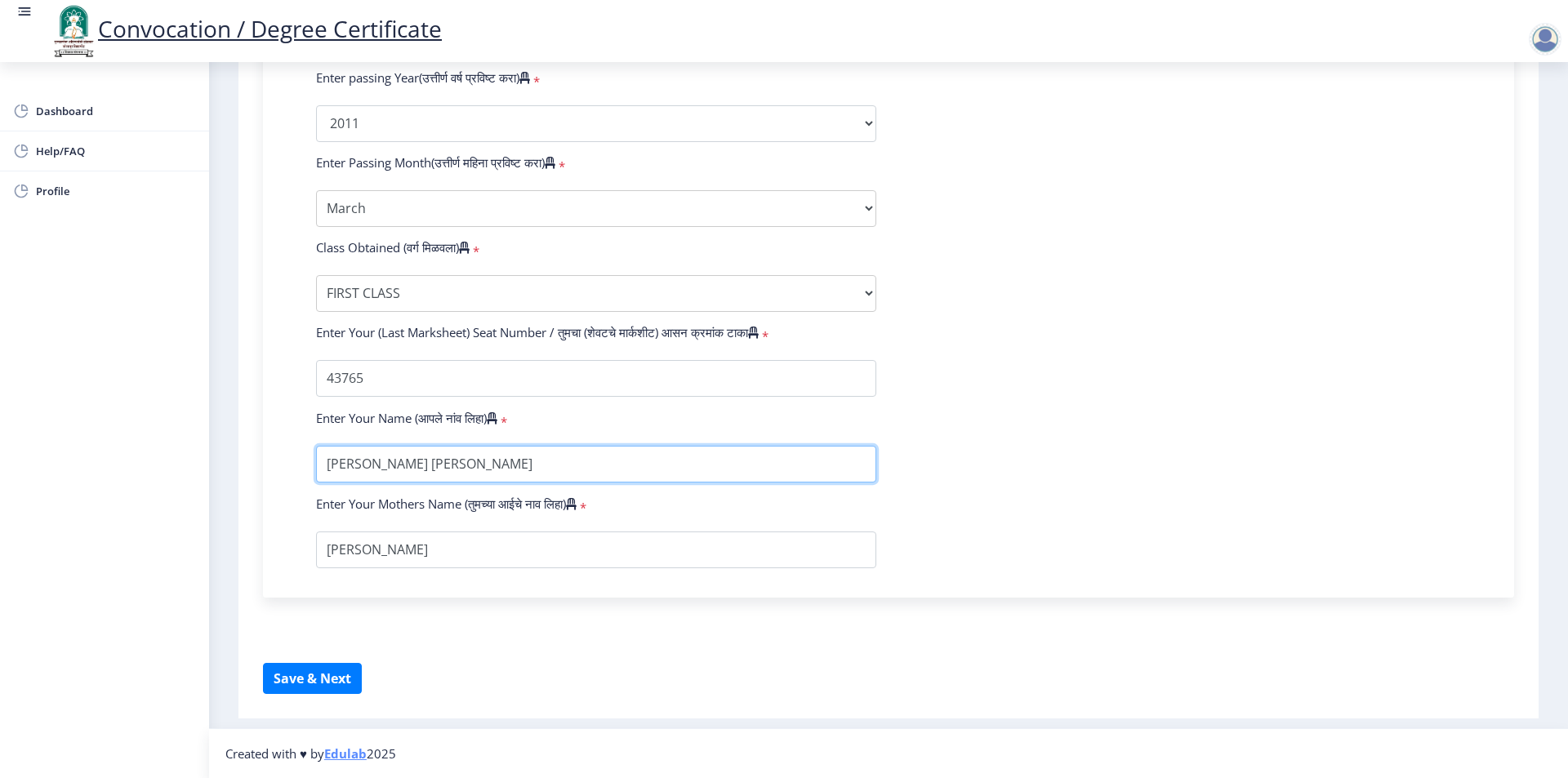
click at [523, 469] on input "textarea" at bounding box center [596, 464] width 560 height 37
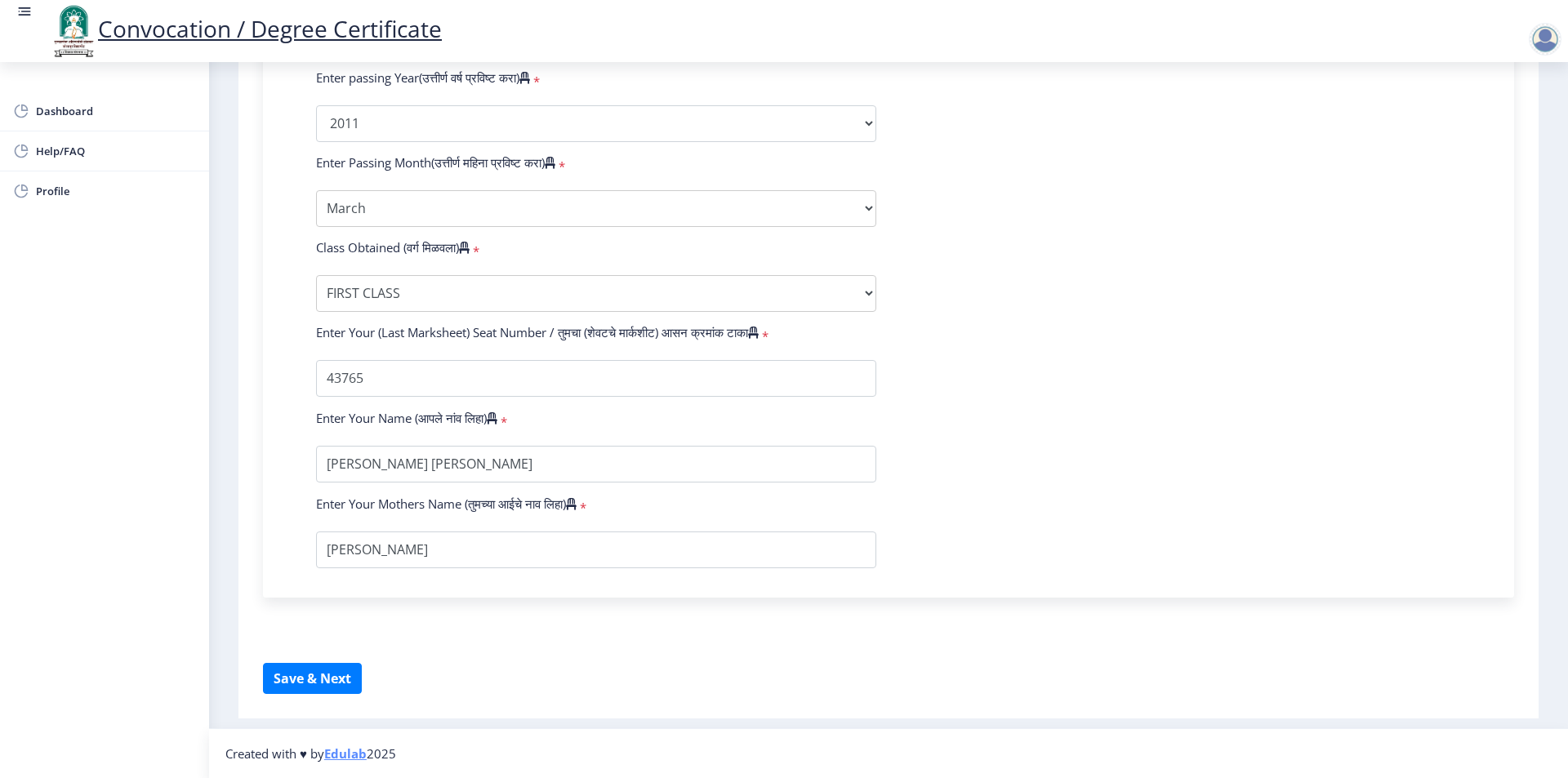
click at [964, 449] on form "Enter Your PRN Number (तुमचा पीआरएन (कायम नोंदणी क्रमांक) एंटर करा) * Student T…" at bounding box center [888, 93] width 1169 height 950
click at [301, 690] on button "Save & Next" at bounding box center [312, 678] width 99 height 31
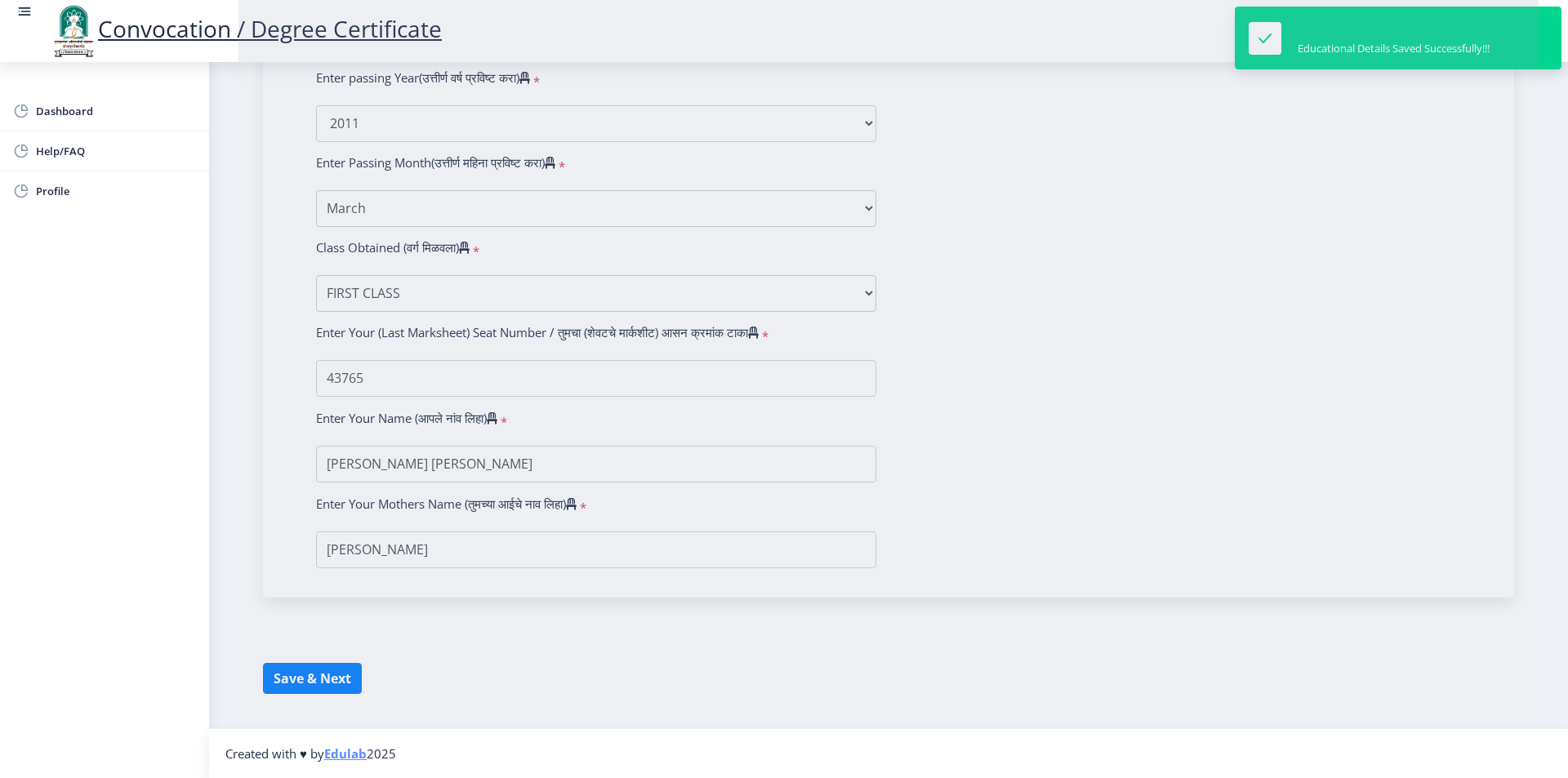
select select
type input "[PERSON_NAME] [PERSON_NAME]"
type input "[PERSON_NAME]"
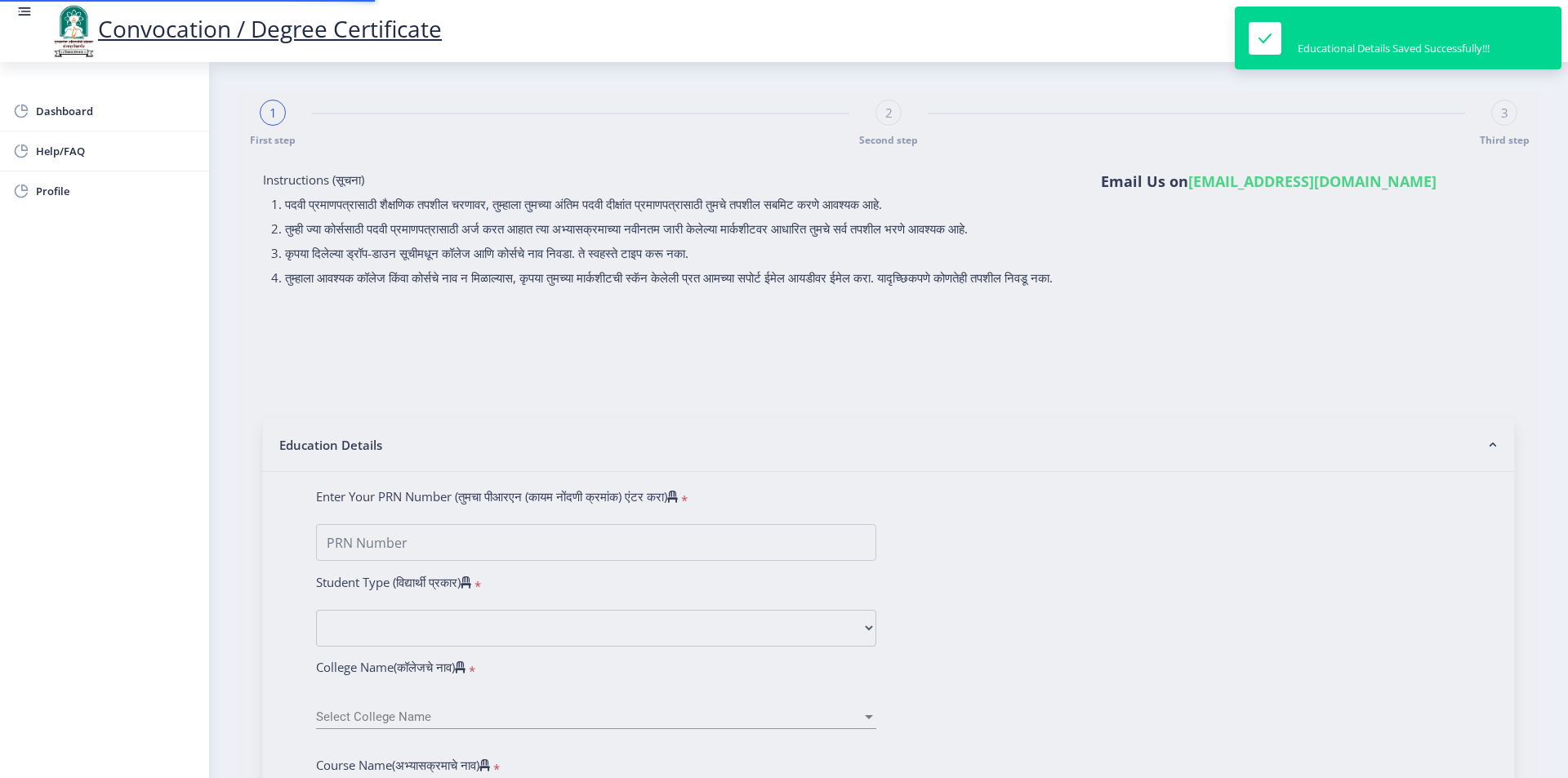
type input "2008032500134795"
select select "Regular"
select select "2011"
select select "March"
select select "FIRST CLASS"
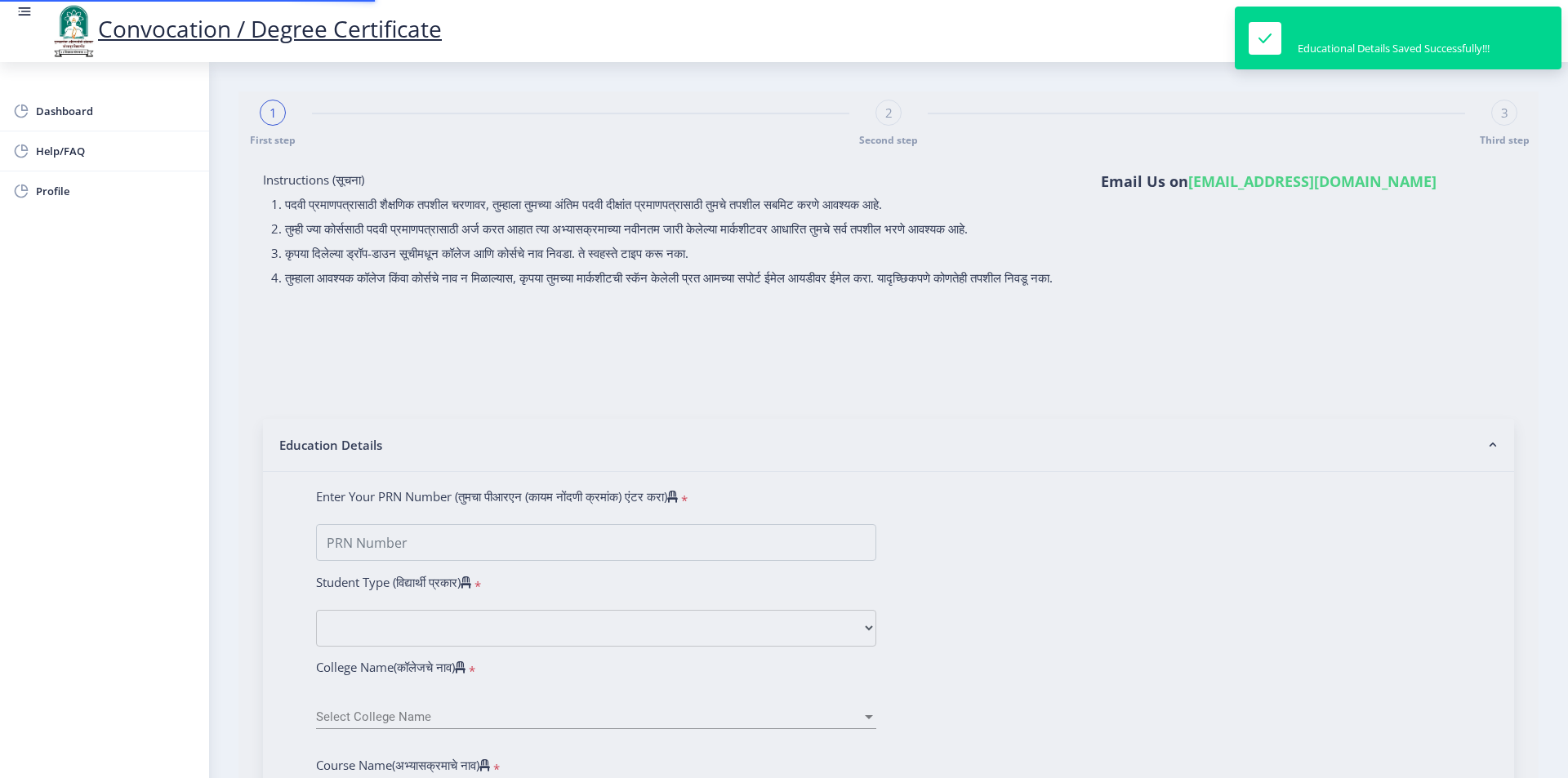
type input "43765"
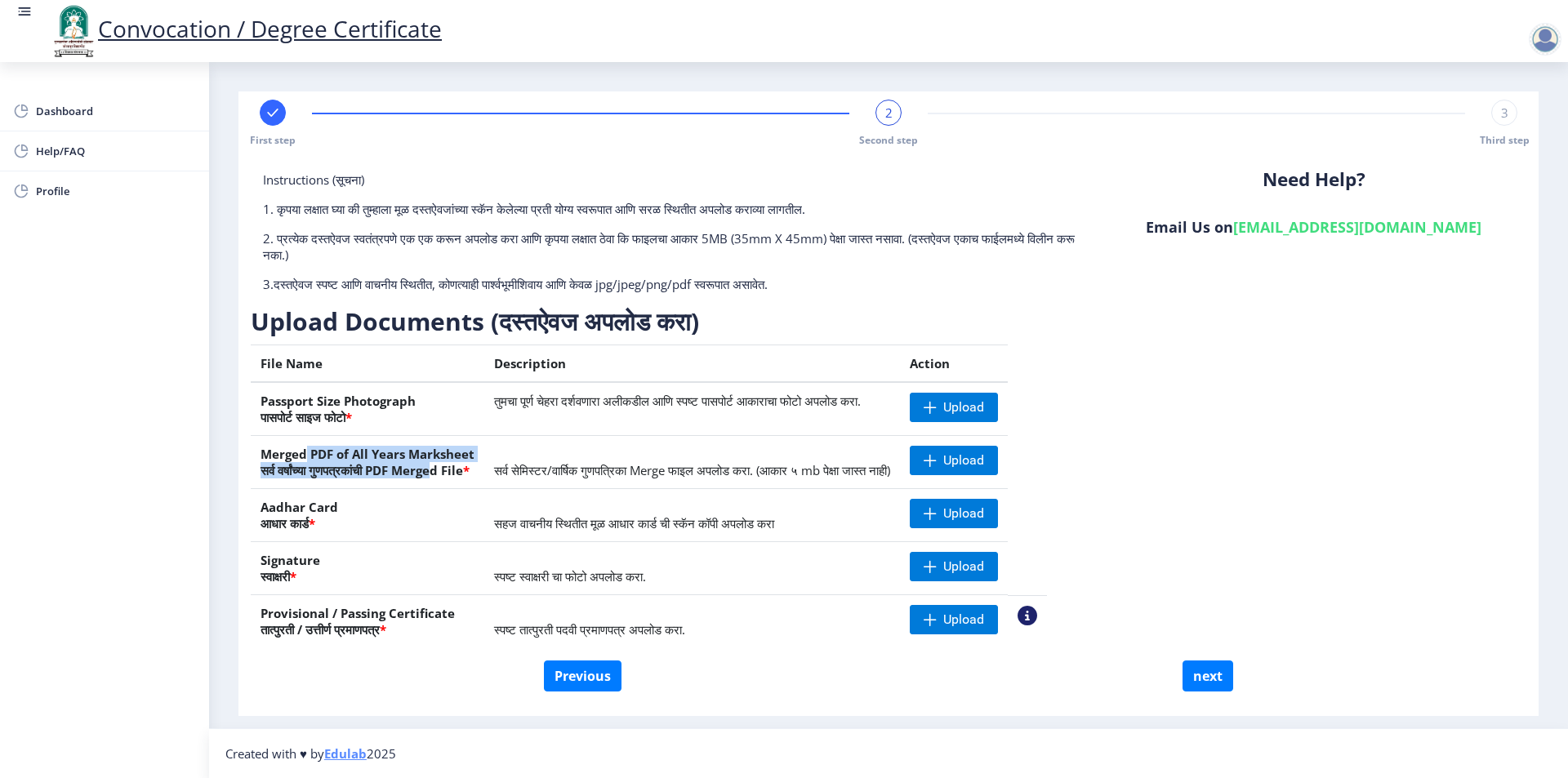
drag, startPoint x: 308, startPoint y: 453, endPoint x: 447, endPoint y: 474, distance: 140.6
click at [447, 474] on th "Merged PDF of All Years Marksheet सर्व वर्षांच्या गुणपत्रकांची PDF Merged File *" at bounding box center [367, 463] width 233 height 53
click at [470, 464] on span "*" at bounding box center [466, 470] width 7 height 16
drag, startPoint x: 327, startPoint y: 468, endPoint x: 472, endPoint y: 470, distance: 145.0
click at [472, 470] on th "Merged PDF of All Years Marksheet सर्व वर्षांच्या गुणपत्रकांची PDF Merged File *" at bounding box center [367, 463] width 233 height 53
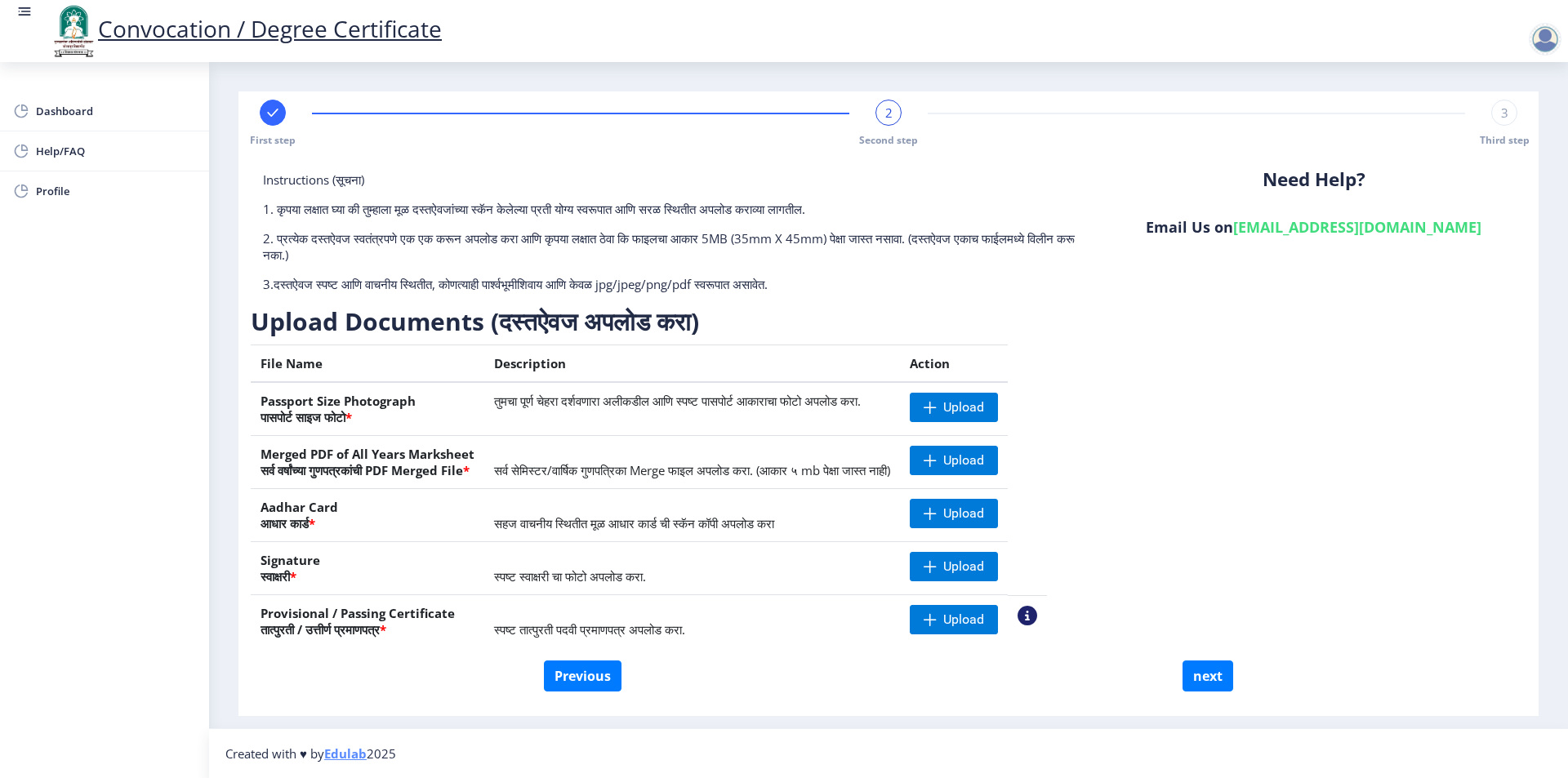
click at [484, 456] on th "Merged PDF of All Years Marksheet सर्व वर्षांच्या गुणपत्रकांची PDF Merged File *" at bounding box center [367, 463] width 233 height 53
drag, startPoint x: 292, startPoint y: 505, endPoint x: 357, endPoint y: 508, distance: 65.1
click at [357, 508] on th "Aadhar Card आधार कार्ड *" at bounding box center [367, 516] width 233 height 53
drag, startPoint x: 284, startPoint y: 563, endPoint x: 367, endPoint y: 551, distance: 83.9
click at [367, 551] on th "Signature स्वाक्षरी *" at bounding box center [367, 568] width 233 height 53
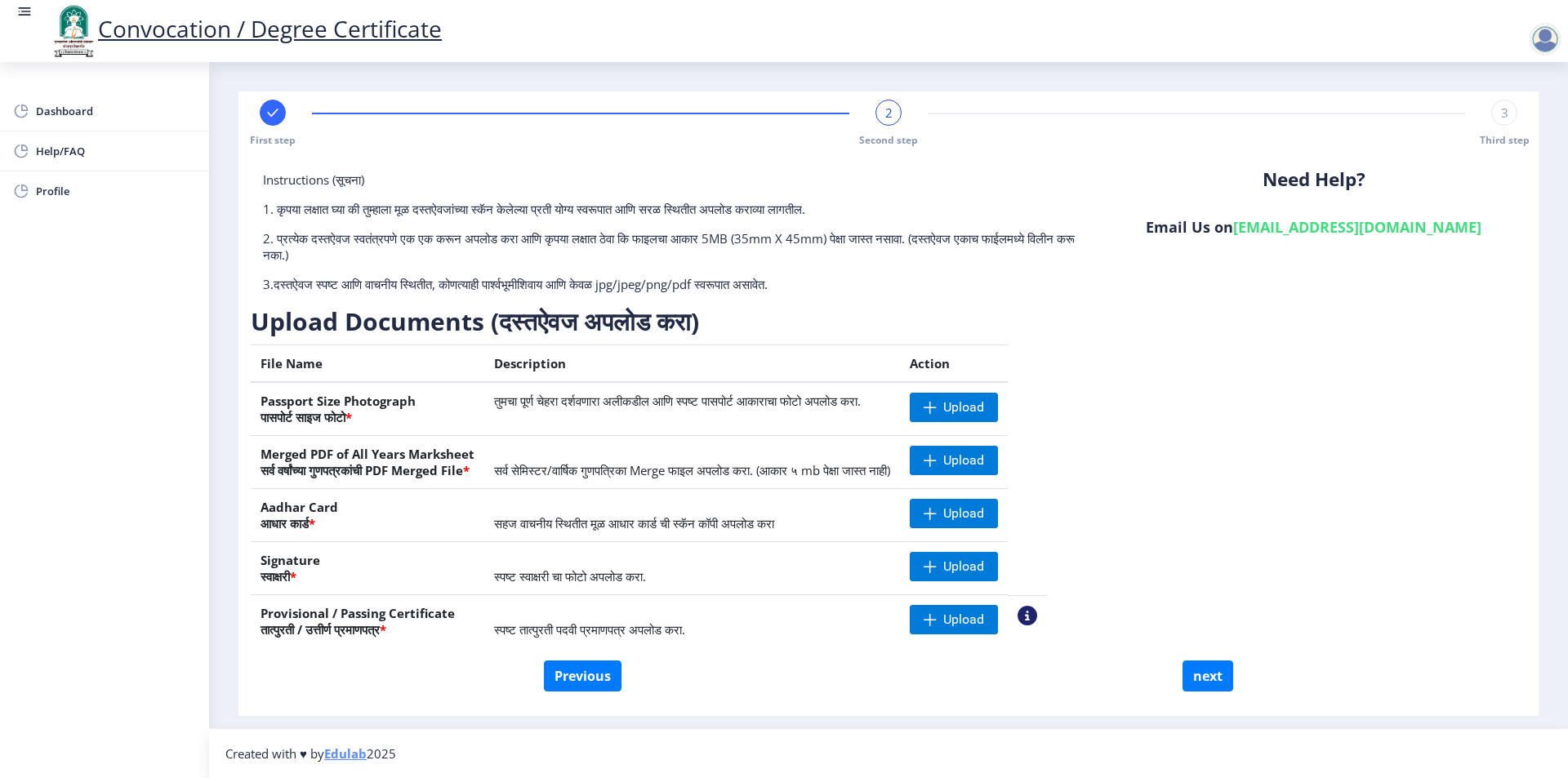
click at [422, 541] on th "Aadhar Card आधार कार्ड *" at bounding box center [367, 516] width 233 height 53
click at [1241, 404] on div "Instructions (सूचना) 1. कृपया लक्षात घ्या की तुम्हाला मूळ दस्तऐवजांच्या स्कॅन क…" at bounding box center [888, 416] width 1276 height 489
drag, startPoint x: 568, startPoint y: 625, endPoint x: 676, endPoint y: 630, distance: 108.1
click at [676, 630] on span "स्पष्ट तात्पुरती पदवी प्रमाणपत्र अपलोड करा." at bounding box center [589, 629] width 191 height 16
click at [733, 669] on div "Previous next" at bounding box center [888, 676] width 1251 height 31
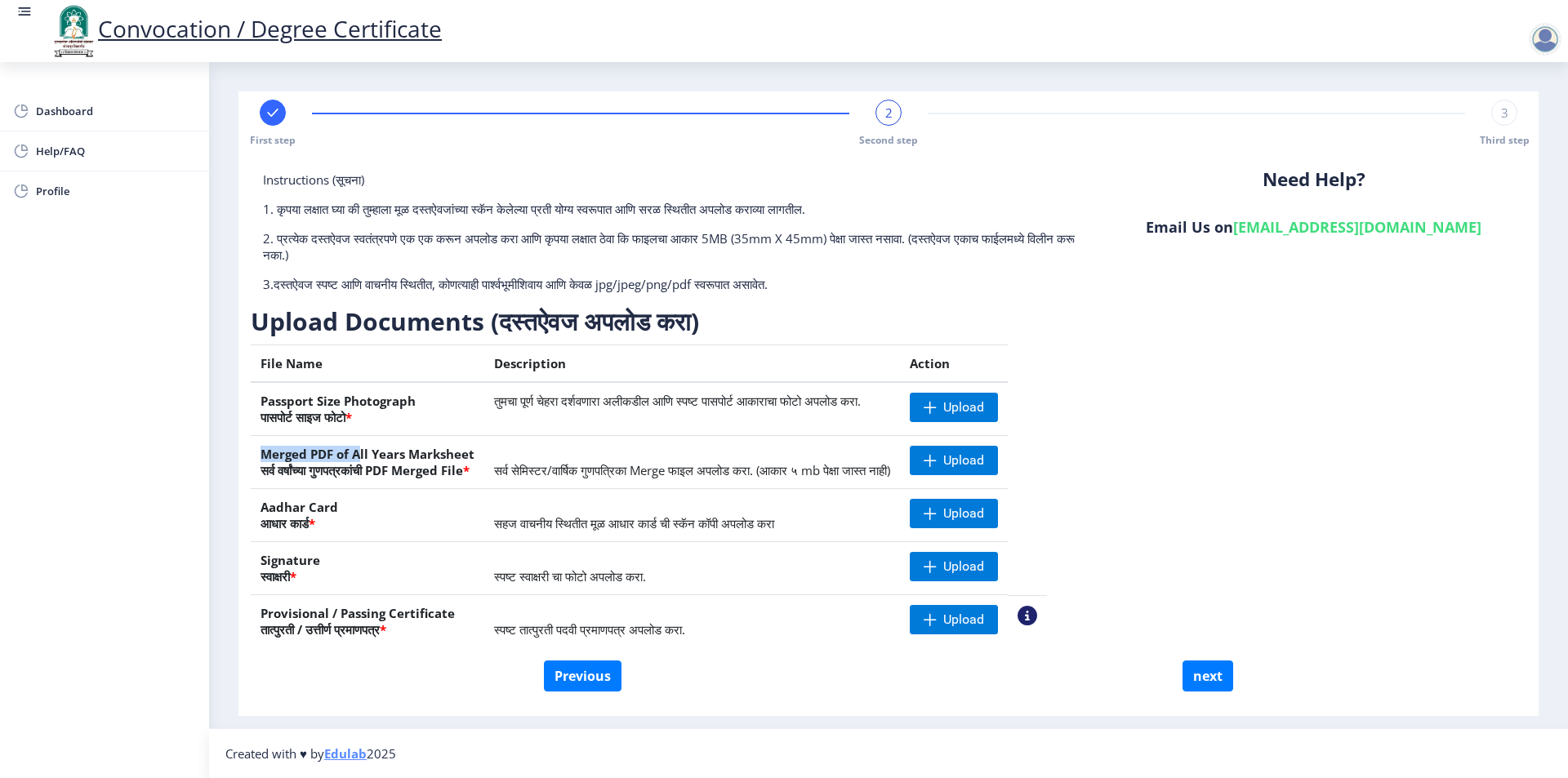
drag, startPoint x: 262, startPoint y: 456, endPoint x: 486, endPoint y: 458, distance: 224.0
click at [396, 454] on th "Merged PDF of All Years Marksheet सर्व वर्षांच्या गुणपत्रकांची PDF Merged File *" at bounding box center [367, 463] width 233 height 53
click at [513, 464] on span "सर्व सेमिस्टर/वार्षिक गुणपत्रिका Merge फाइल अपलोड करा. (आकार ५ mb पेक्षा जास्त …" at bounding box center [692, 470] width 396 height 16
drag, startPoint x: 514, startPoint y: 468, endPoint x: 574, endPoint y: 465, distance: 60.1
click at [574, 465] on span "सर्व सेमिस्टर/वार्षिक गुणपत्रिका Merge फाइल अपलोड करा. (आकार ५ mb पेक्षा जास्त …" at bounding box center [692, 470] width 396 height 16
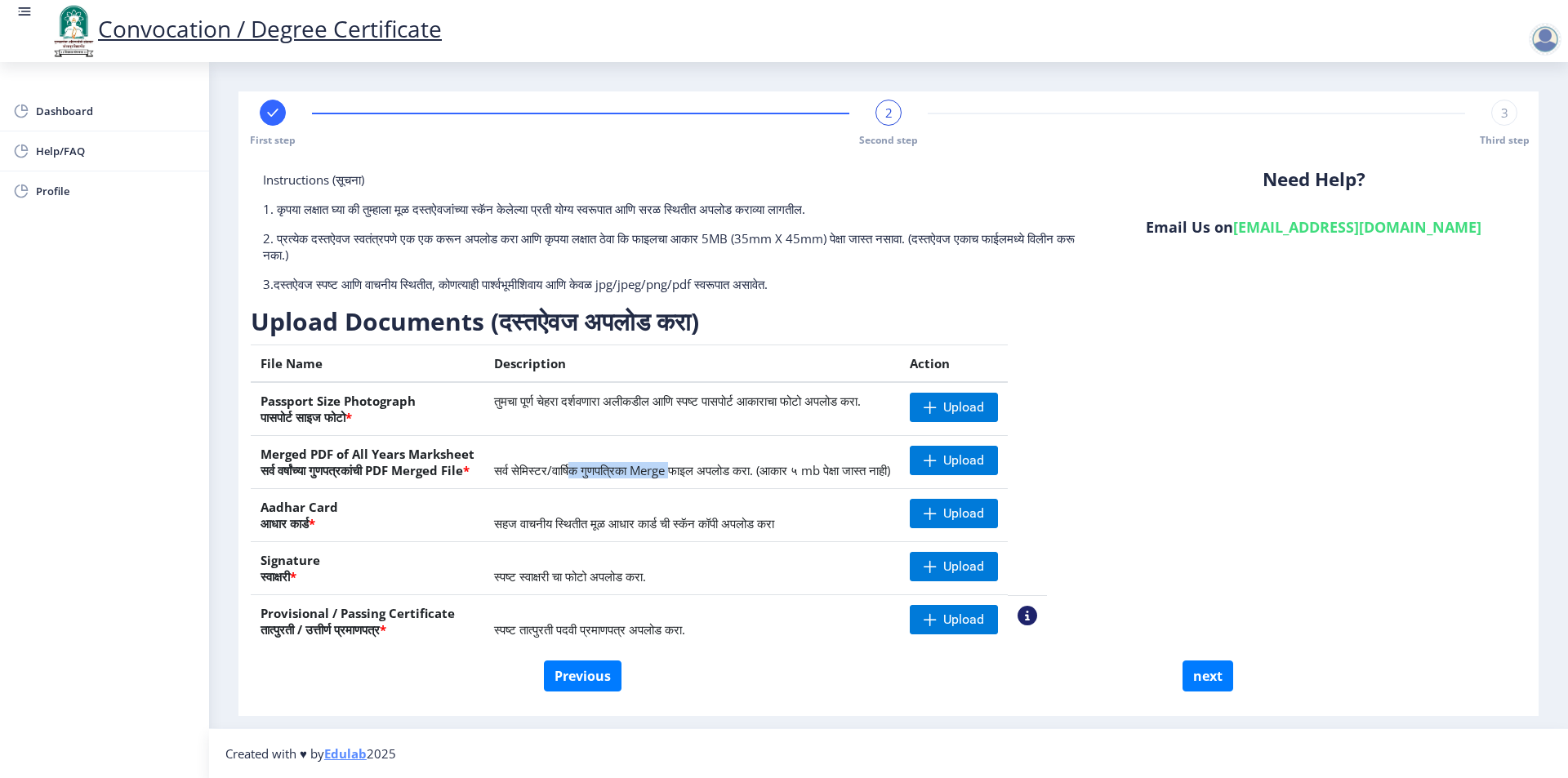
drag, startPoint x: 594, startPoint y: 472, endPoint x: 704, endPoint y: 469, distance: 110.0
click at [704, 469] on span "सर्व सेमिस्टर/वार्षिक गुणपत्रिका Merge फाइल अपलोड करा. (आकार ५ mb पेक्षा जास्त …" at bounding box center [692, 470] width 396 height 16
drag, startPoint x: 708, startPoint y: 472, endPoint x: 790, endPoint y: 460, distance: 82.9
click at [790, 460] on td "सर्व सेमिस्टर/वार्षिक गुणपत्रिका Merge फाइल अपलोड करा. (आकार ५ mb पेक्षा जास्त …" at bounding box center [692, 463] width 416 height 53
click at [839, 609] on td "स्पष्ट तात्पुरती पदवी प्रमाणपत्र अपलोड करा." at bounding box center [692, 621] width 416 height 53
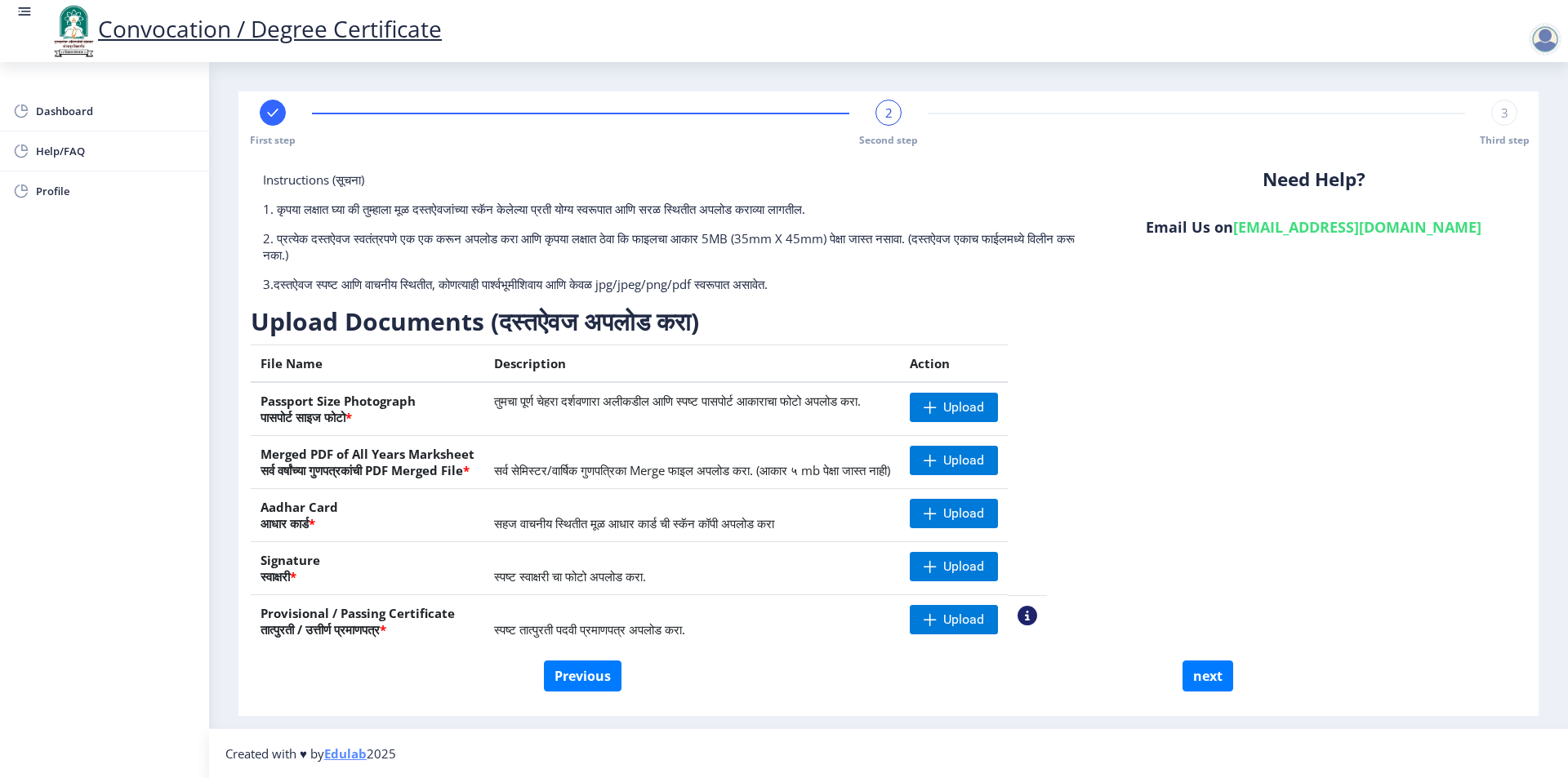
click at [578, 470] on span "सर्व सेमिस्टर/वार्षिक गुणपत्रिका Merge फाइल अपलोड करा. (आकार ५ mb पेक्षा जास्त …" at bounding box center [692, 470] width 396 height 16
click at [292, 589] on th "Signature स्वाक्षरी *" at bounding box center [367, 568] width 233 height 53
drag, startPoint x: 255, startPoint y: 563, endPoint x: 311, endPoint y: 575, distance: 57.3
click at [311, 575] on th "Signature स्वाक्षरी *" at bounding box center [367, 568] width 233 height 53
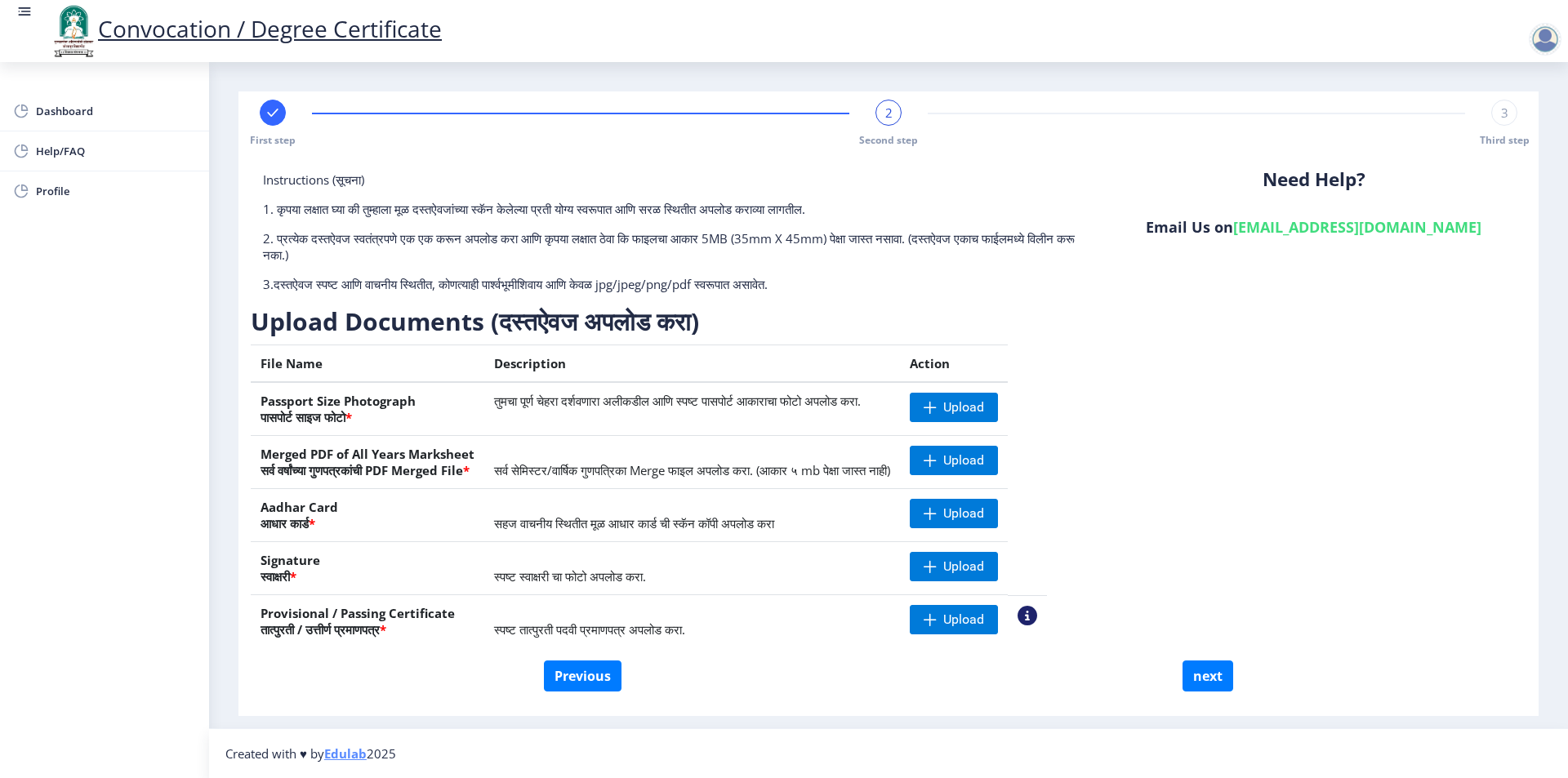
click at [517, 571] on span "स्पष्ट स्वाक्षरी चा फोटो अपलोड करा." at bounding box center [569, 576] width 152 height 16
click at [598, 264] on div "Instructions (सूचना) 1. कृपया लक्षात घ्या की तुम्हाला मूळ दस्तऐवजांच्या स्कॅन क…" at bounding box center [676, 238] width 850 height 134
